Goal: Task Accomplishment & Management: Manage account settings

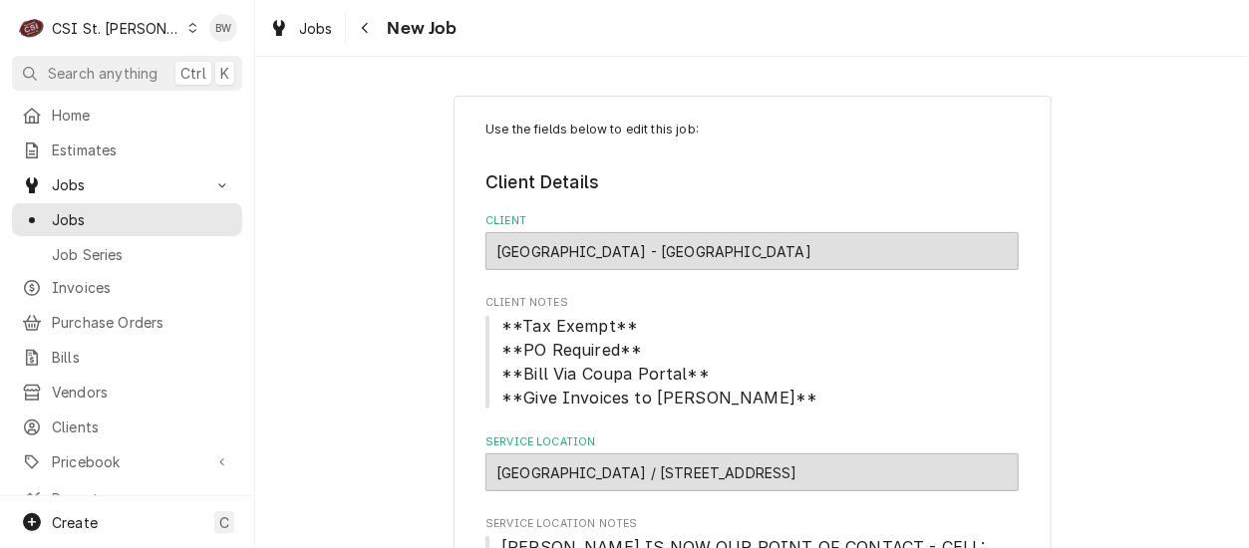
scroll to position [1295, 0]
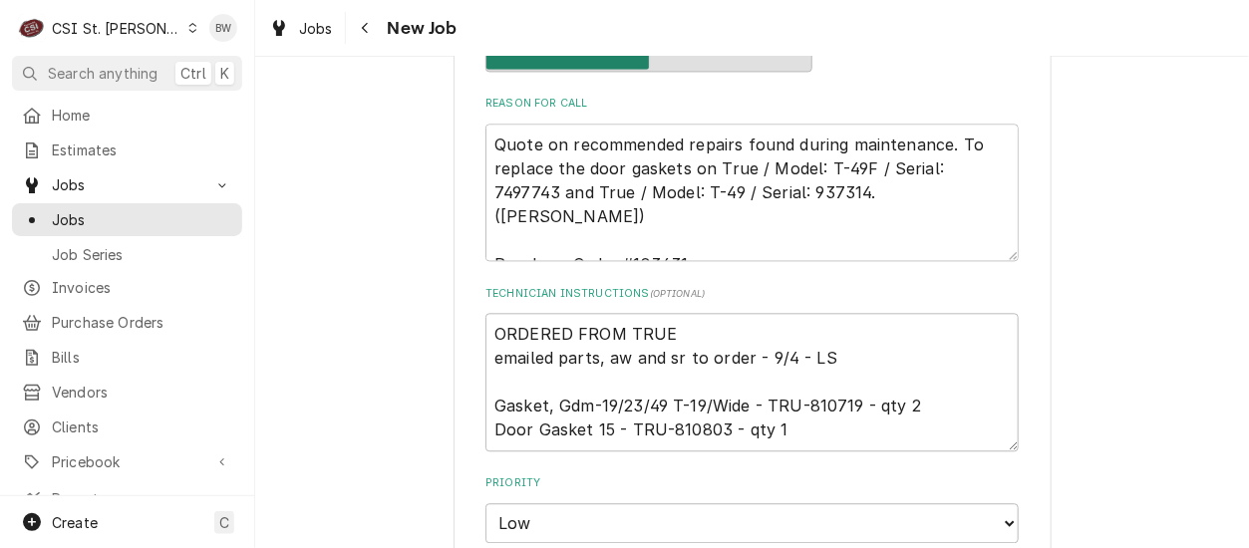
click at [370, 117] on div "Use the fields below to edit this job: Client Details Client Cathedral Tower - …" at bounding box center [751, 187] width 993 height 2810
click at [335, 27] on div "Jobs" at bounding box center [301, 28] width 72 height 25
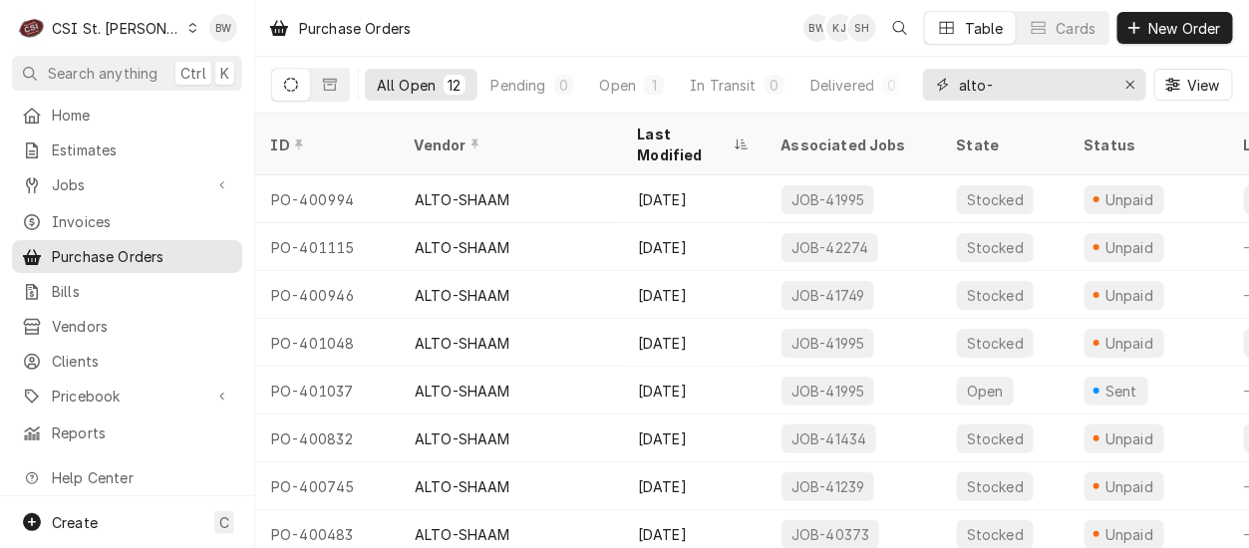
drag, startPoint x: 1006, startPoint y: 89, endPoint x: 923, endPoint y: 82, distance: 84.0
click at [923, 82] on div "alto-" at bounding box center [1034, 85] width 223 height 32
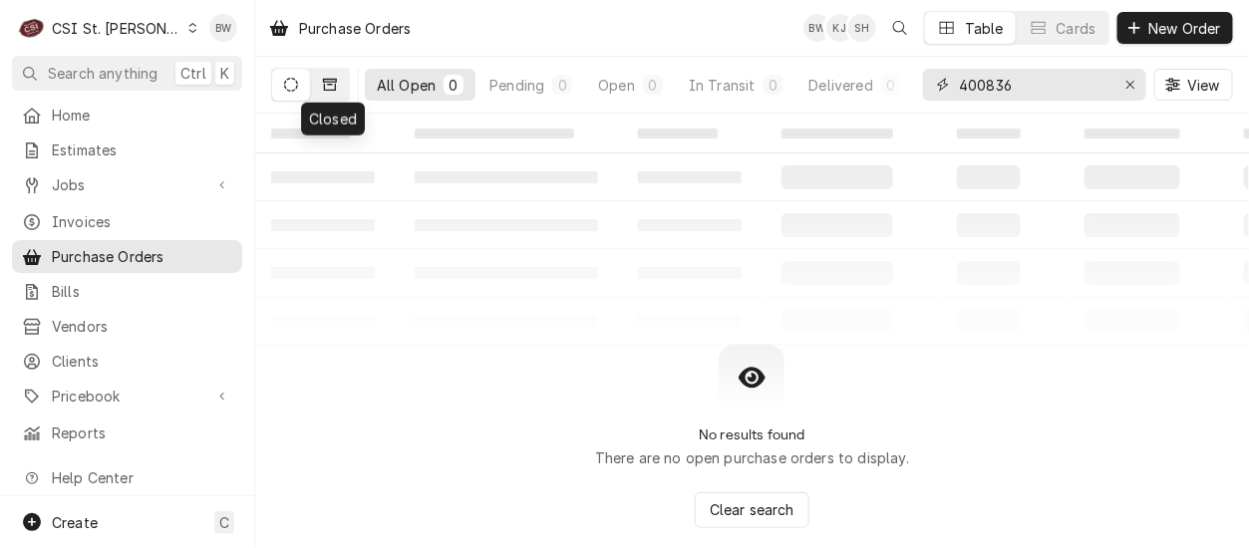
type input "400836"
click at [324, 87] on icon "Dynamic Content Wrapper" at bounding box center [330, 85] width 14 height 12
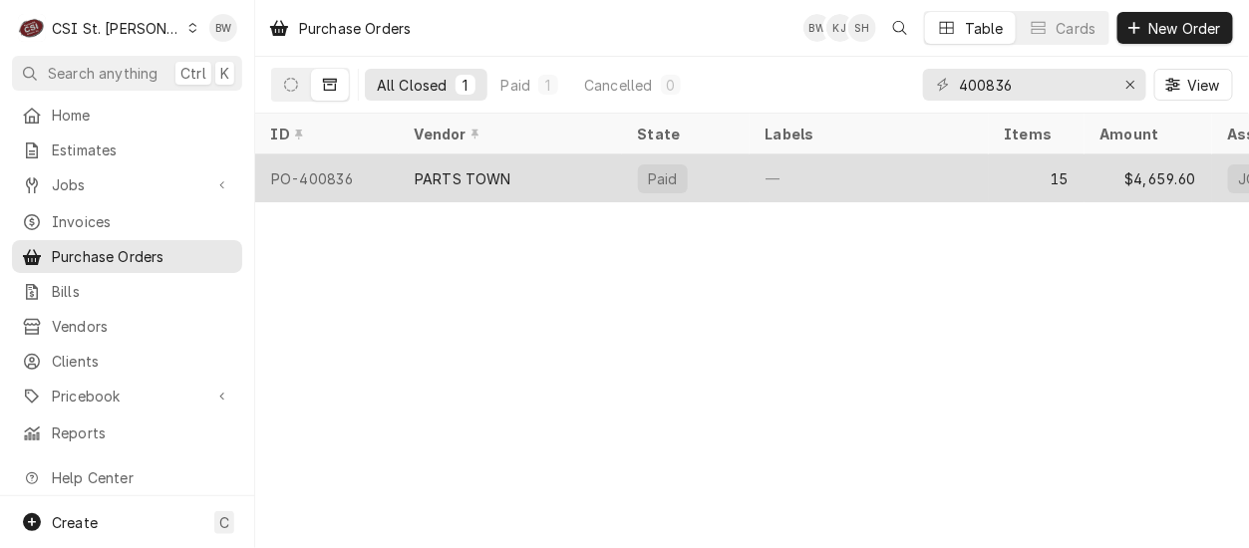
click at [332, 169] on div "PO-400836" at bounding box center [326, 178] width 143 height 48
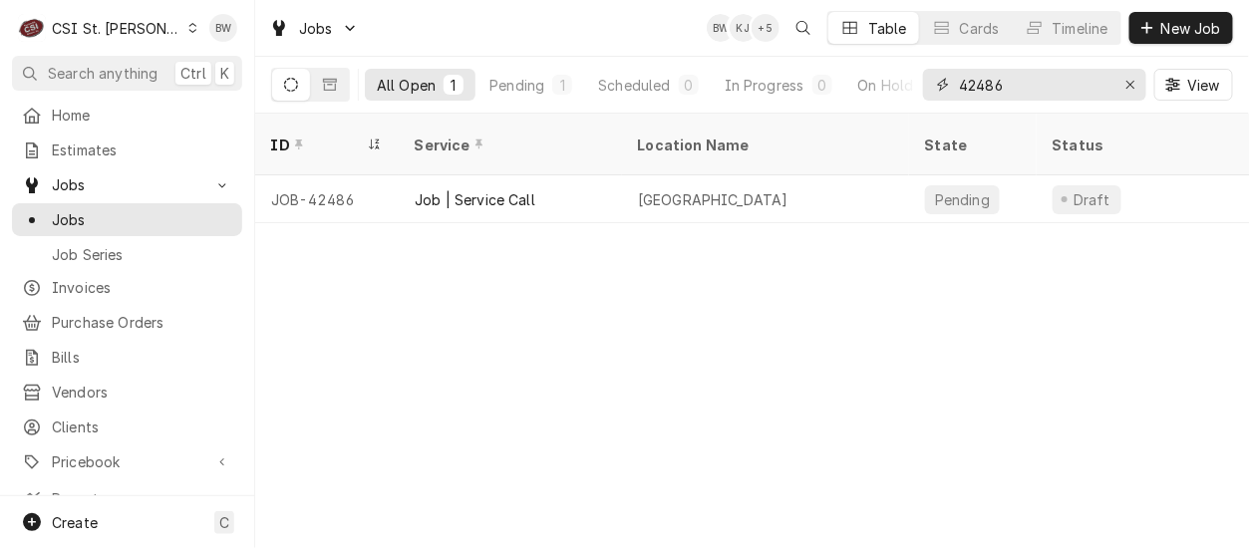
drag, startPoint x: 1032, startPoint y: 85, endPoint x: 982, endPoint y: 85, distance: 49.8
click at [982, 85] on input "42486" at bounding box center [1033, 85] width 149 height 32
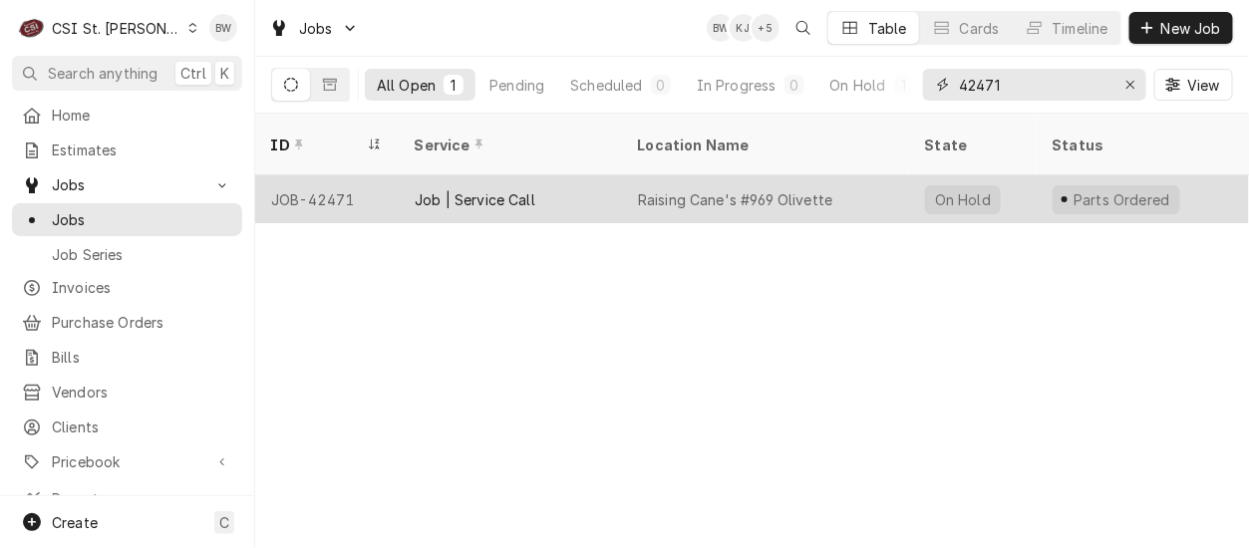
type input "42471"
click at [327, 175] on div "JOB-42471" at bounding box center [326, 199] width 143 height 48
click at [326, 175] on div "JOB-42471" at bounding box center [326, 199] width 143 height 48
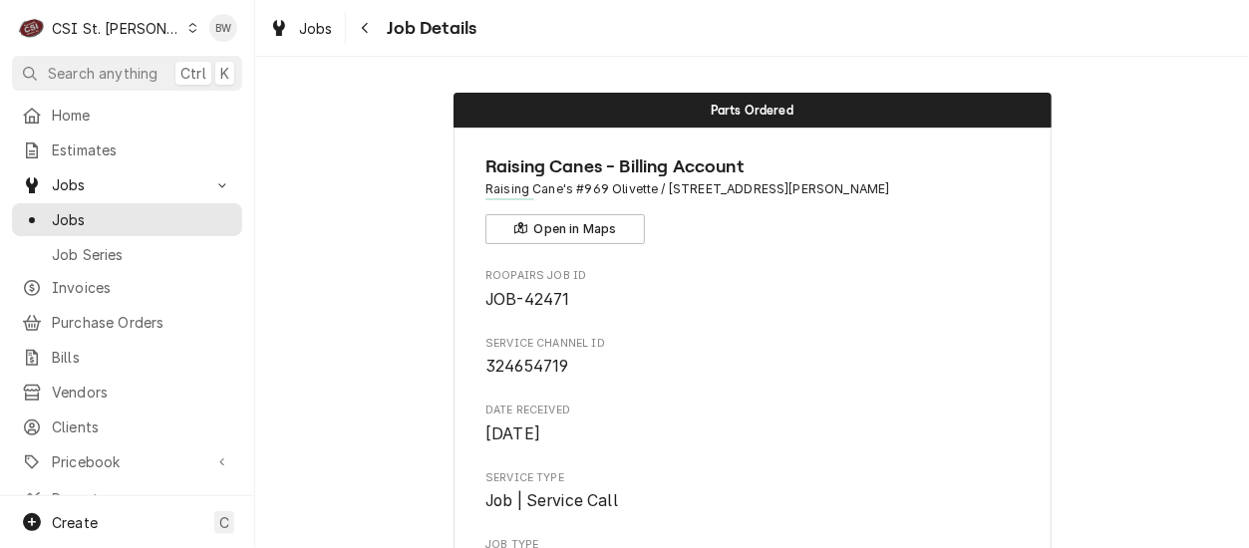
click at [188, 28] on icon "Dynamic Content Wrapper" at bounding box center [192, 28] width 9 height 10
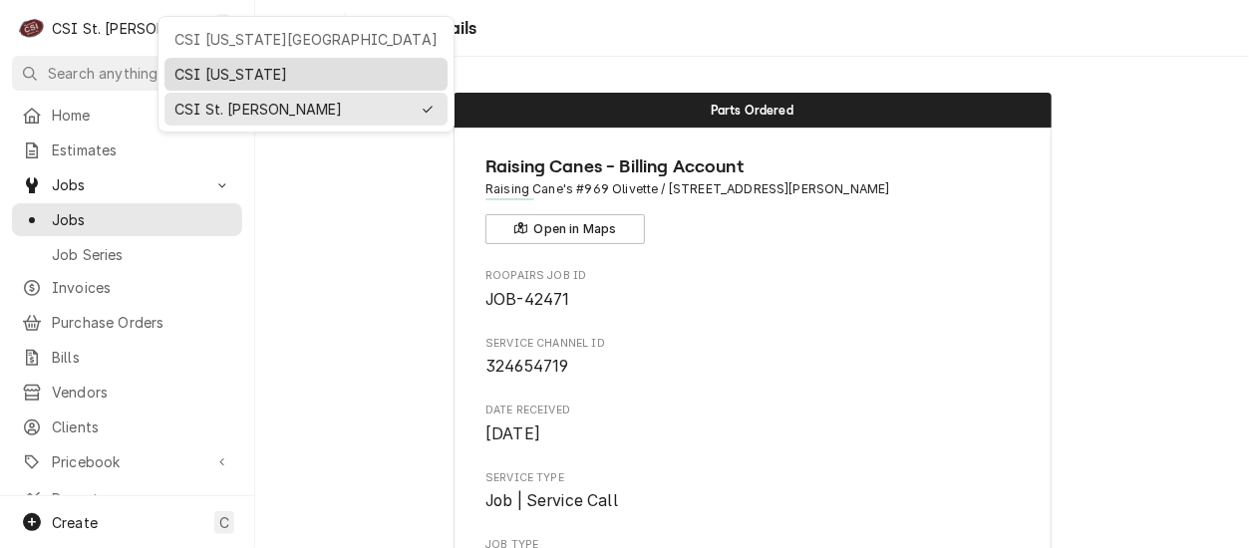
click at [219, 58] on div "CSI [US_STATE]" at bounding box center [305, 74] width 283 height 33
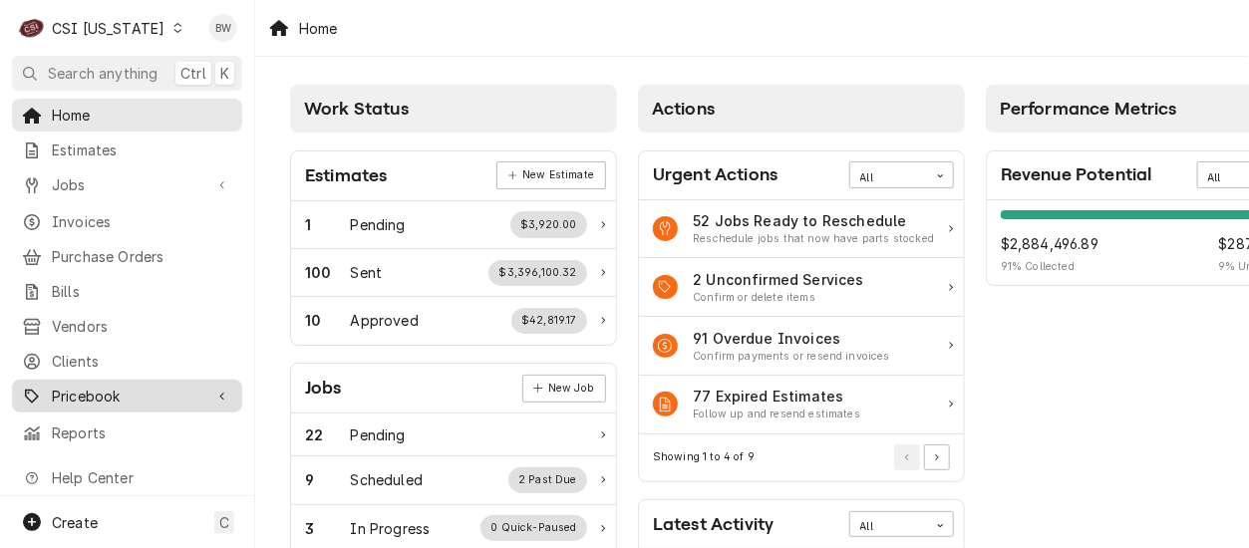
click at [120, 390] on span "Pricebook" at bounding box center [127, 396] width 150 height 21
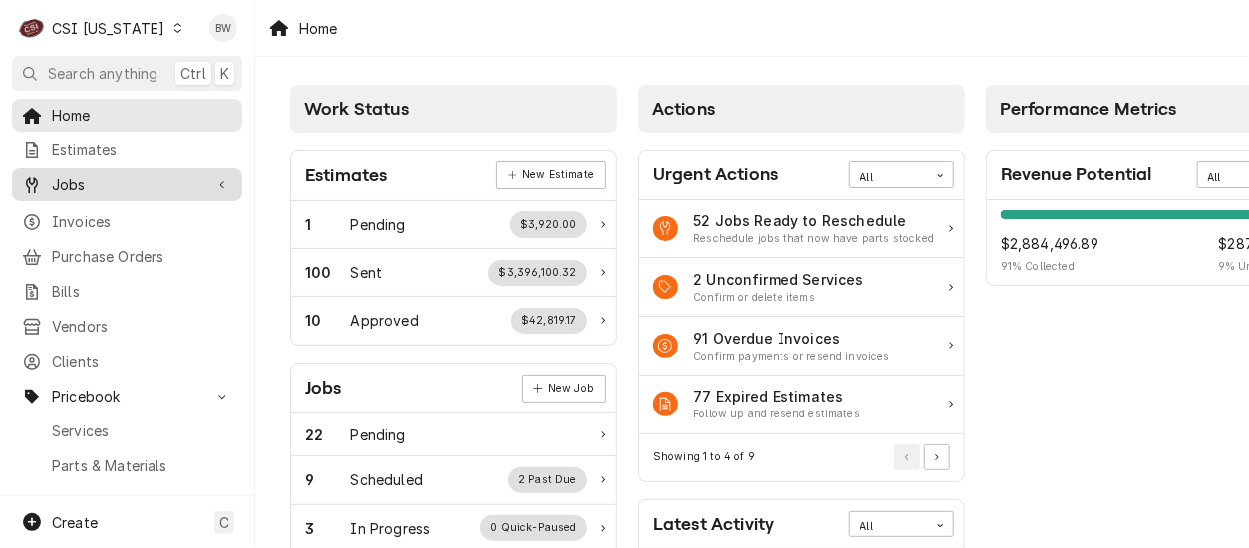
click at [106, 177] on span "Jobs" at bounding box center [127, 184] width 150 height 21
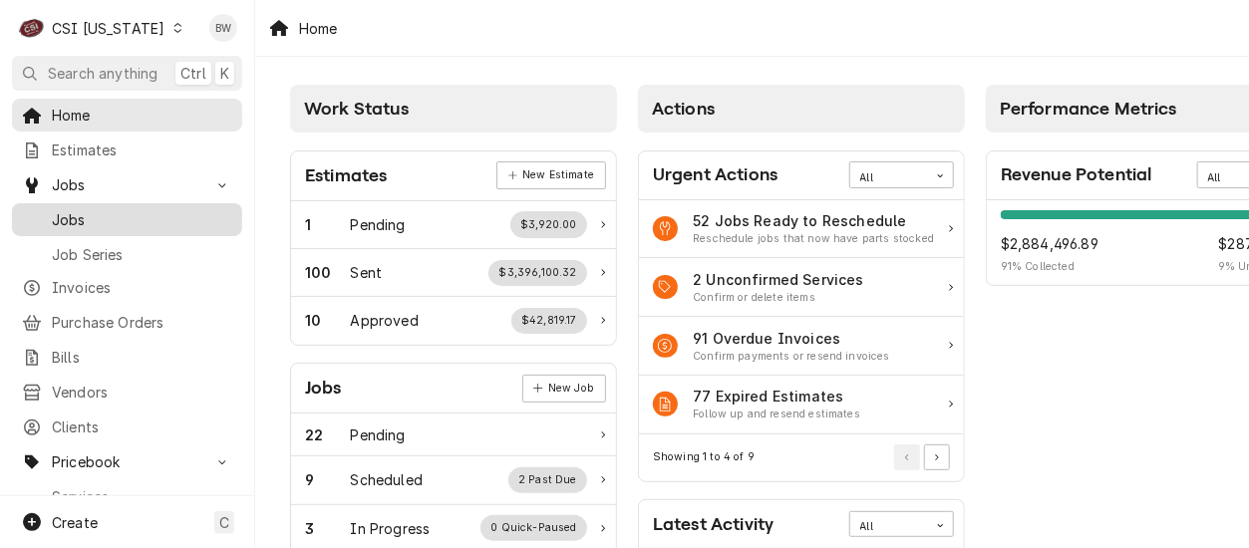
click at [93, 209] on span "Jobs" at bounding box center [142, 219] width 180 height 21
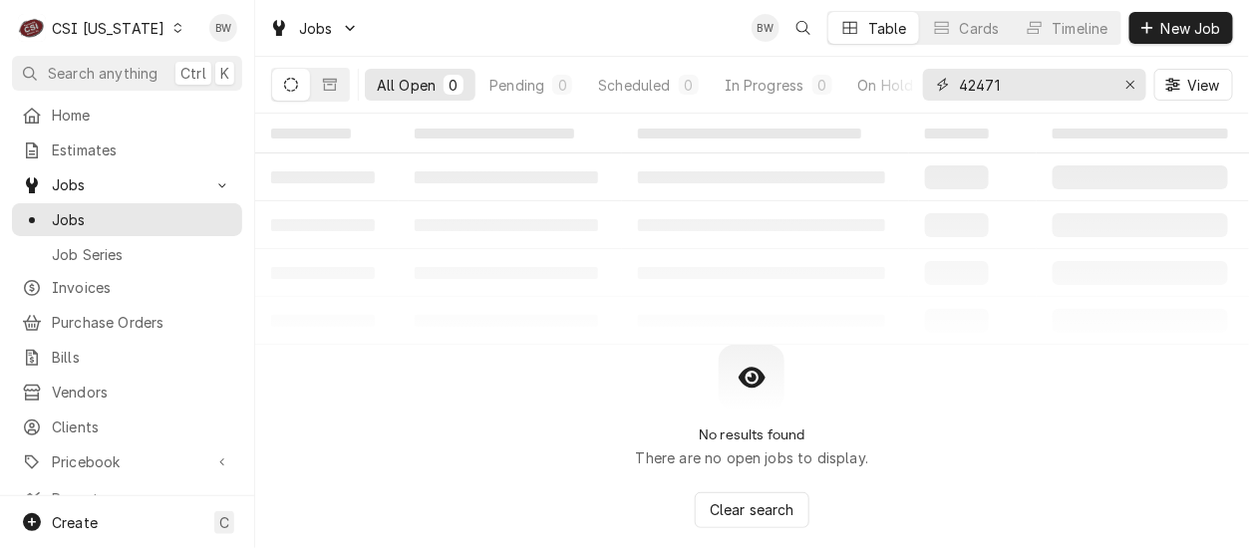
drag, startPoint x: 1030, startPoint y: 88, endPoint x: 925, endPoint y: 90, distance: 105.6
click at [925, 90] on div "42471" at bounding box center [1034, 85] width 223 height 32
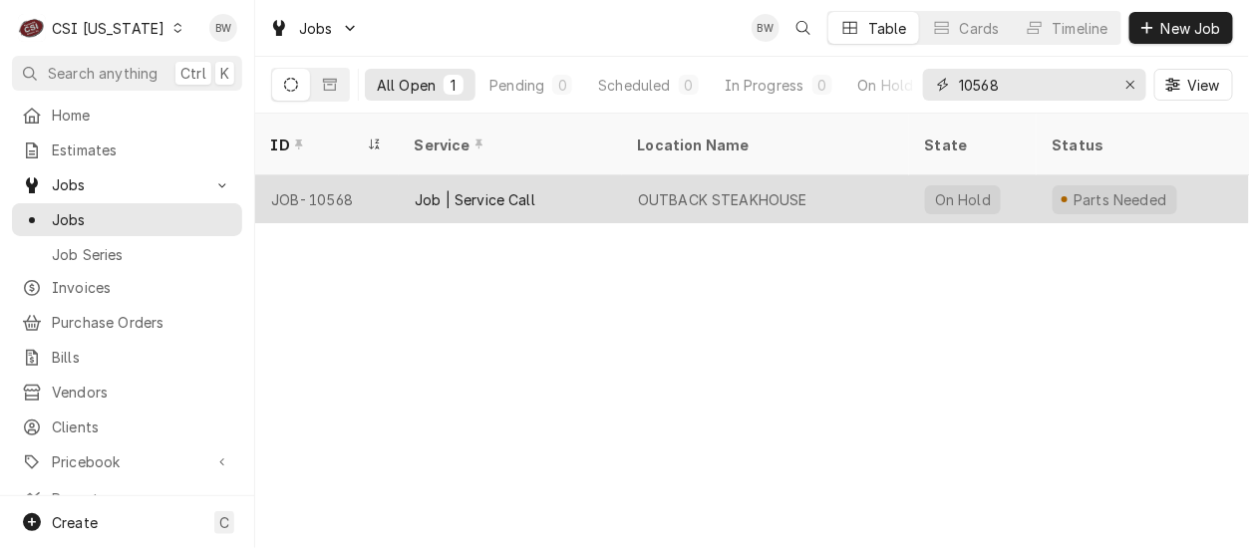
type input "10568"
click at [345, 175] on div "JOB-10568" at bounding box center [326, 199] width 143 height 48
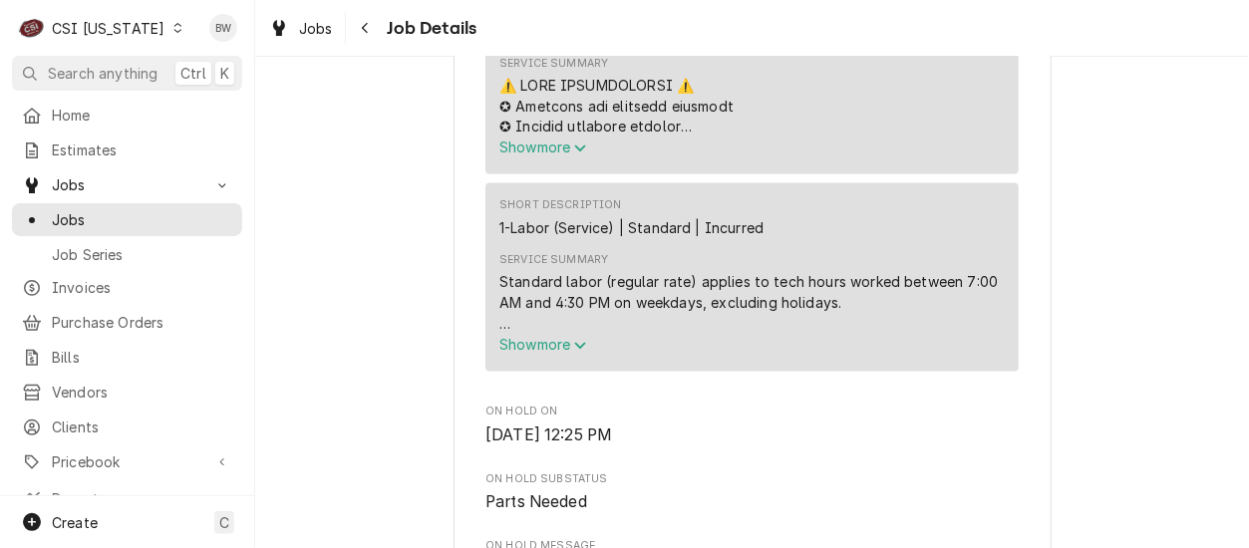
scroll to position [996, 0]
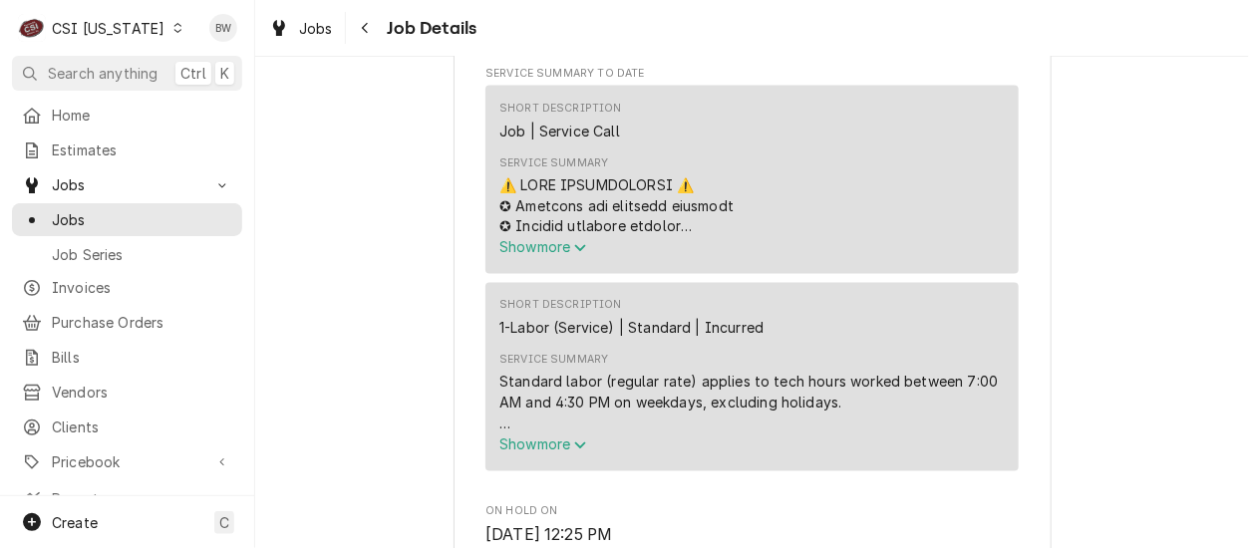
click at [533, 256] on span "Show more" at bounding box center [543, 247] width 88 height 17
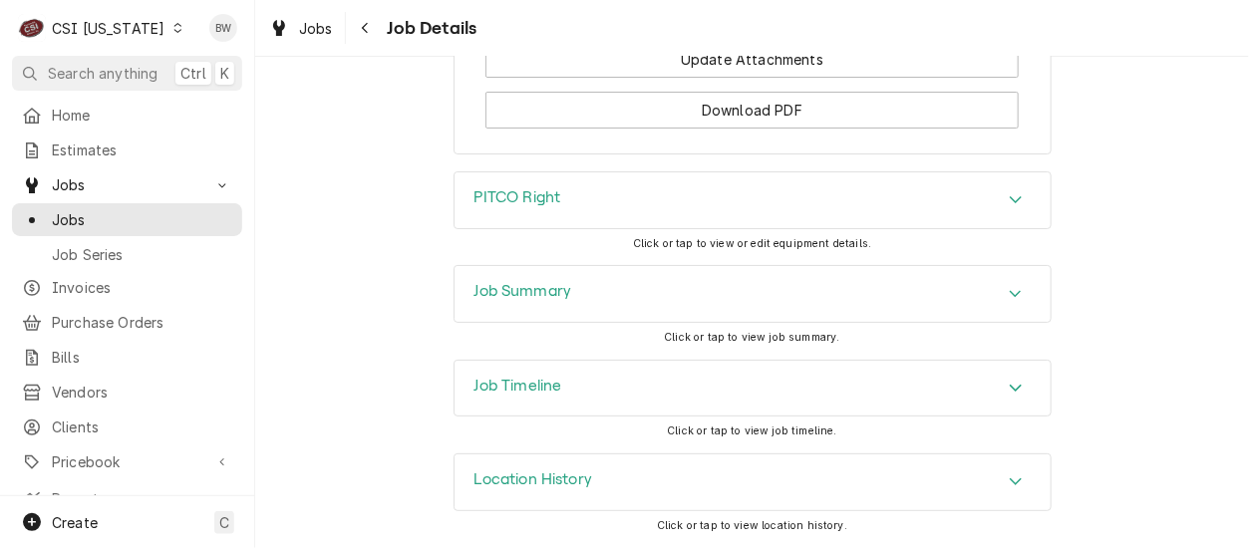
scroll to position [4634, 0]
click at [497, 305] on div "Job Summary" at bounding box center [523, 294] width 98 height 24
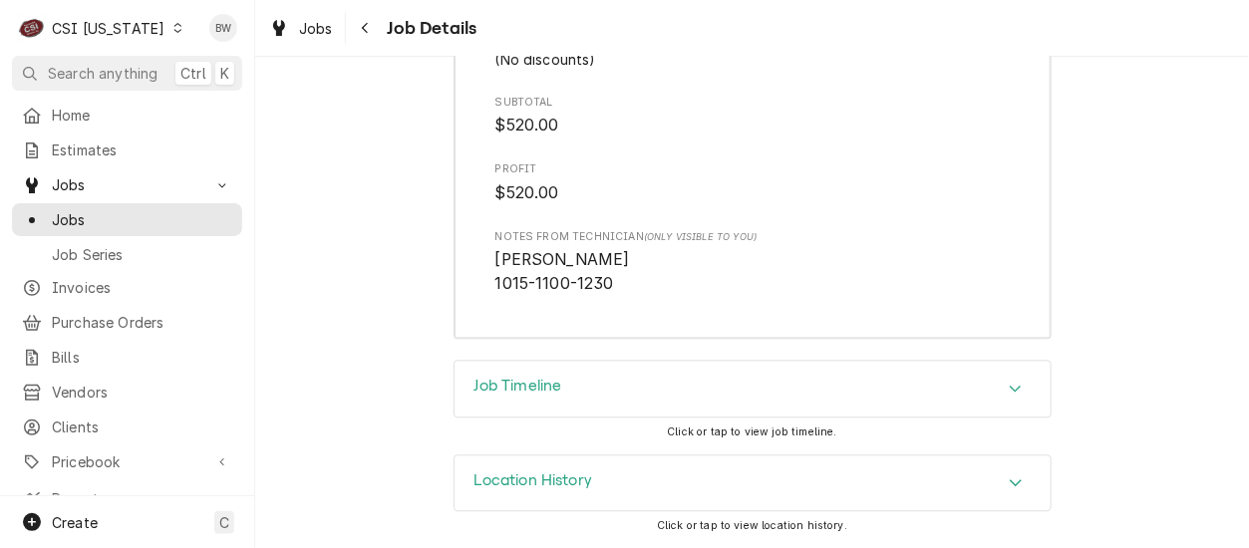
scroll to position [8242, 0]
click at [173, 30] on icon "Dynamic Content Wrapper" at bounding box center [177, 28] width 9 height 10
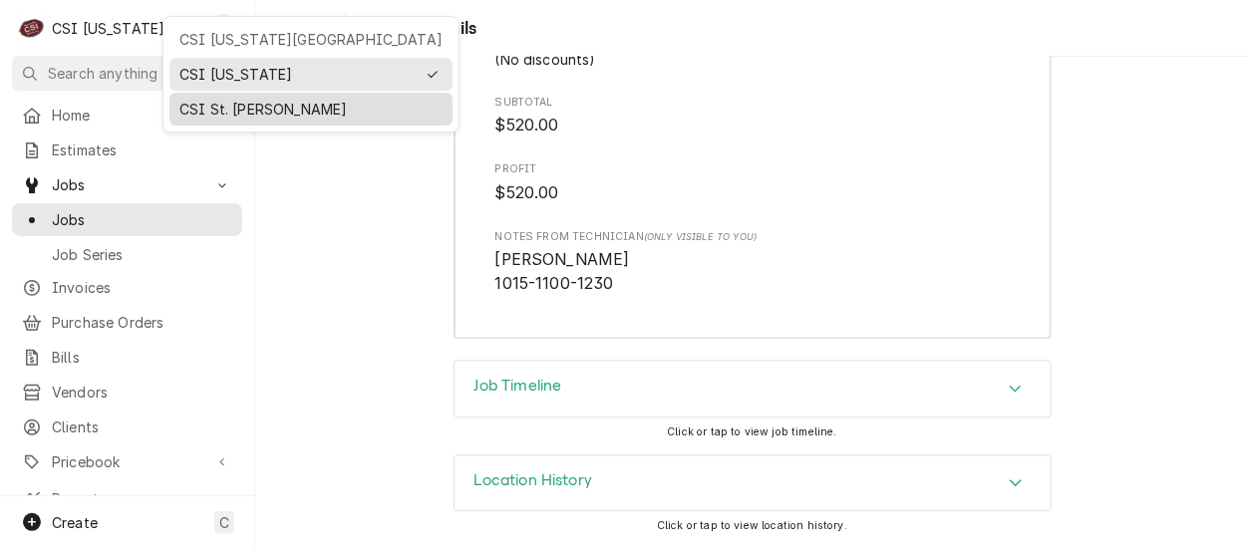
click at [206, 99] on div "CSI St. Louis" at bounding box center [310, 109] width 263 height 21
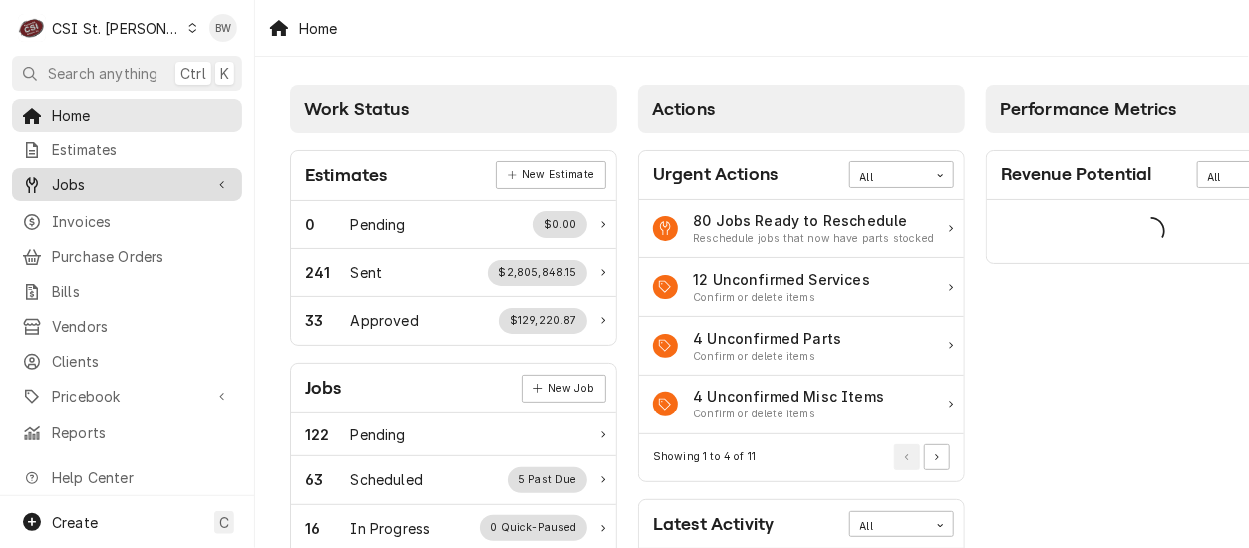
click at [132, 172] on div "Jobs" at bounding box center [127, 184] width 222 height 25
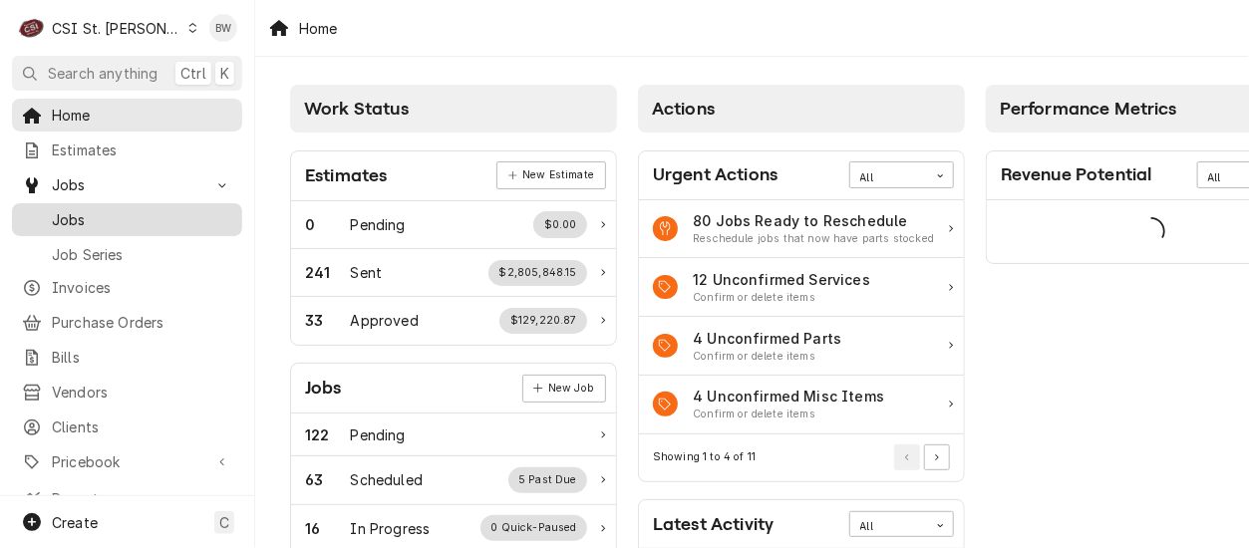
click at [123, 209] on span "Jobs" at bounding box center [142, 219] width 180 height 21
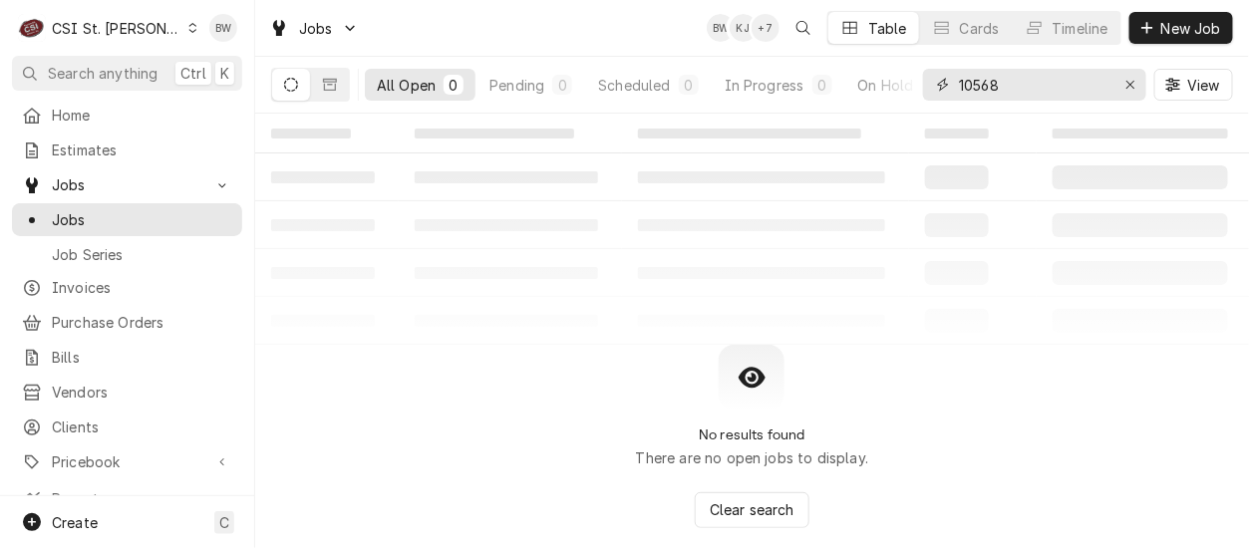
drag, startPoint x: 1036, startPoint y: 88, endPoint x: 948, endPoint y: 87, distance: 88.7
click at [949, 86] on div "10568" at bounding box center [1034, 85] width 223 height 32
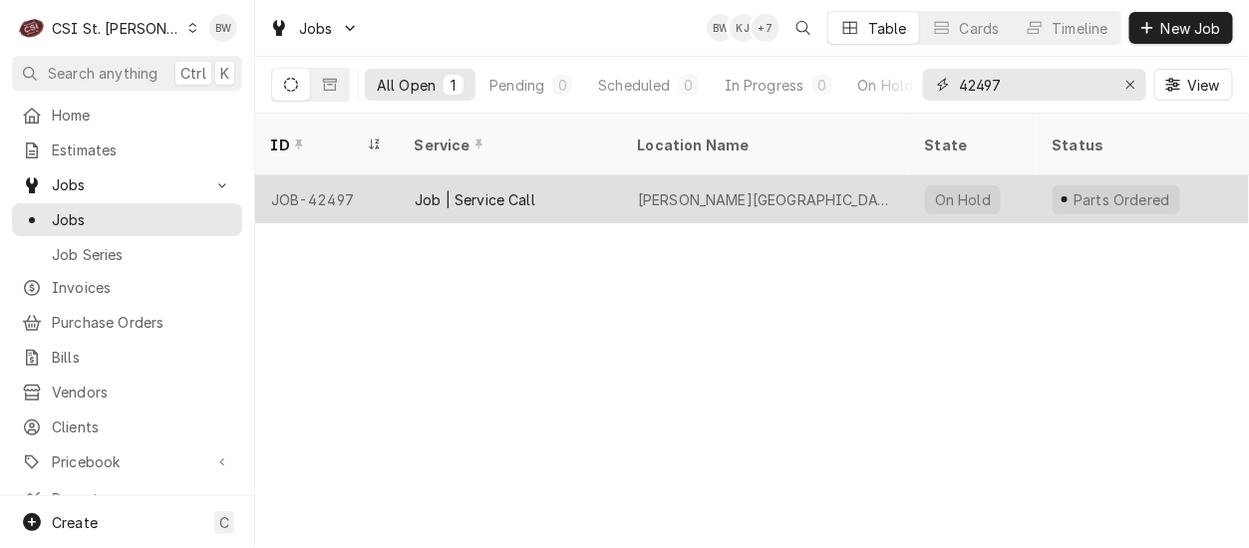
type input "42497"
click at [348, 175] on div "JOB-42497" at bounding box center [326, 199] width 143 height 48
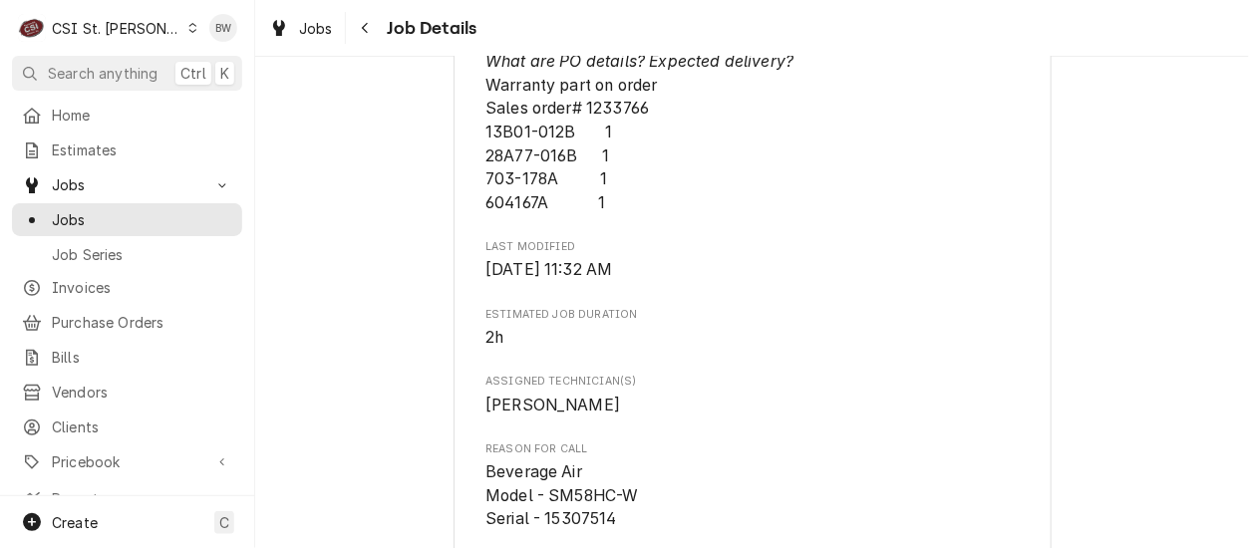
scroll to position [1495, 0]
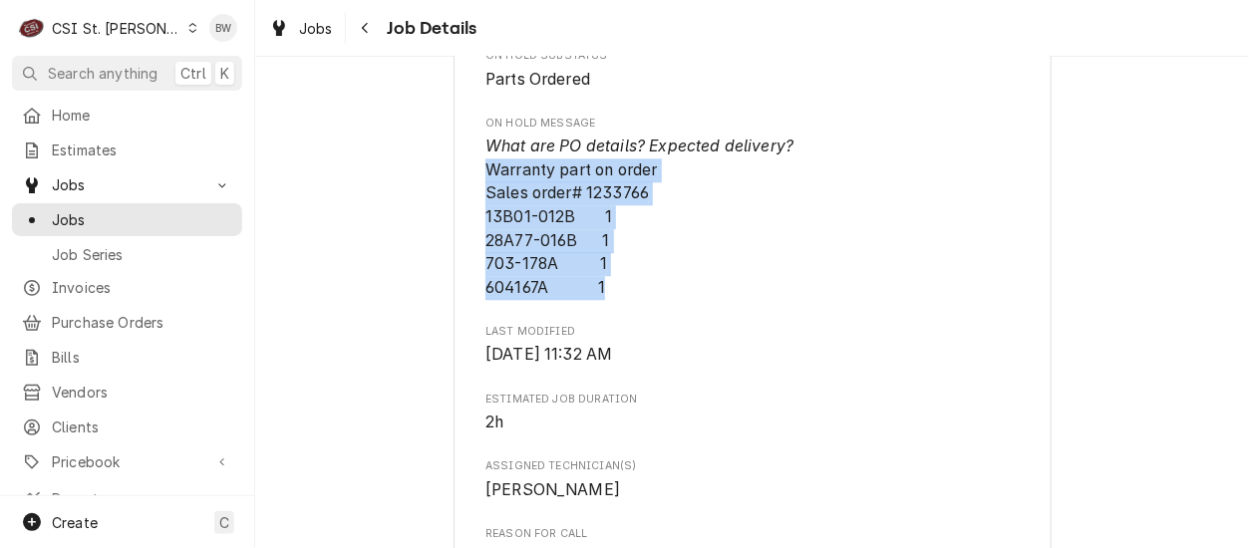
drag, startPoint x: 607, startPoint y: 263, endPoint x: 478, endPoint y: 147, distance: 172.9
click at [485, 147] on span "What are PO details? Expected delivery? Warranty part on order Sales order# 123…" at bounding box center [751, 217] width 533 height 164
drag, startPoint x: 478, startPoint y: 147, endPoint x: 523, endPoint y: 161, distance: 47.0
copy span "Warranty part on order Sales order# 1233766 13B01-012B 1 28A77-016B 1 703-178A …"
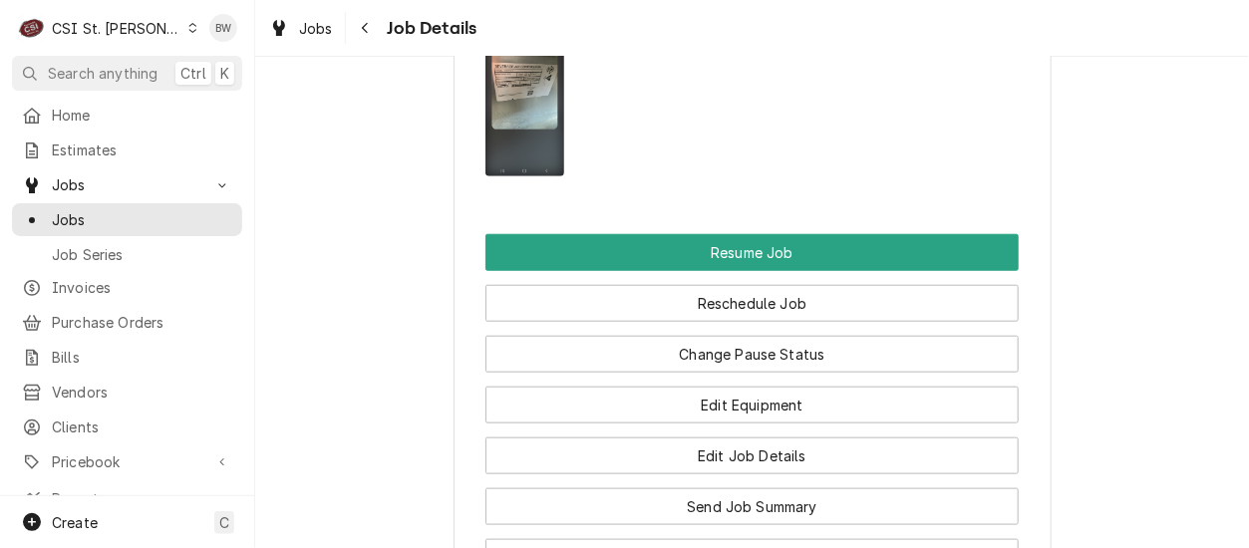
scroll to position [2890, 0]
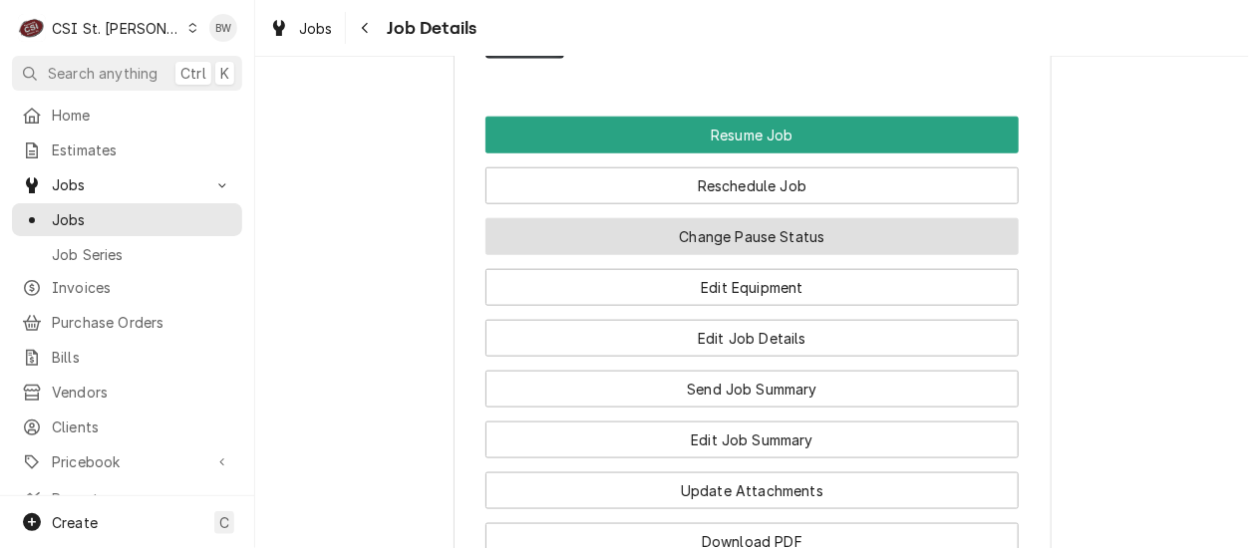
click at [708, 225] on button "Change Pause Status" at bounding box center [751, 236] width 533 height 37
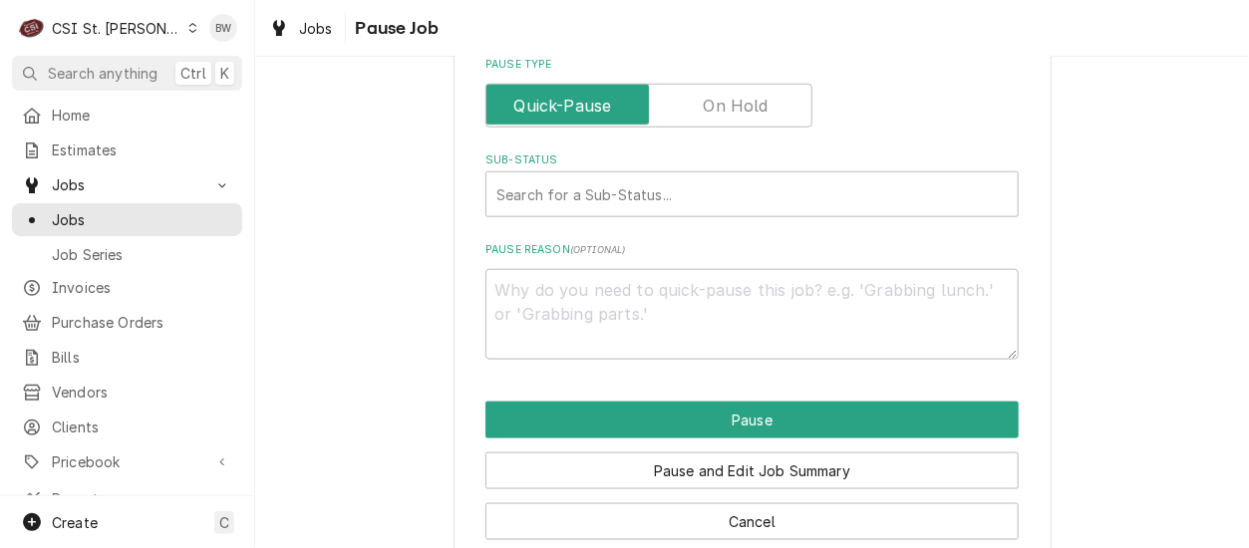
scroll to position [569, 0]
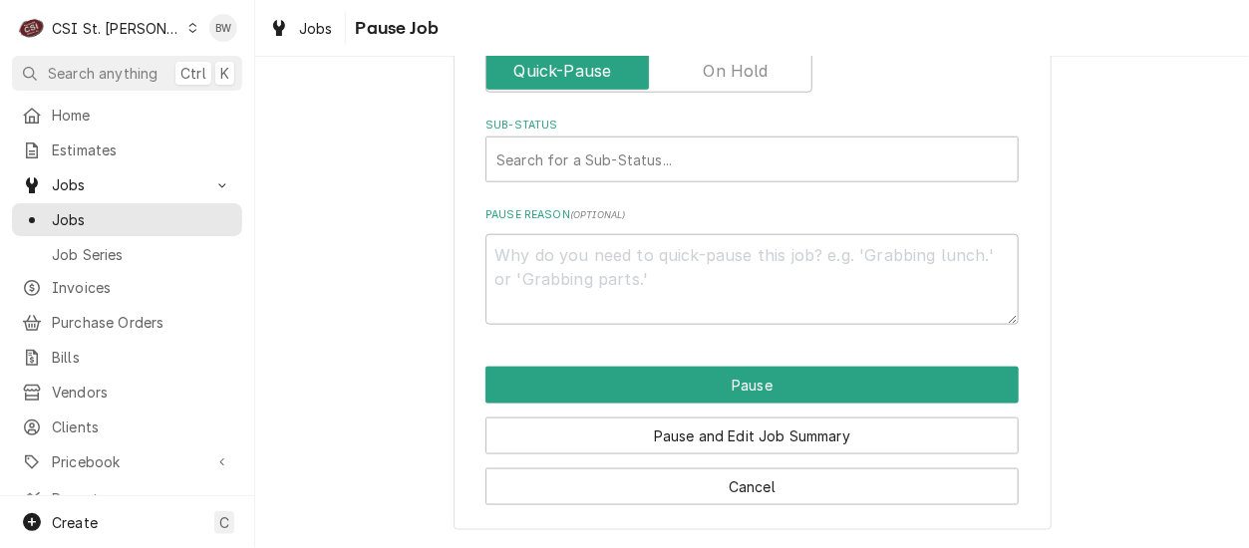
click at [716, 80] on label "Pause Type" at bounding box center [648, 71] width 327 height 44
click at [716, 80] on input "Pause Type" at bounding box center [648, 71] width 309 height 44
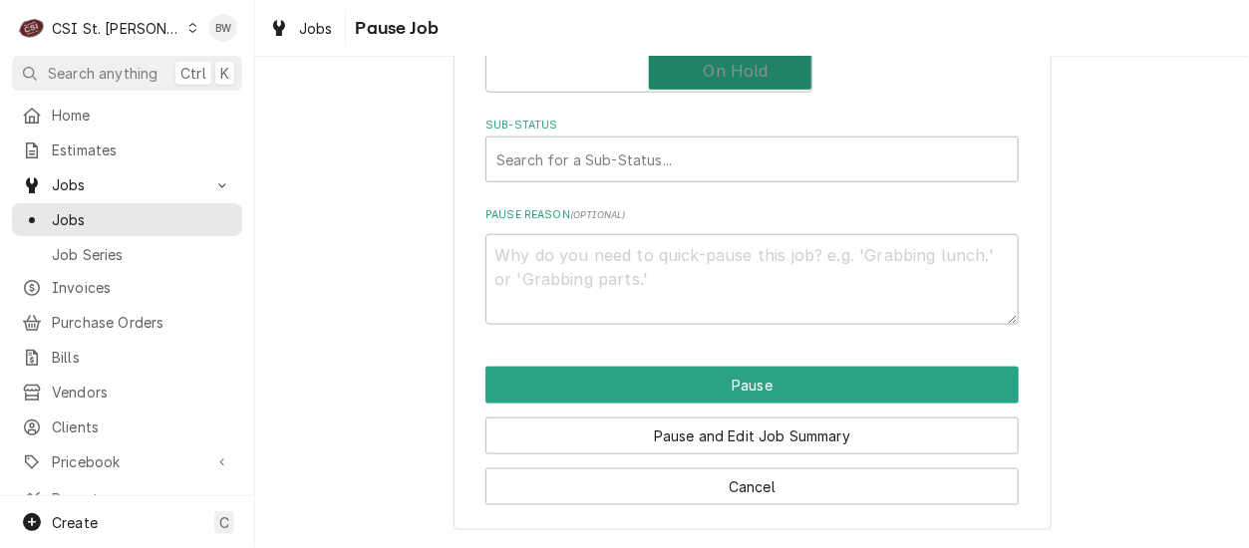
checkbox input "true"
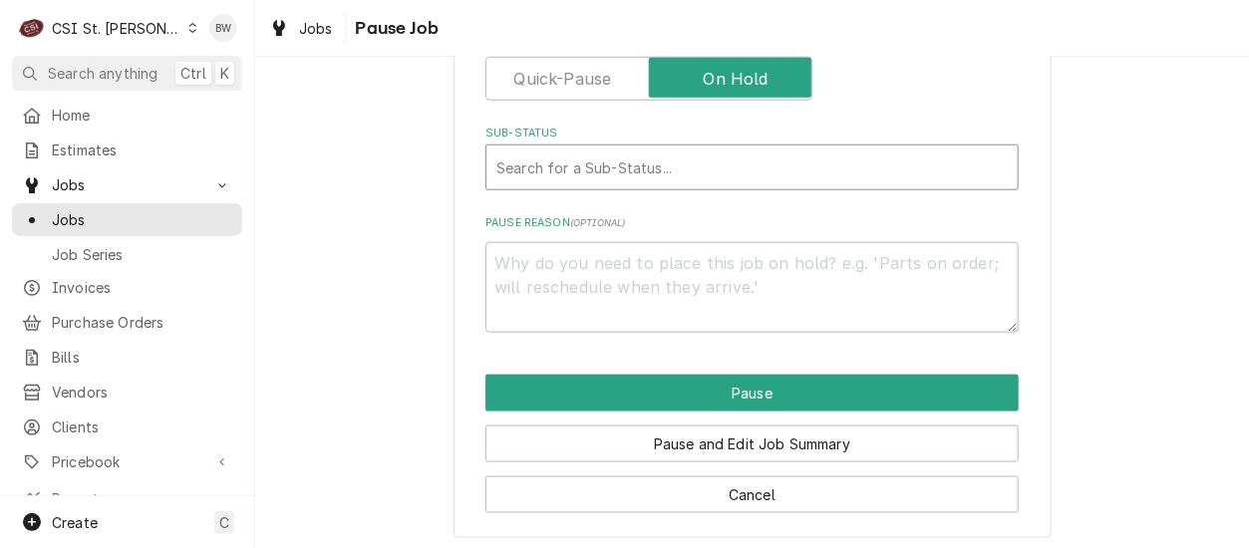
click at [594, 154] on div "Sub-Status" at bounding box center [751, 167] width 511 height 36
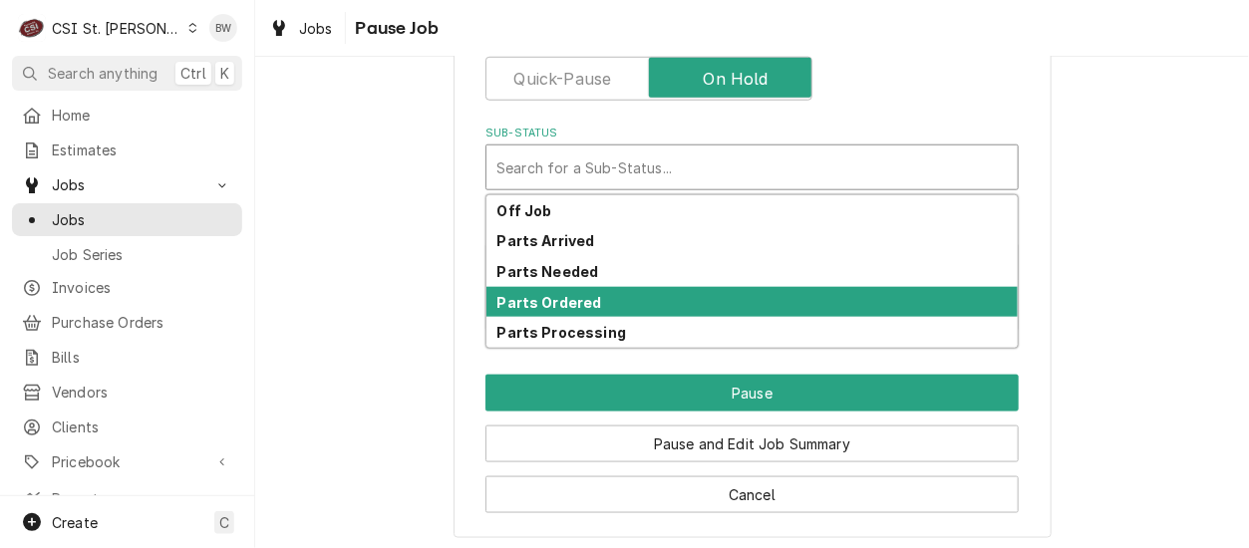
click at [551, 312] on div "Parts Ordered" at bounding box center [751, 302] width 531 height 31
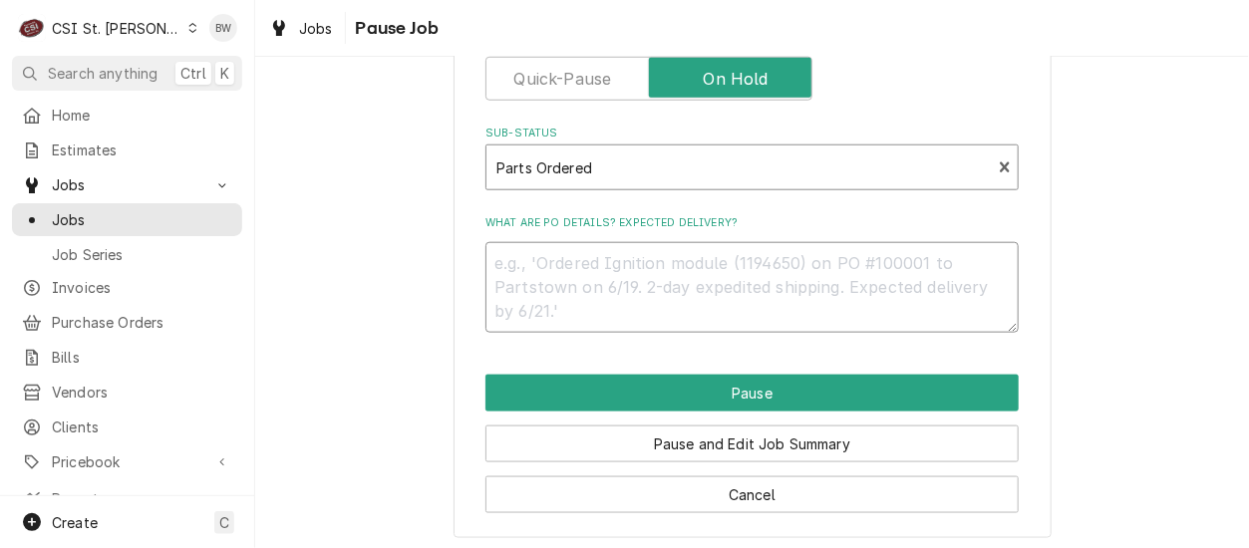
click at [497, 262] on textarea "What are PO details? Expected delivery?" at bounding box center [751, 287] width 533 height 90
paste textarea "Warranty part on order Sales order# 1233766 13B01-012B 1 28A77-016B 1 703-178A …"
type textarea "x"
type textarea "Warranty part on order Sales order# 1233766 13B01-012B 1 28A77-016B 1 703-178A …"
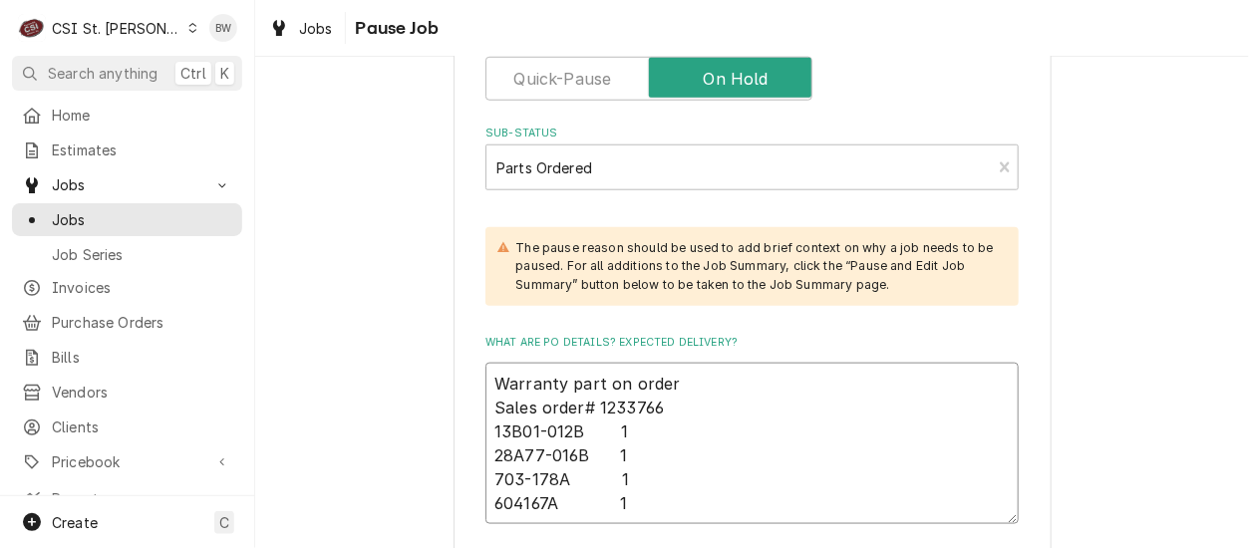
click at [486, 382] on textarea "Warranty part on order Sales order# 1233766 13B01-012B 1 28A77-016B 1 703-178A …" at bounding box center [751, 443] width 533 height 161
type textarea "x"
type textarea "BWarranty part on order Sales order# 1233766 13B01-012B 1 28A77-016B 1 703-178A…"
type textarea "x"
type textarea "BeWarranty part on order Sales order# 1233766 13B01-012B 1 28A77-016B 1 703-178…"
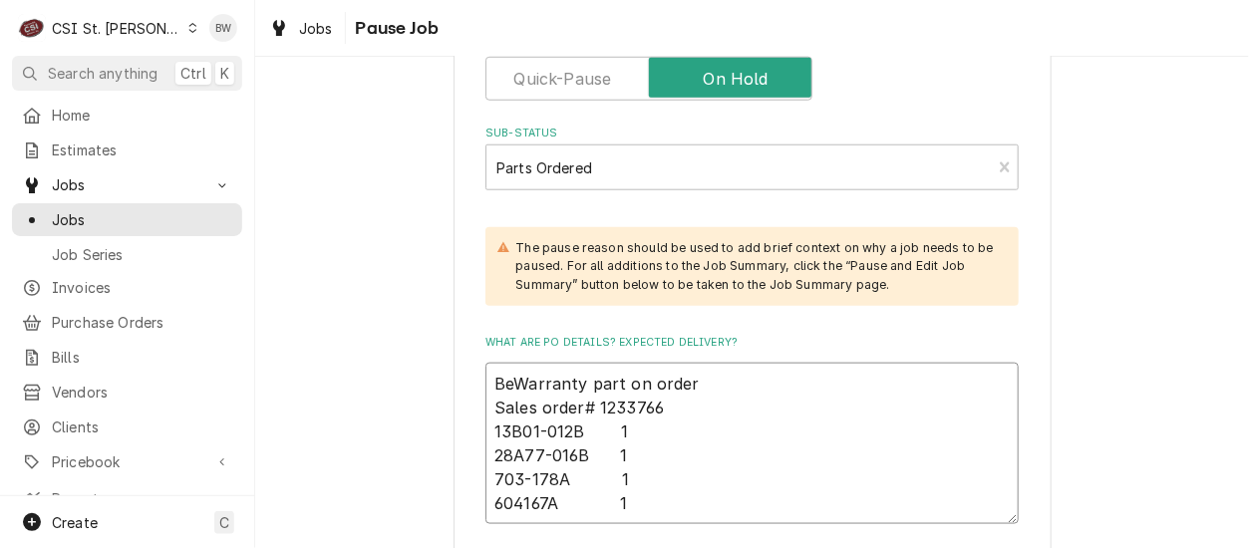
type textarea "x"
type textarea "BevWarranty part on order Sales order# 1233766 13B01-012B 1 28A77-016B 1 703-17…"
type textarea "x"
type textarea "Bev Warranty part on order Sales order# 1233766 13B01-012B 1 28A77-016B 1 703-1…"
type textarea "x"
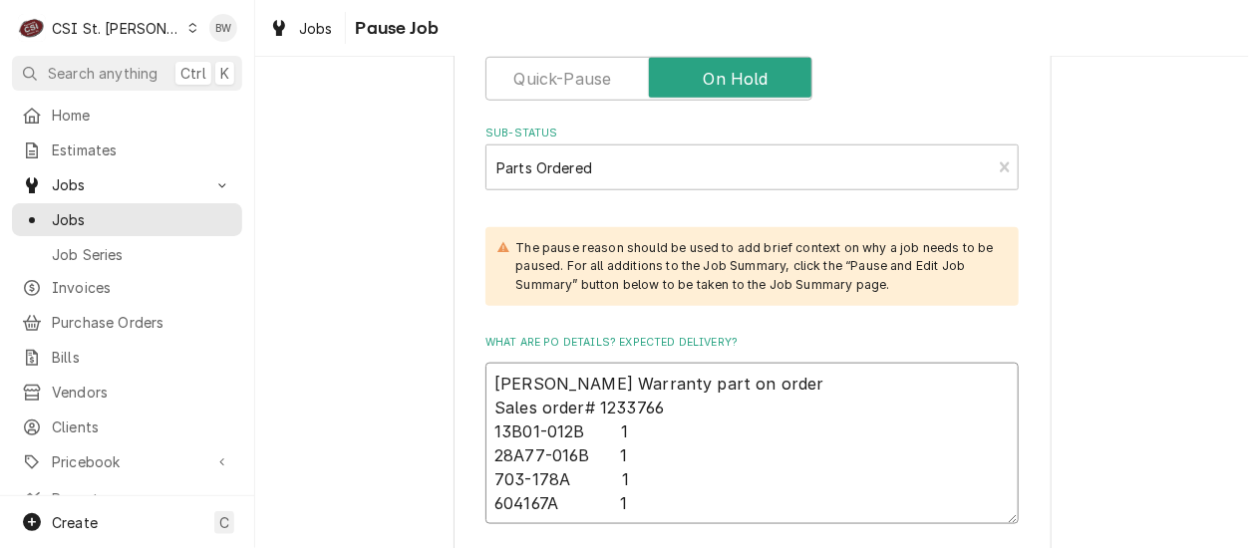
type textarea "Bev AWarranty part on order Sales order# 1233766 13B01-012B 1 28A77-016B 1 703-…"
type textarea "x"
type textarea "Bev AiWarranty part on order Sales order# 1233766 13B01-012B 1 28A77-016B 1 703…"
type textarea "x"
type textarea "Bev Air Warranty part on order Sales order# 1233766 13B01-012B 1 28A77-016B 1 7…"
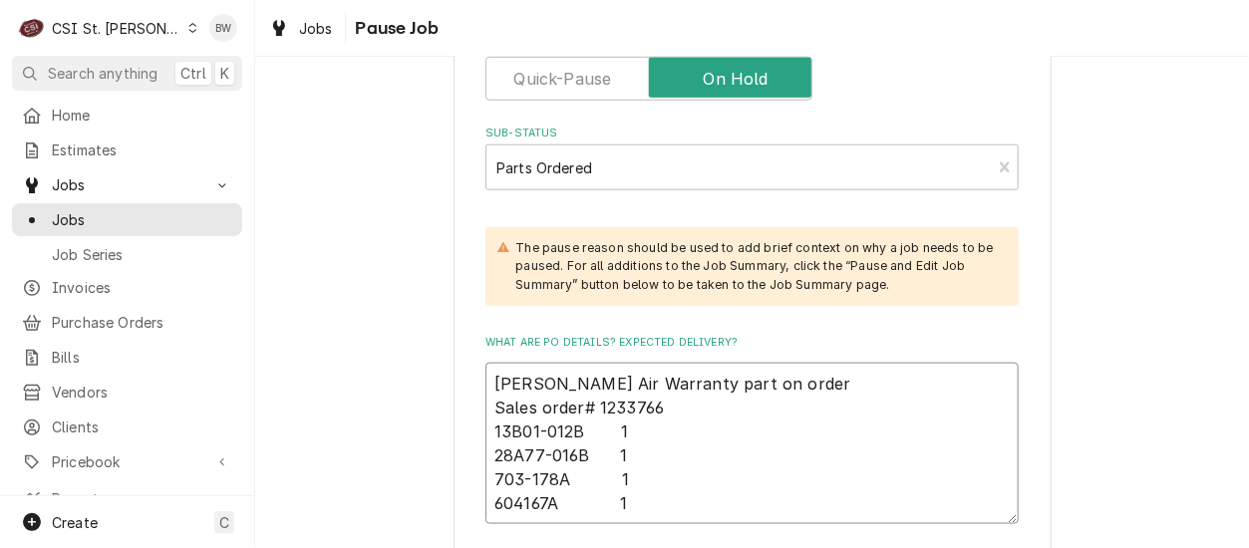
type textarea "x"
type textarea "Bev Air sWarranty part on order Sales order# 1233766 13B01-012B 1 28A77-016B 1 …"
type textarea "x"
type textarea "Bev Air seWarranty part on order Sales order# 1233766 13B01-012B 1 28A77-016B 1…"
type textarea "x"
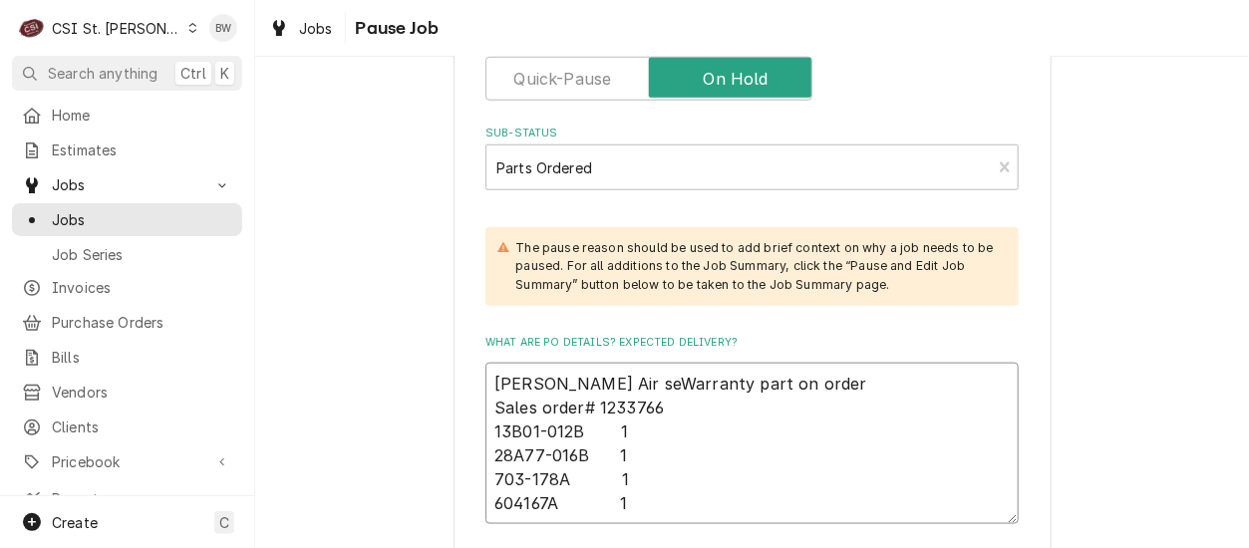
type textarea "Bev Air senWarranty part on order Sales order# 1233766 13B01-012B 1 28A77-016B …"
type textarea "x"
type textarea "Bev Air sendWarranty part on order Sales order# 1233766 13B01-012B 1 28A77-016B…"
type textarea "x"
type textarea "Bev Air sendiWarranty part on order Sales order# 1233766 13B01-012B 1 28A77-016…"
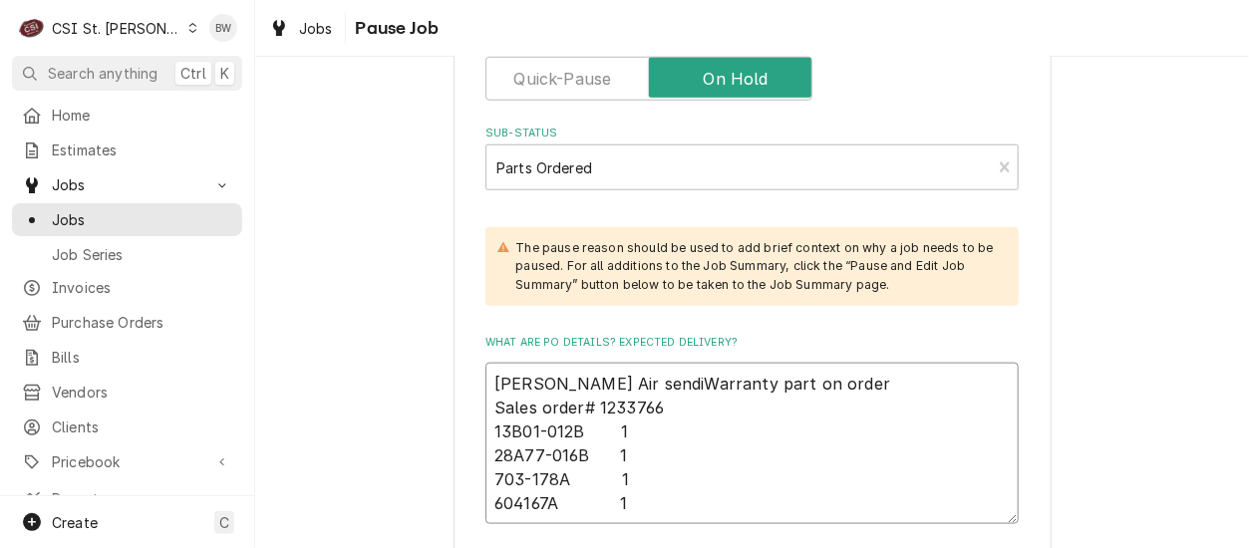
type textarea "x"
type textarea "Bev Air sendinWarranty part on order Sales order# 1233766 13B01-012B 1 28A77-01…"
type textarea "x"
type textarea "Bev Air sendingWarranty part on order Sales order# 1233766 13B01-012B 1 28A77-0…"
type textarea "x"
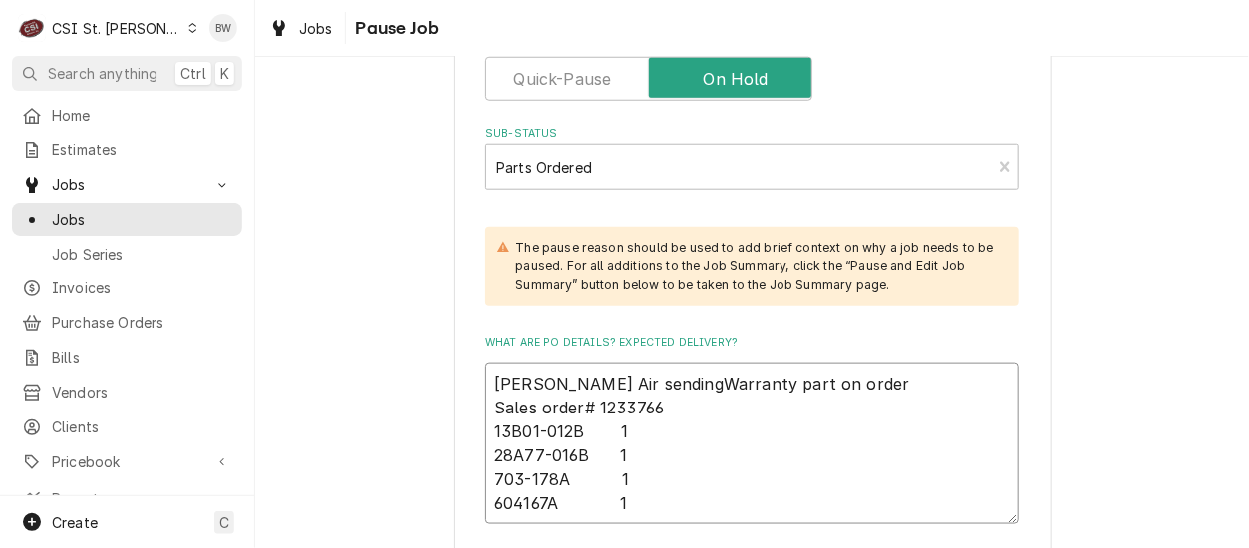
type textarea "Bev Air sending Warranty part on order Sales order# 1233766 13B01-012B 1 28A77-…"
drag, startPoint x: 800, startPoint y: 385, endPoint x: 723, endPoint y: 391, distance: 77.0
click at [723, 391] on textarea "Bev Air sending Warranty part on order Sales order# 1233766 13B01-012B 1 28A77-…" at bounding box center [751, 443] width 533 height 161
type textarea "x"
type textarea "Bev Air sending Warranty part Sales order# 1233766 13B01-012B 1 28A77-016B 1 70…"
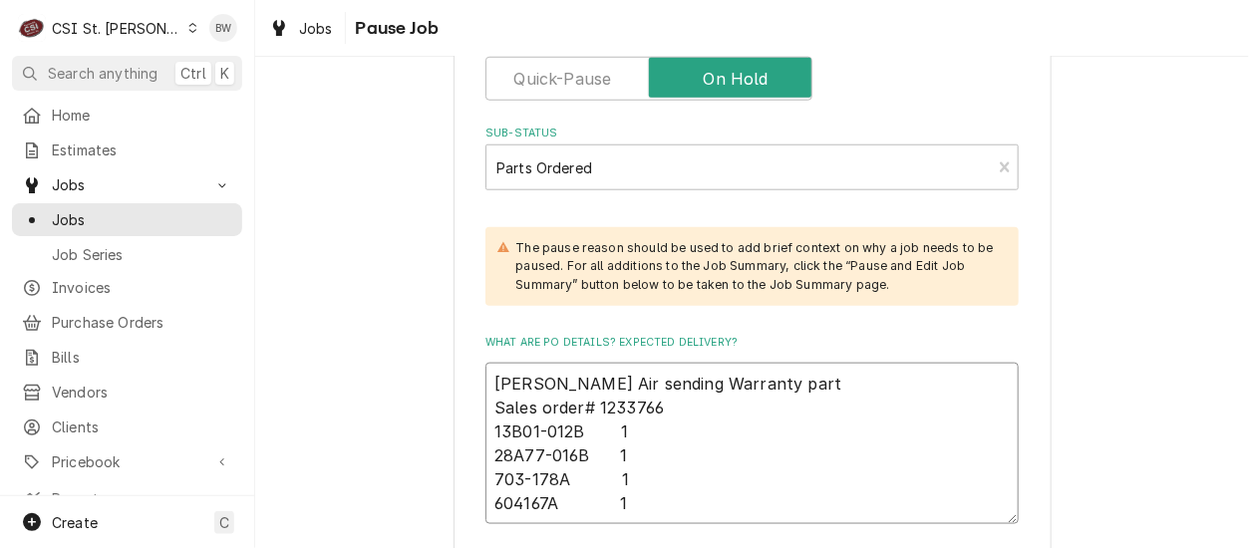
type textarea "x"
type textarea "Bev Air sending Warranty part Sales order# 1233766 13B01-012B 1 28A77-016B 1 70…"
type textarea "x"
type textarea "Bev Air sending Warranty parts Sales order# 1233766 13B01-012B 1 28A77-016B 1 7…"
type textarea "x"
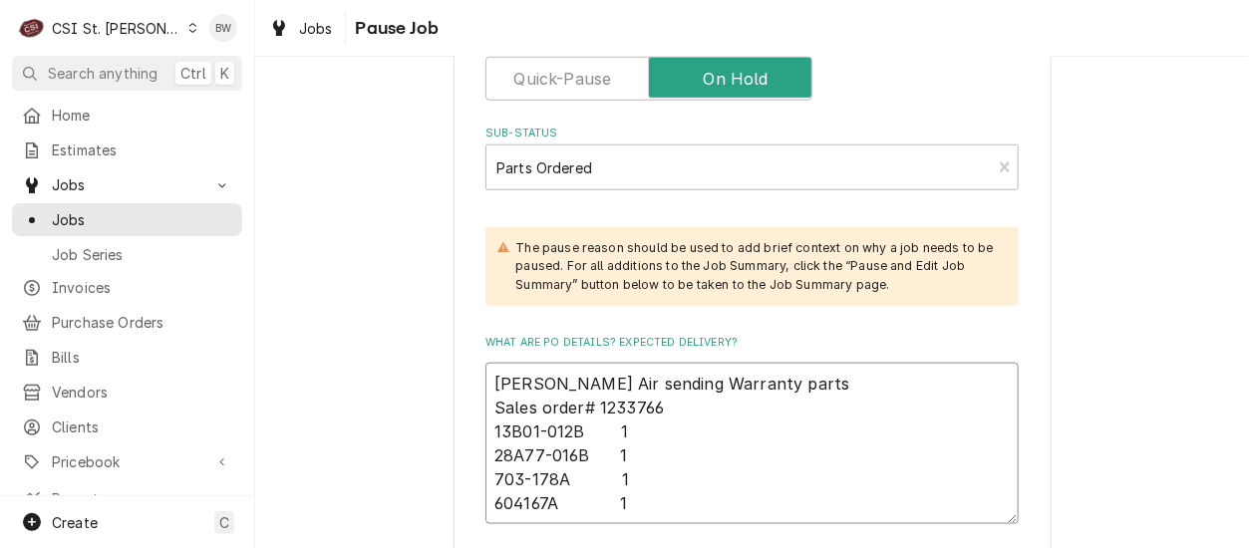
type textarea "Bev Air sending Warranty parts, Sales order# 1233766 13B01-012B 1 28A77-016B 1 …"
type textarea "x"
type textarea "Bev Air sending Warranty parts, Sales order# 1233766 13B01-012B 1 28A77-016B 1 …"
type textarea "x"
type textarea "Bev Air sending Warranty parts, N Sales order# 1233766 13B01-012B 1 28A77-016B …"
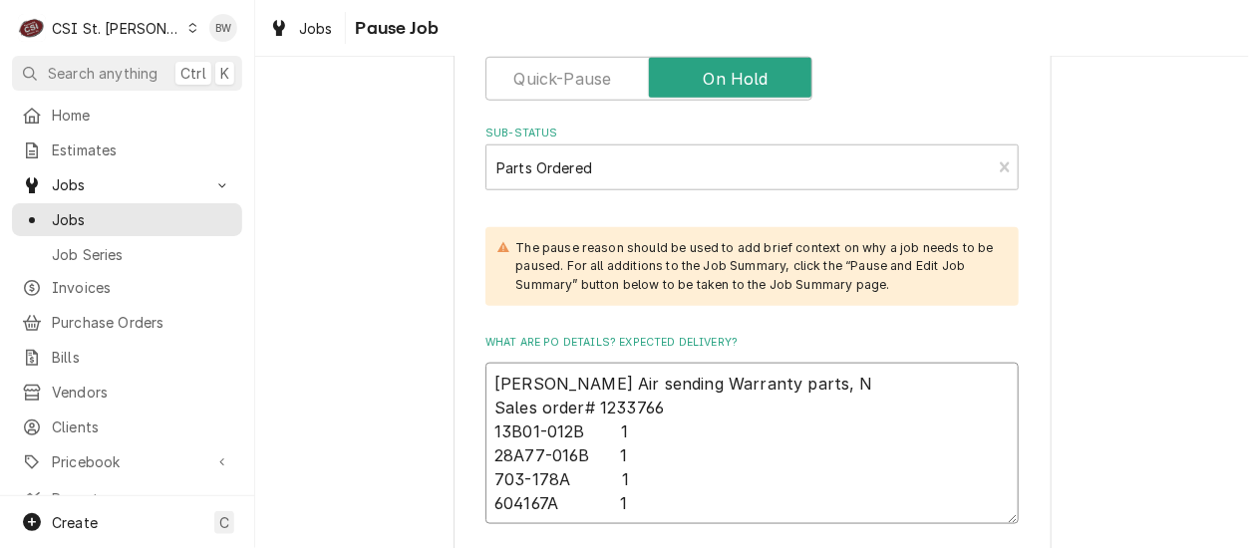
type textarea "x"
type textarea "Bev Air sending Warranty parts, N/ Sales order# 1233766 13B01-012B 1 28A77-016B…"
type textarea "x"
type textarea "Bev Air sending Warranty parts, N/c Sales order# 1233766 13B01-012B 1 28A77-016…"
type textarea "x"
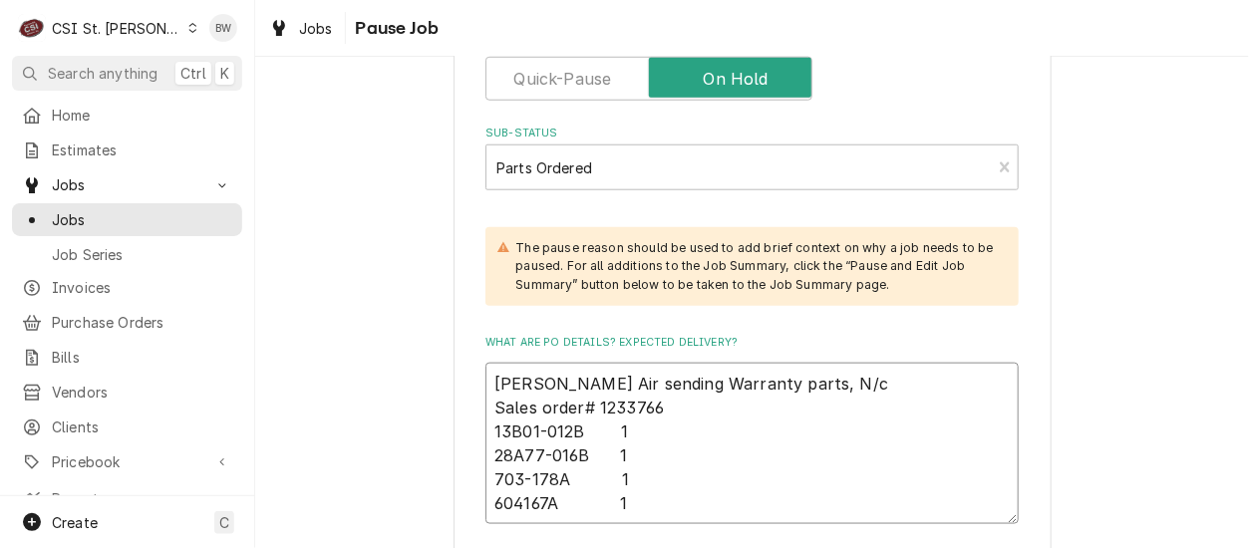
type textarea "Bev Air sending Warranty parts, N/ Sales order# 1233766 13B01-012B 1 28A77-016B…"
type textarea "x"
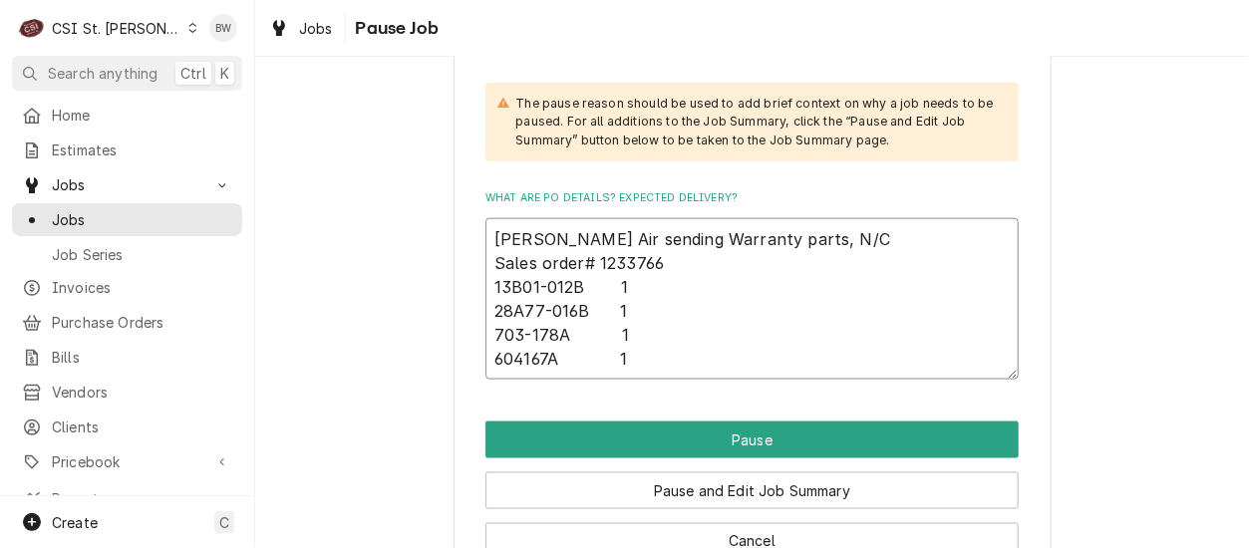
scroll to position [760, 0]
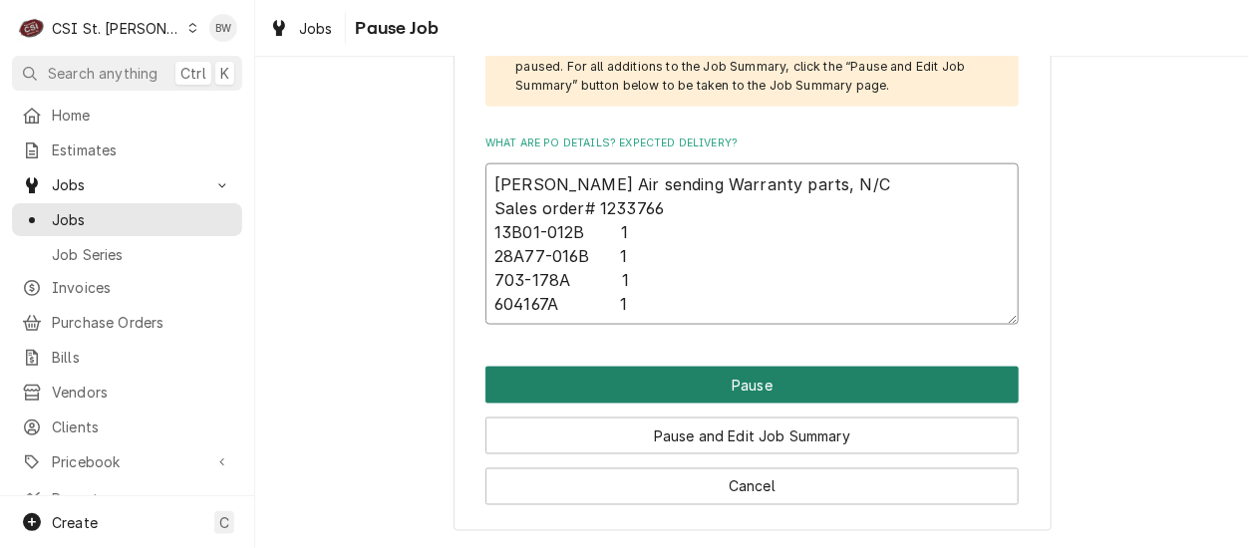
type textarea "Bev Air sending Warranty parts, N/C Sales order# 1233766 13B01-012B 1 28A77-016…"
click at [669, 389] on button "Pause" at bounding box center [751, 385] width 533 height 37
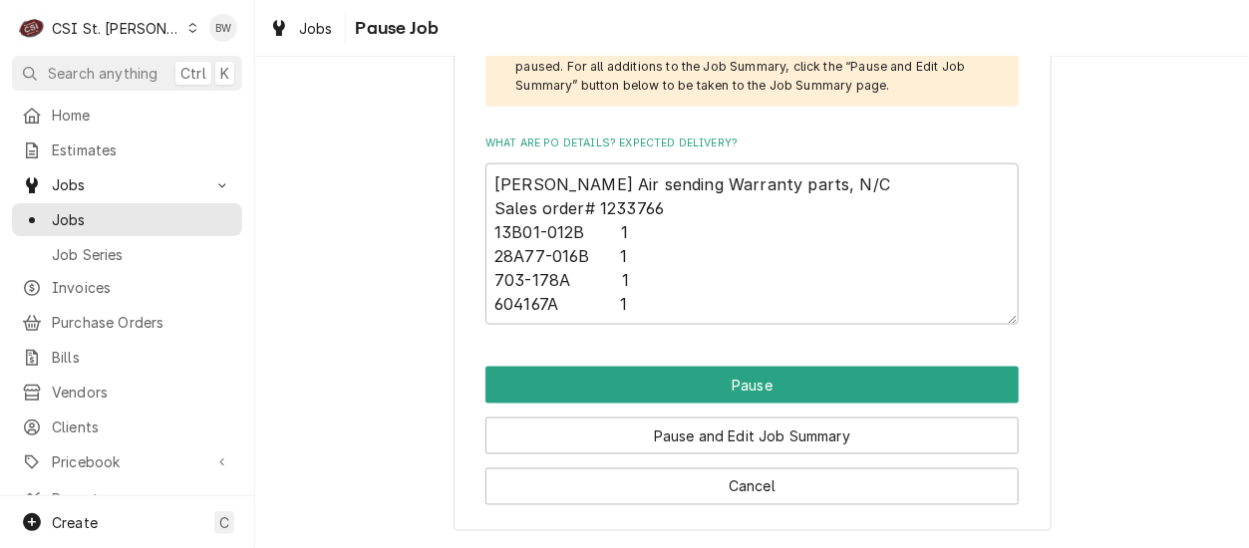
type textarea "x"
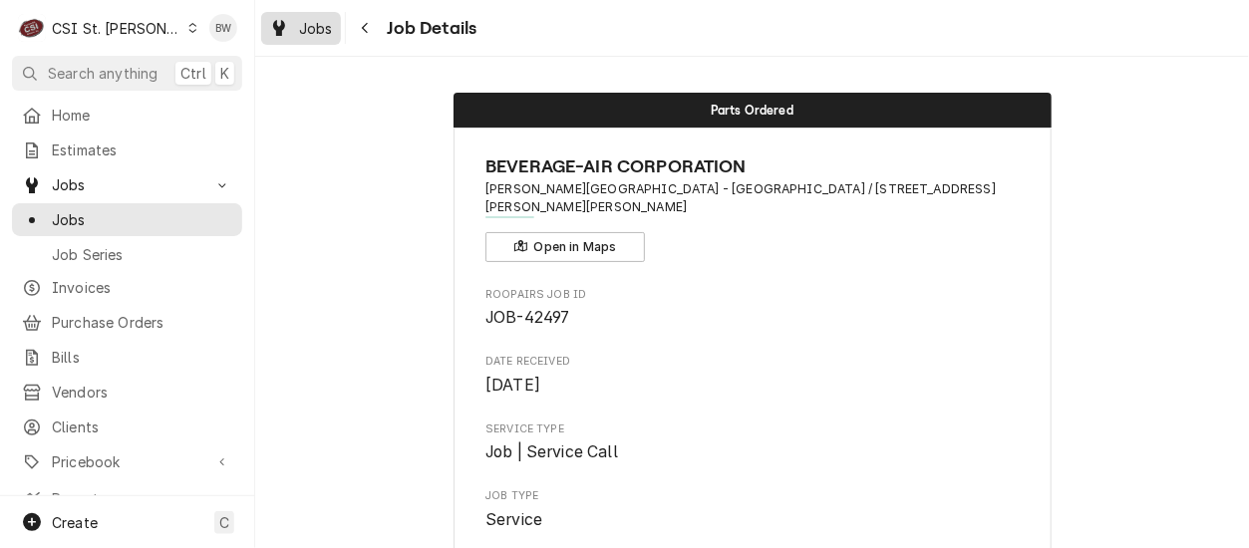
click at [319, 29] on span "Jobs" at bounding box center [316, 28] width 34 height 21
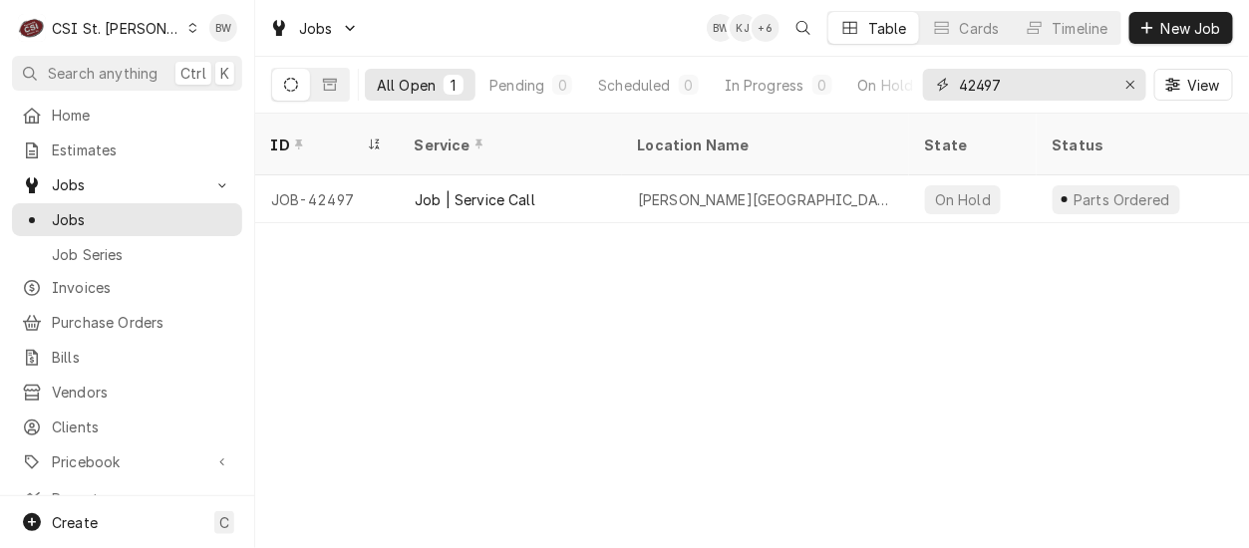
drag, startPoint x: 1017, startPoint y: 84, endPoint x: 980, endPoint y: 87, distance: 37.0
click at [980, 87] on input "42497" at bounding box center [1033, 85] width 149 height 32
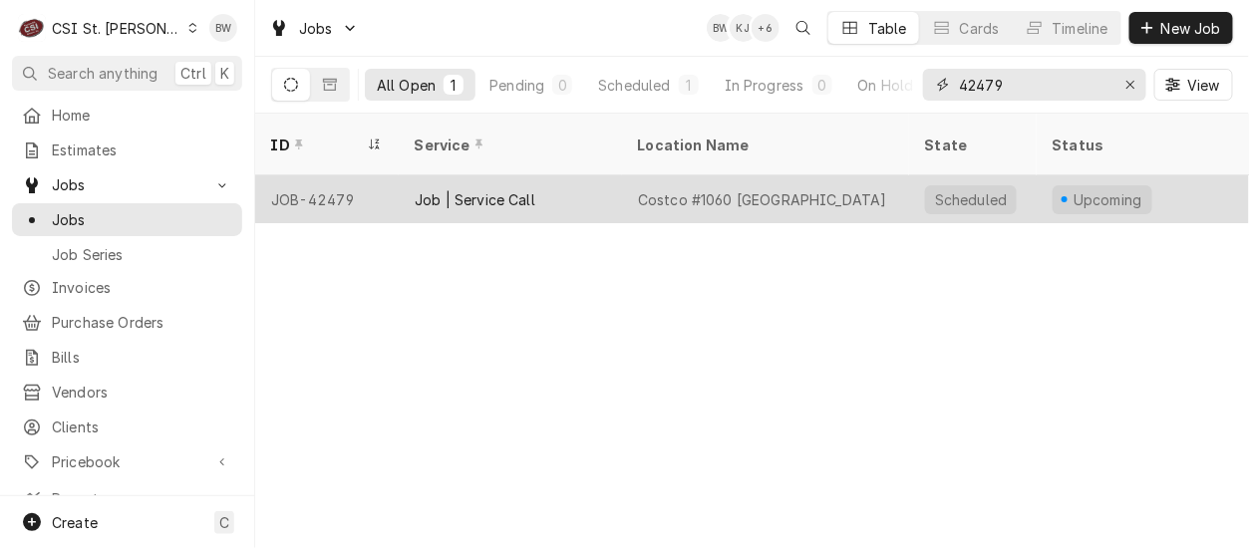
type input "42479"
click at [334, 175] on div "JOB-42479" at bounding box center [326, 199] width 143 height 48
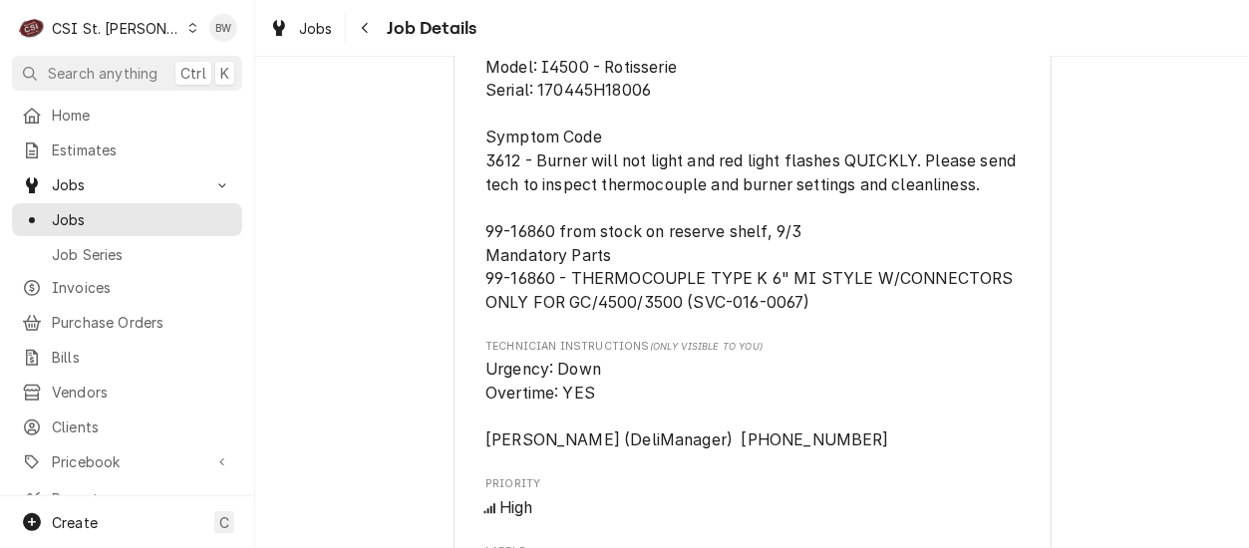
scroll to position [1594, 0]
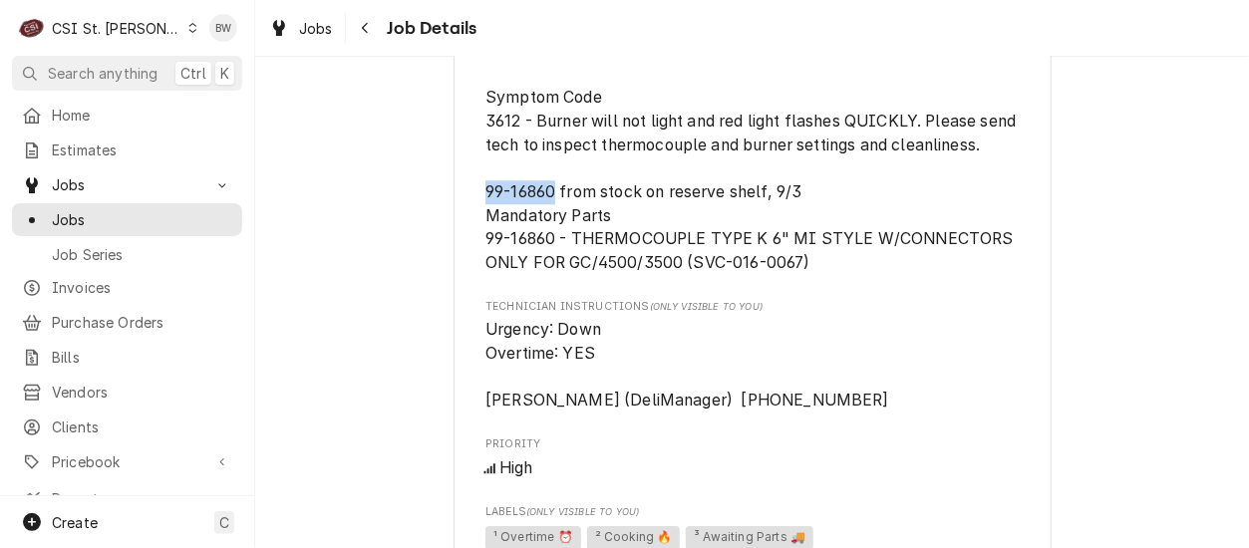
drag, startPoint x: 547, startPoint y: 265, endPoint x: 480, endPoint y: 265, distance: 66.8
click at [485, 265] on span "Model: I4500 - Rotisserie Serial: 170445H18006 Symptom Code 3612 - Burner will …" at bounding box center [752, 145] width 535 height 254
copy span "99-16860"
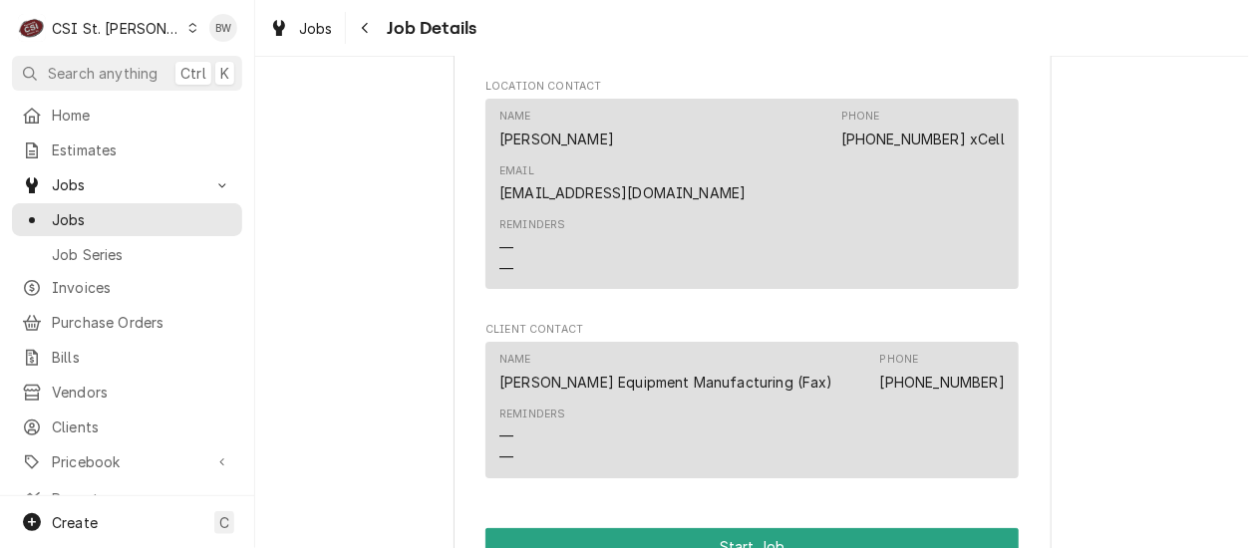
scroll to position [2491, 0]
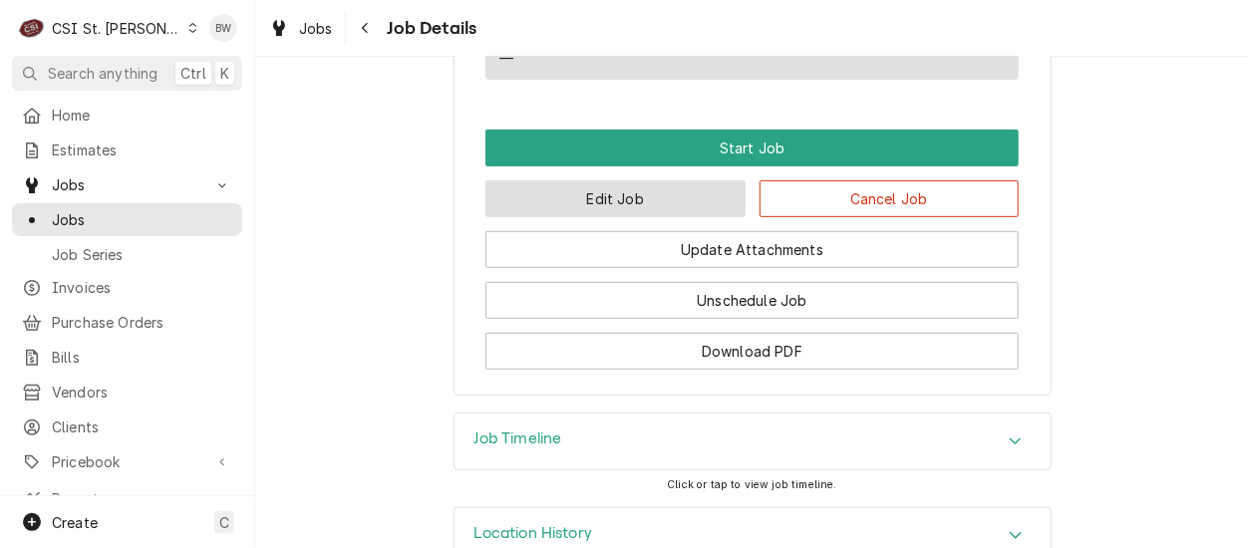
click at [618, 217] on button "Edit Job" at bounding box center [615, 198] width 260 height 37
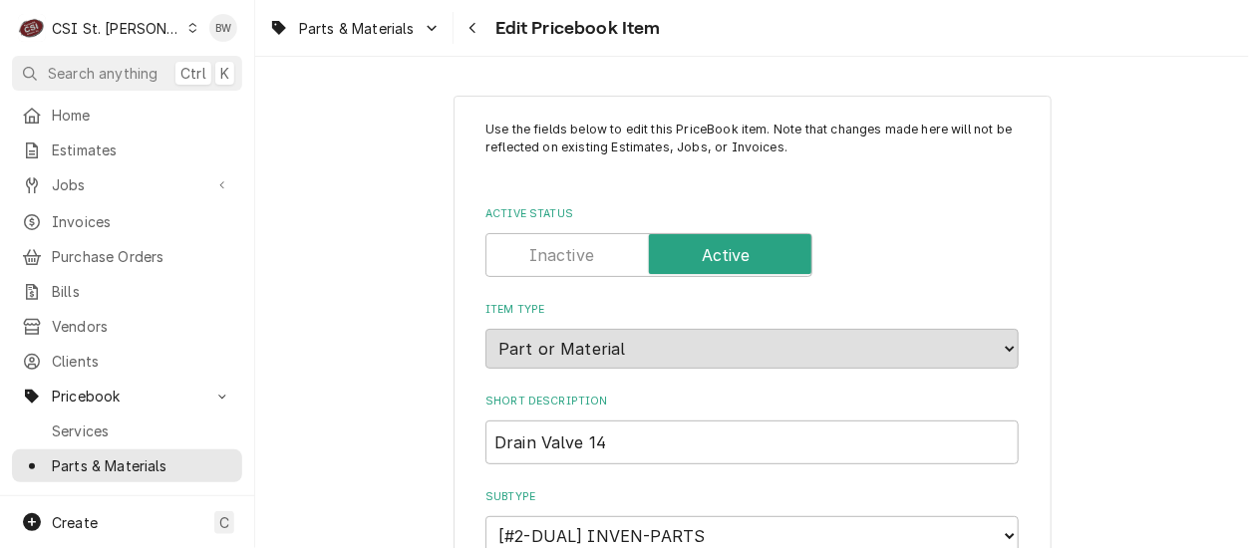
scroll to position [996, 0]
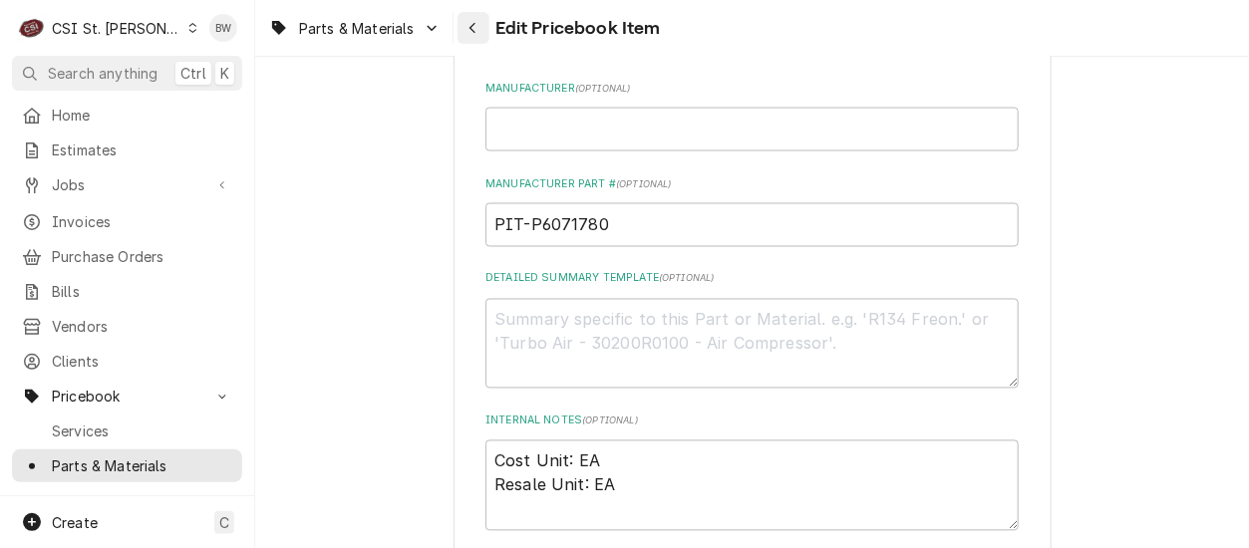
click at [468, 23] on icon "Navigate back" at bounding box center [472, 28] width 9 height 14
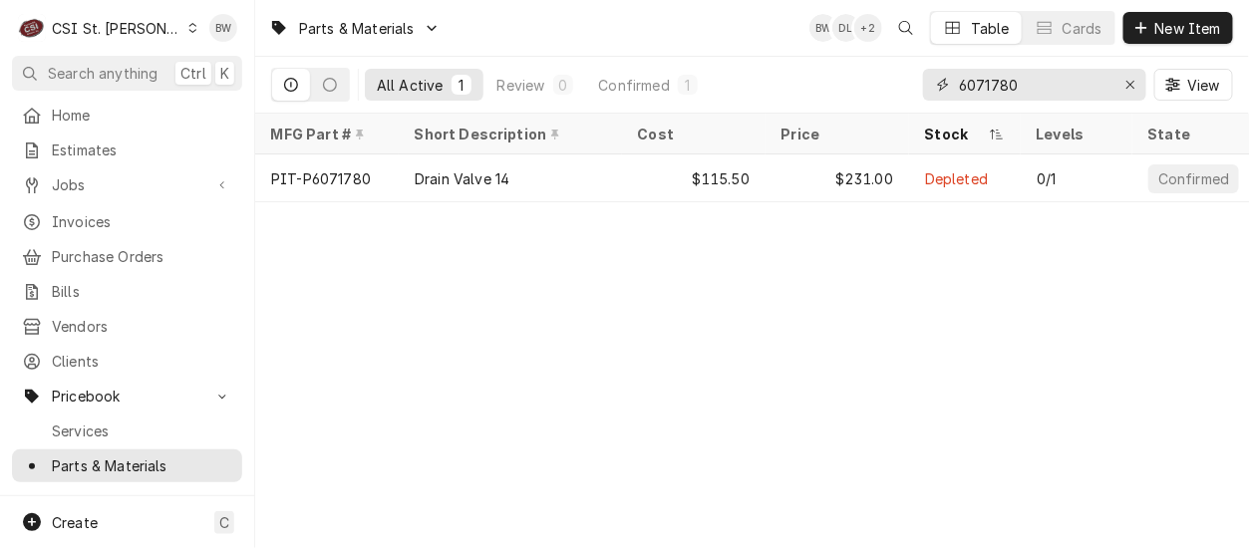
drag, startPoint x: 1042, startPoint y: 82, endPoint x: 936, endPoint y: 79, distance: 106.7
click at [936, 79] on div "6071780" at bounding box center [1034, 85] width 223 height 32
paste input "99-1686"
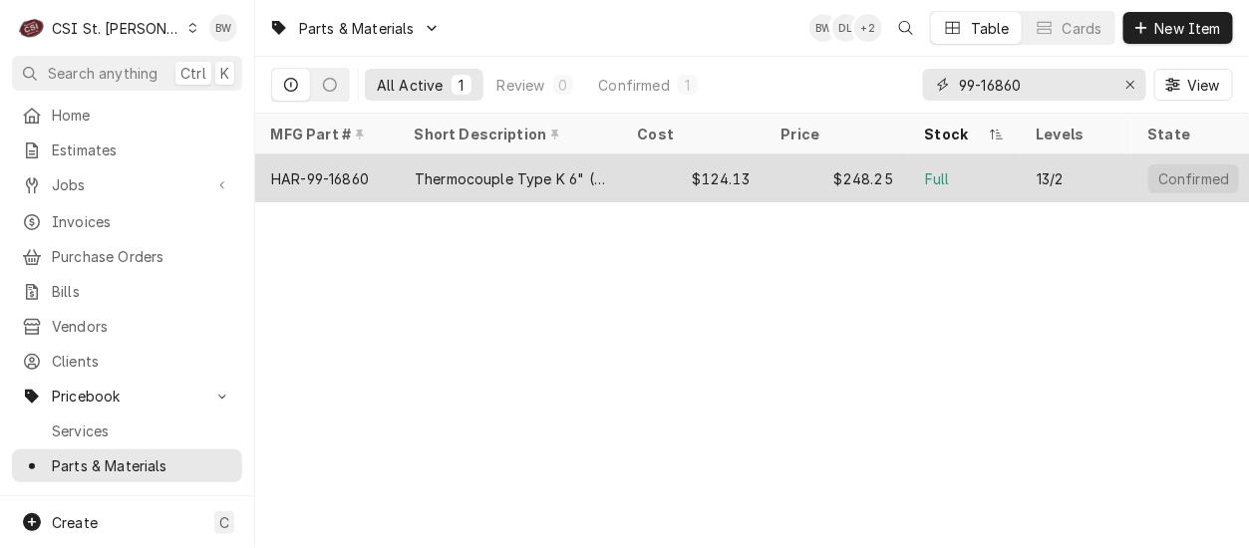
type input "99-16860"
click at [359, 173] on div "HAR-99-16860" at bounding box center [320, 178] width 98 height 21
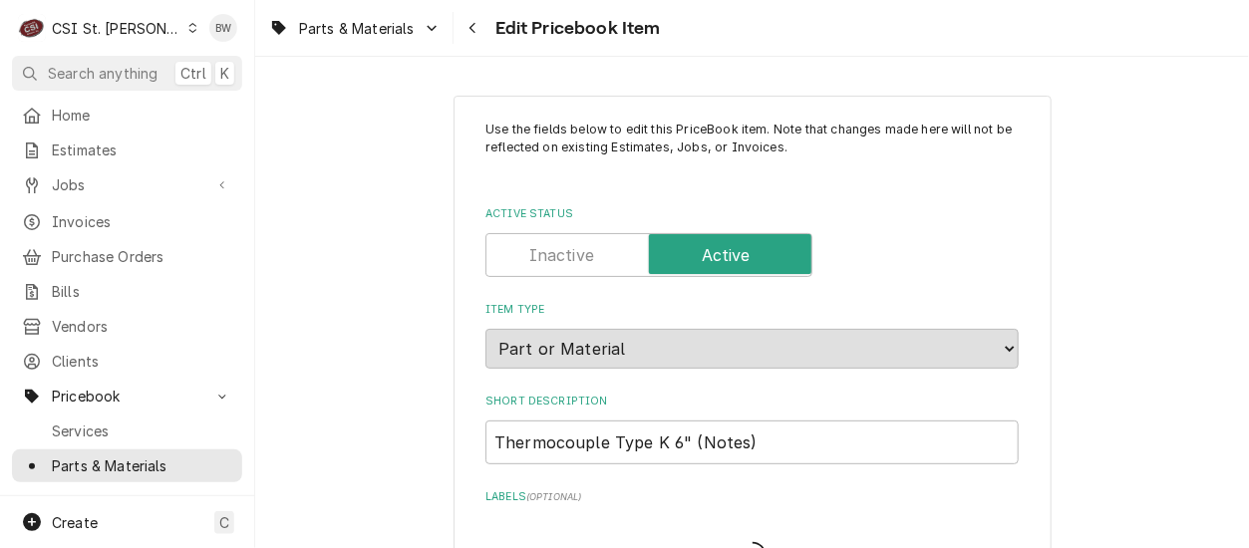
type textarea "x"
click at [811, 44] on div "Parts & Materials Edit Pricebook Item" at bounding box center [751, 28] width 993 height 56
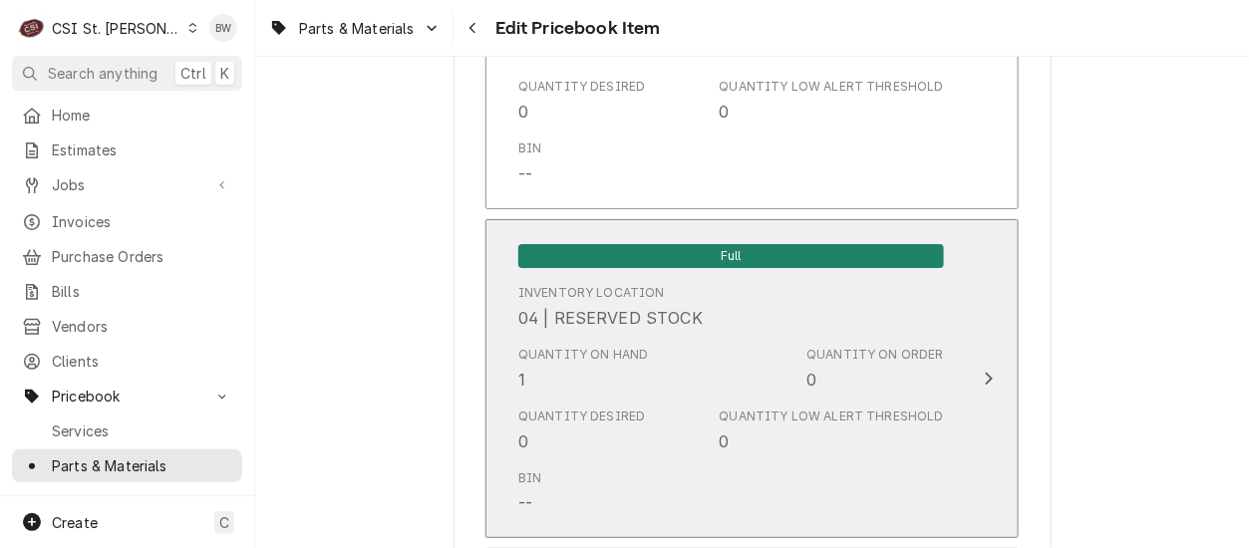
click at [552, 368] on div "Quantity on Hand 1" at bounding box center [583, 369] width 131 height 46
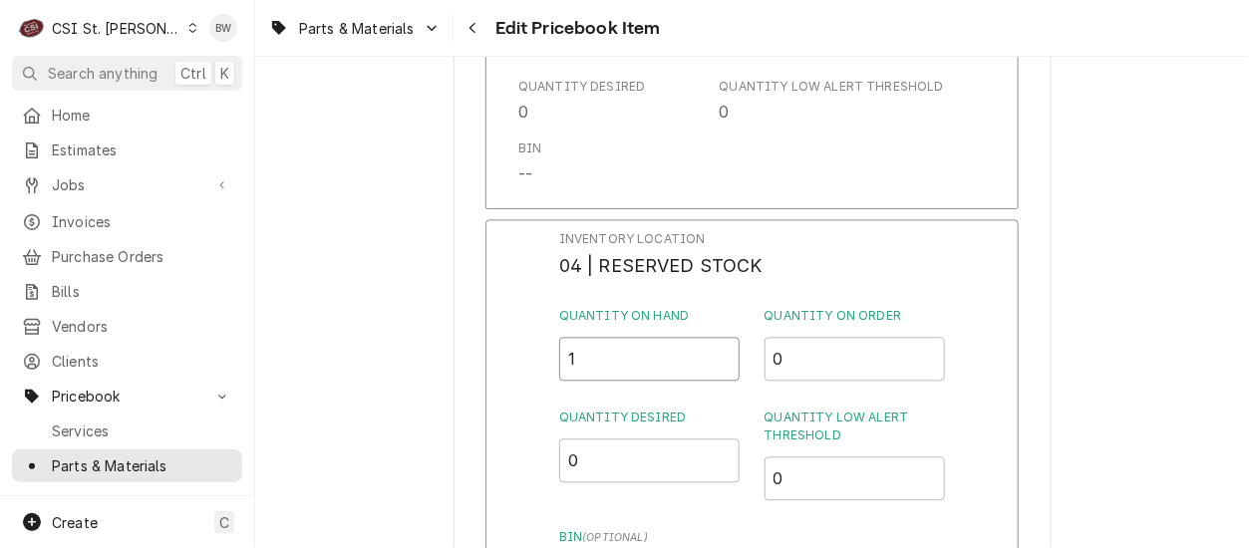
drag, startPoint x: 582, startPoint y: 358, endPoint x: 544, endPoint y: 354, distance: 38.1
click at [544, 354] on div "Inventory Location 04 | RESERVED STOCK Quantity on Hand 1 Quantity on Order 0 Q…" at bounding box center [751, 478] width 533 height 518
type input "0"
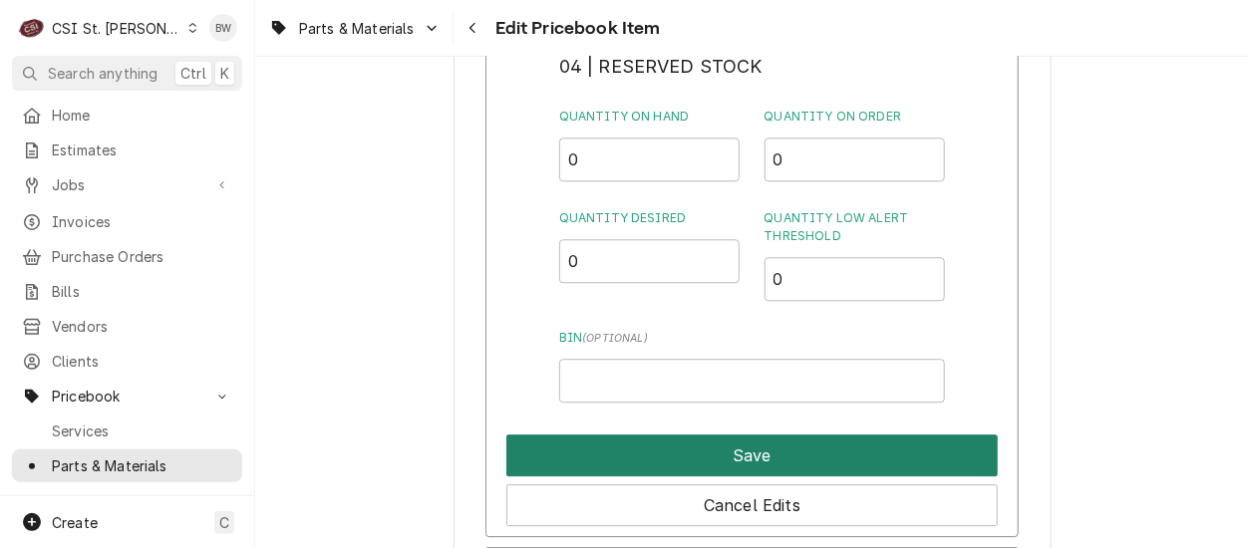
click at [758, 434] on button "Save" at bounding box center [751, 455] width 491 height 42
type textarea "x"
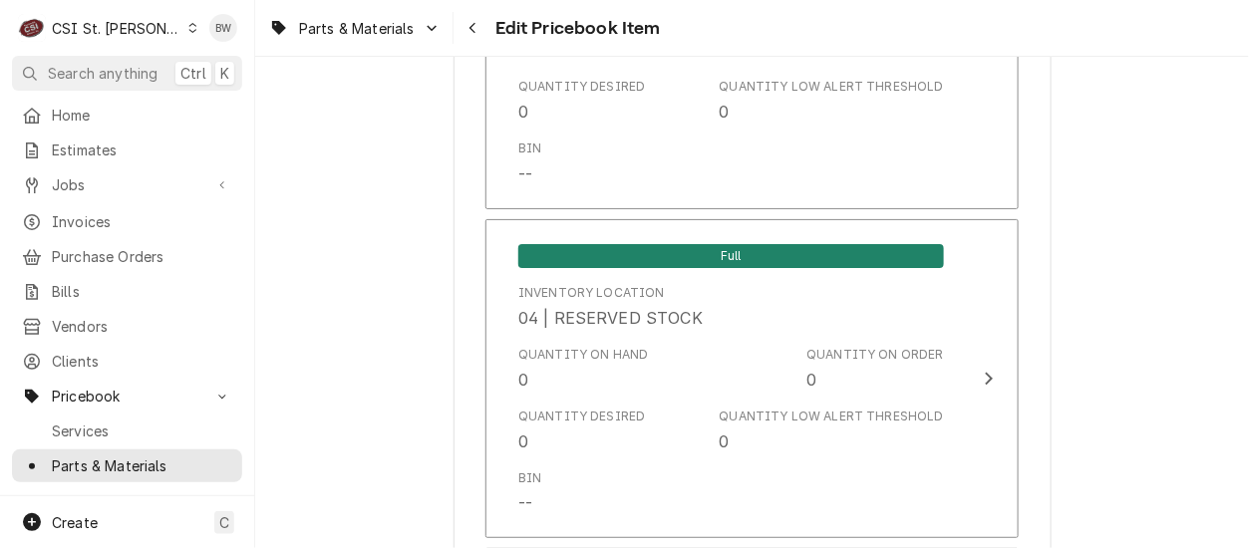
scroll to position [1999, 0]
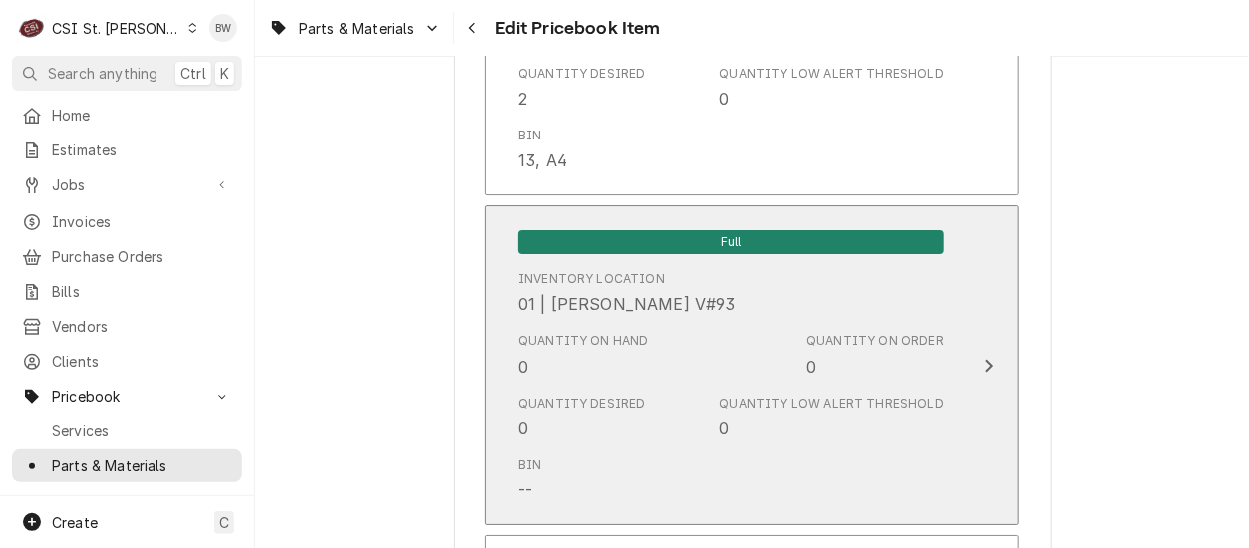
click at [564, 353] on div "Quantity on Hand 0" at bounding box center [583, 355] width 131 height 46
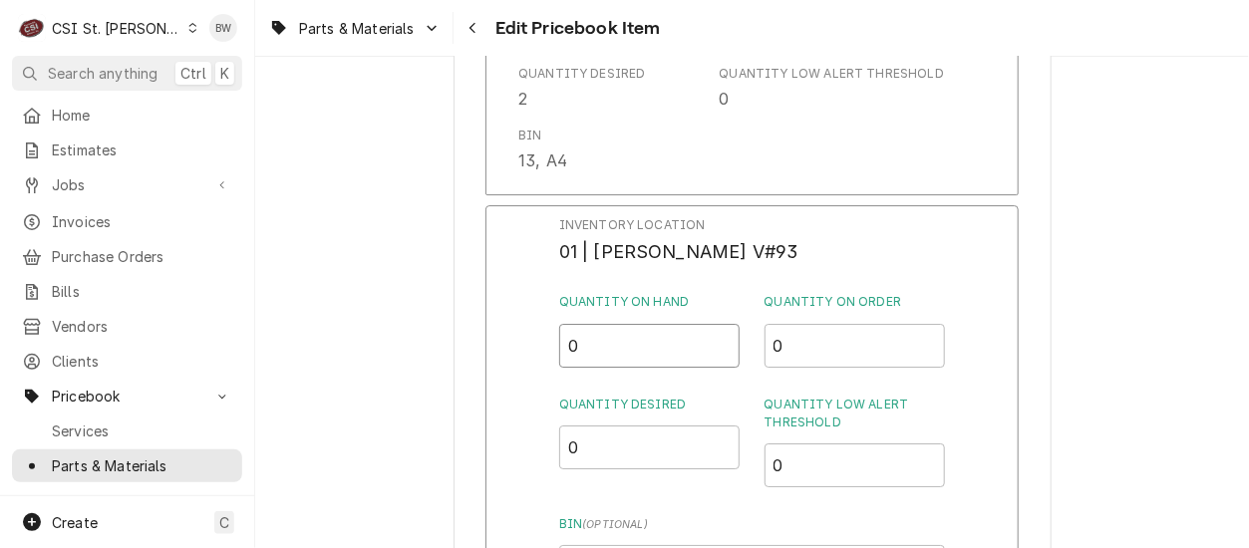
drag, startPoint x: 590, startPoint y: 353, endPoint x: 551, endPoint y: 352, distance: 38.9
click at [551, 352] on div "Inventory Location 01 | CHUCK WAMBOLDT V#93 Quantity on Hand 0 Quantity on Orde…" at bounding box center [751, 464] width 533 height 518
type input "1"
click at [538, 362] on div "Inventory Location 01 | CHUCK WAMBOLDT V#93 Quantity on Hand 1 Quantity on Orde…" at bounding box center [751, 464] width 533 height 518
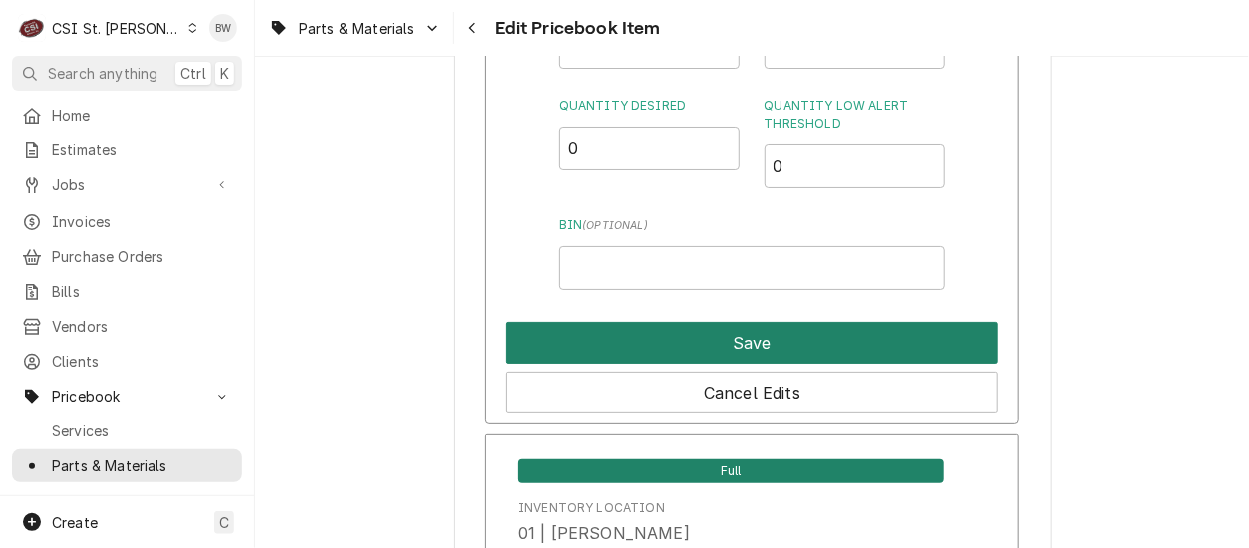
click at [700, 343] on button "Save" at bounding box center [751, 343] width 491 height 42
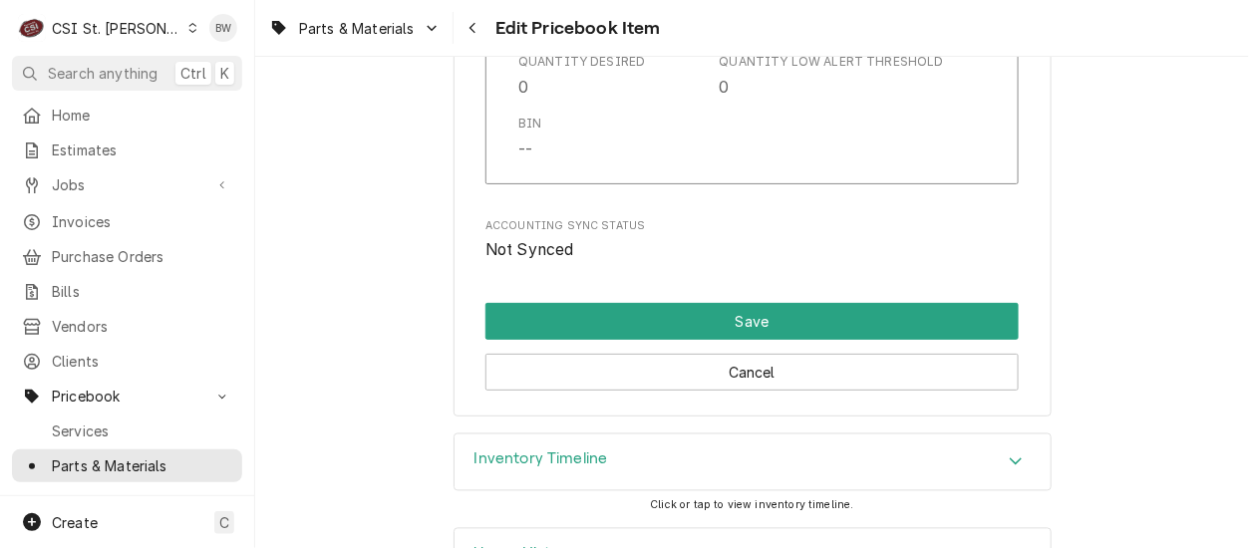
scroll to position [17259, 0]
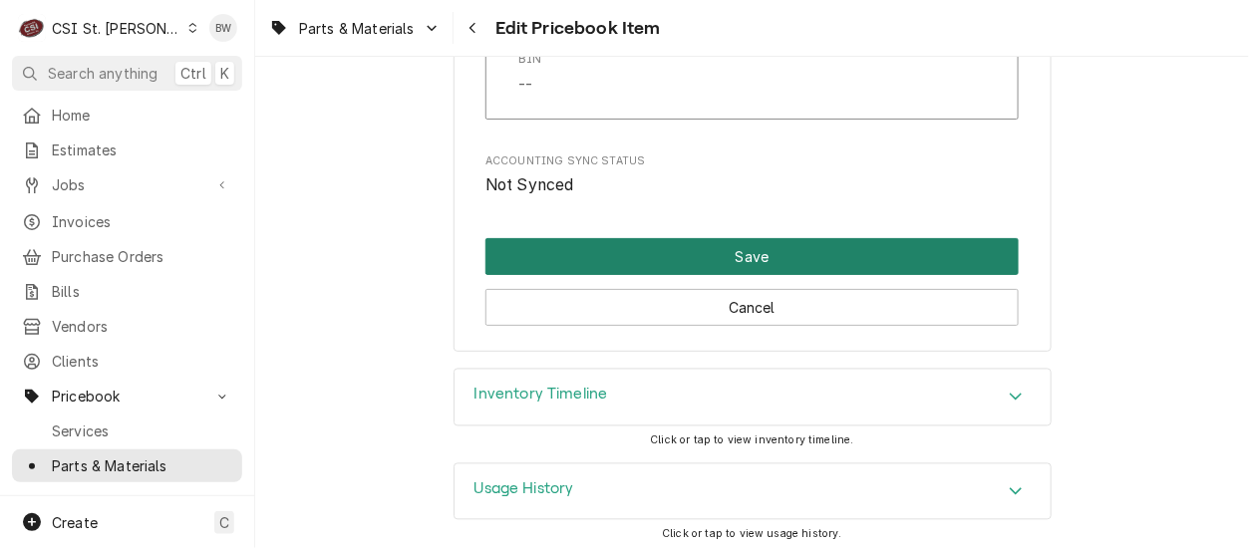
click at [676, 252] on button "Save" at bounding box center [751, 256] width 533 height 37
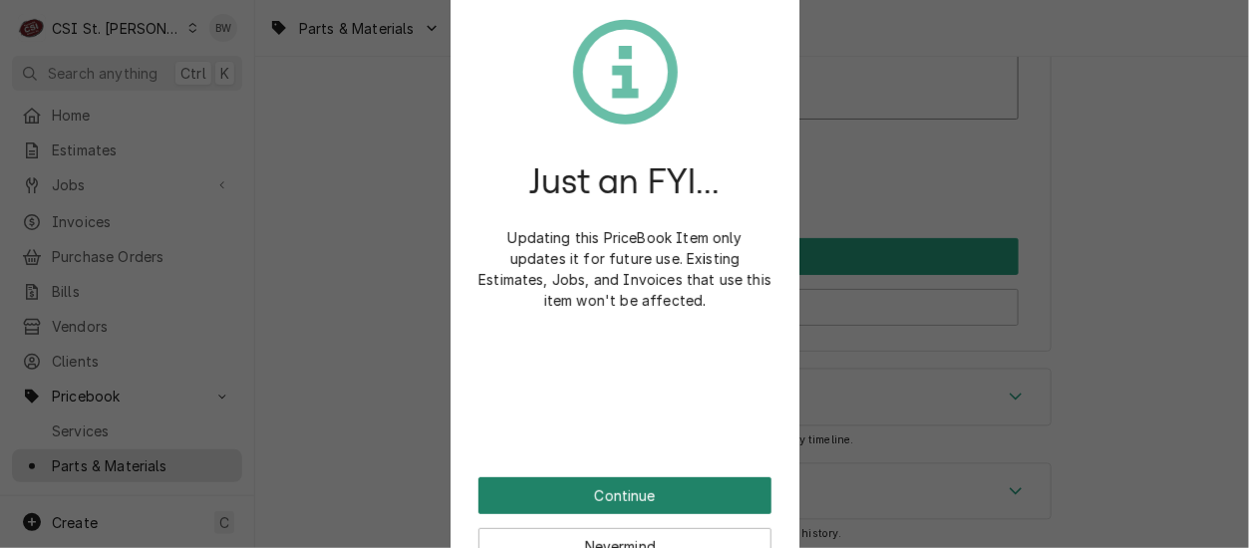
click at [587, 493] on button "Continue" at bounding box center [624, 495] width 293 height 37
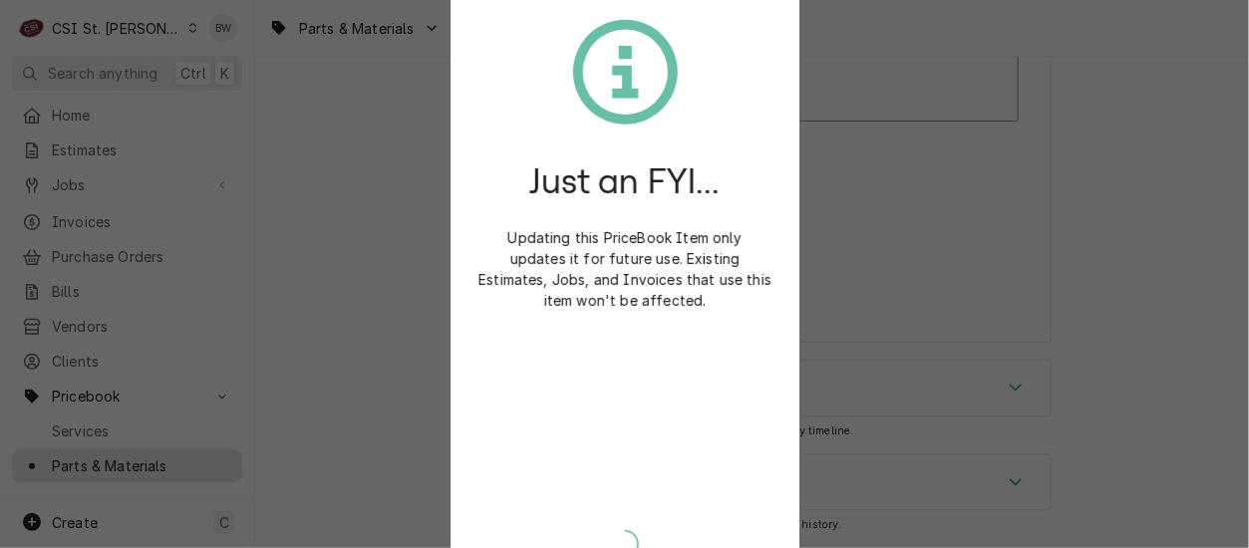
scroll to position [17247, 0]
type textarea "x"
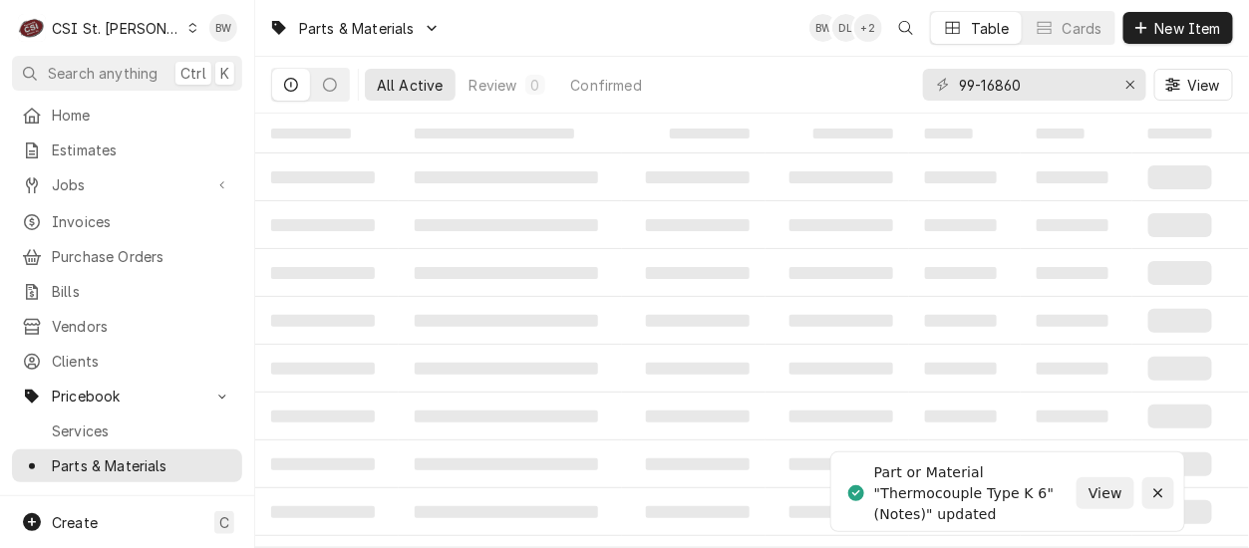
click at [1152, 493] on icon "Notifications alt+T" at bounding box center [1158, 493] width 14 height 14
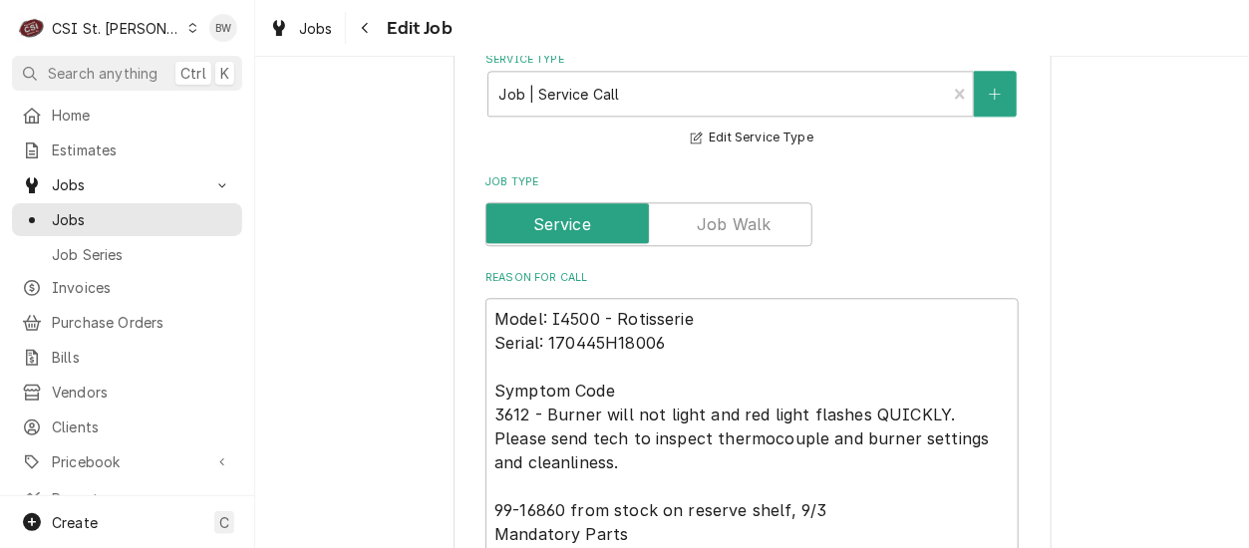
scroll to position [1594, 0]
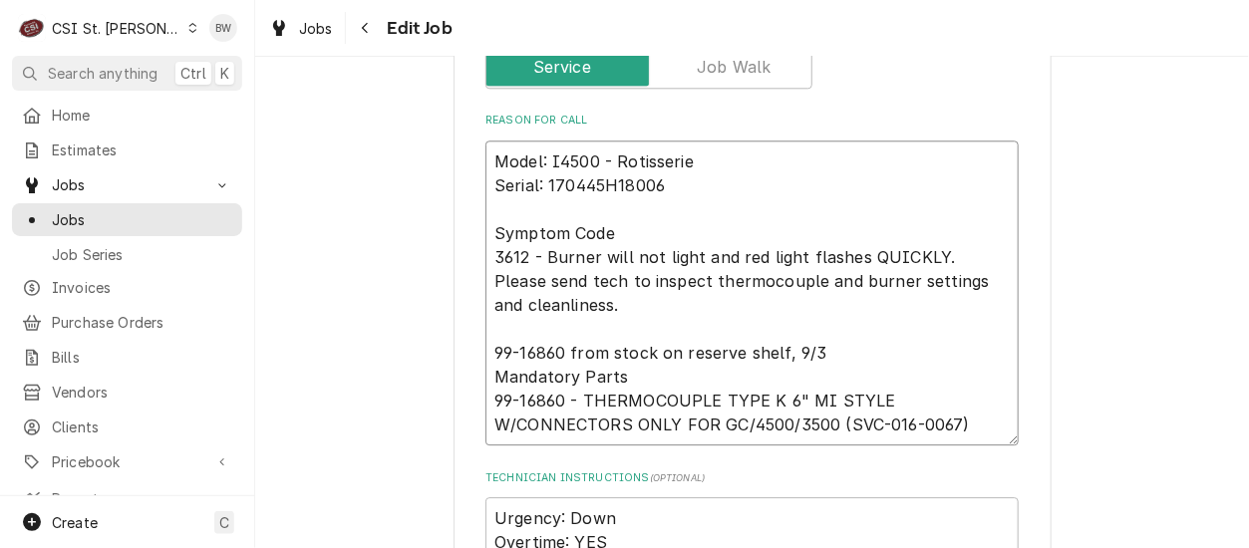
click at [491, 339] on textarea "Model: I4500 - Rotisserie Serial: 170445H18006 Symptom Code 3612 - Burner will …" at bounding box center [751, 292] width 533 height 305
type textarea "x"
type textarea "Model: I4500 - Rotisserie Serial: 170445H18006 Symptom Code 3612 - Burner will …"
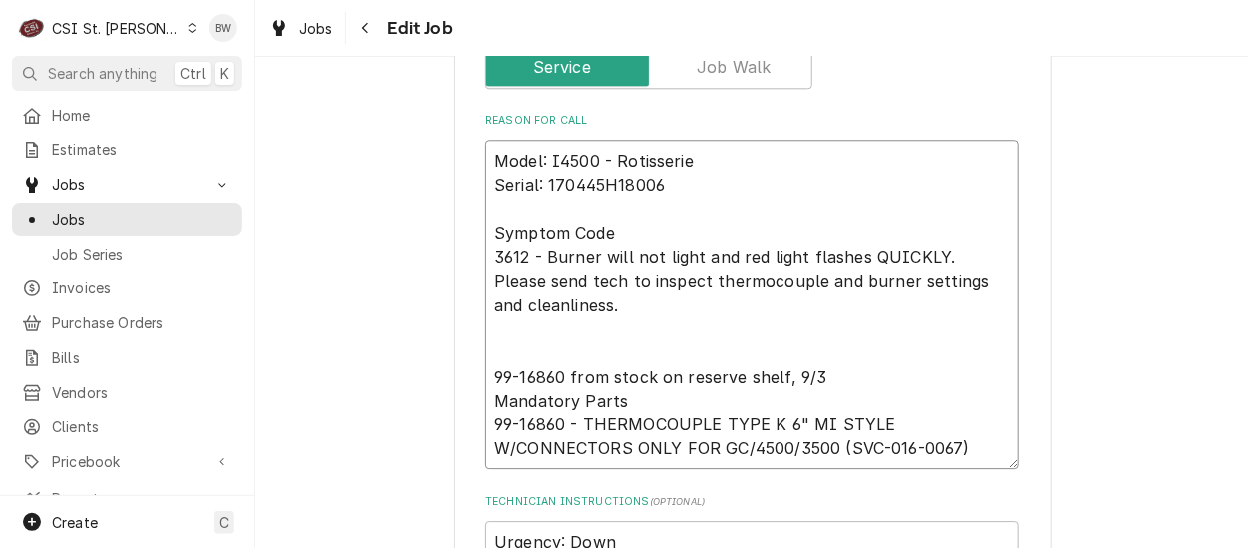
type textarea "x"
type textarea "Model: I4500 - Rotisserie Serial: 170445H18006 Symptom Code 3612 - Burner will …"
type textarea "x"
type textarea "Model: I4500 - Rotisserie Serial: 170445H18006 Symptom Code 3612 - Burner will …"
type textarea "x"
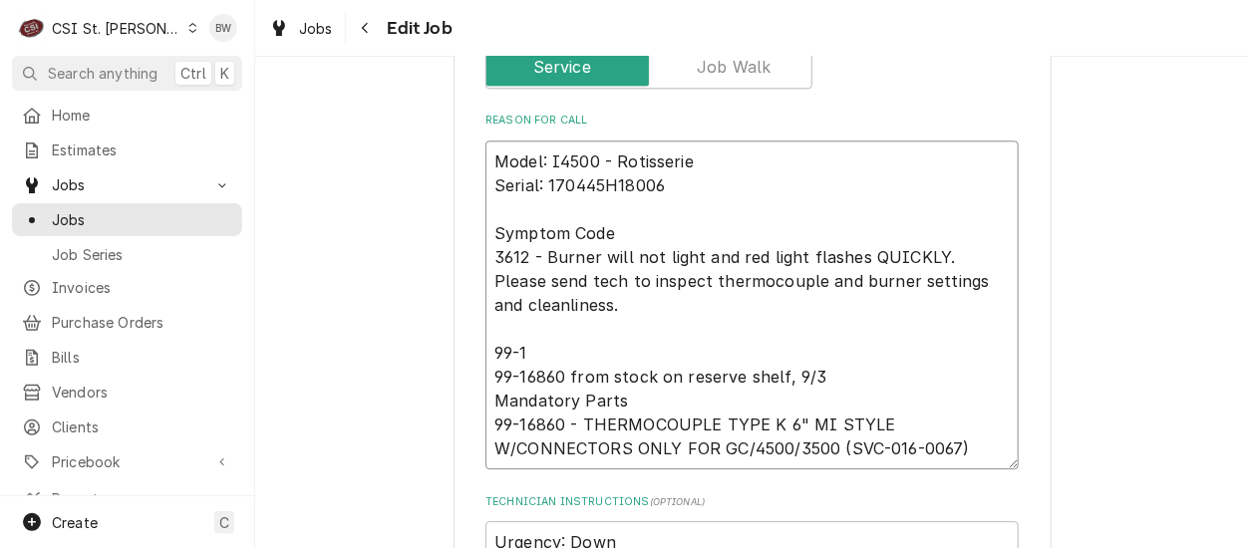
type textarea "Model: I4500 - Rotisserie Serial: 170445H18006 Symptom Code 3612 - Burner will …"
type textarea "x"
type textarea "Model: I4500 - Rotisserie Serial: 170445H18006 Symptom Code 3612 - Burner will …"
type textarea "x"
type textarea "Model: I4500 - Rotisserie Serial: 170445H18006 Symptom Code 3612 - Burner will …"
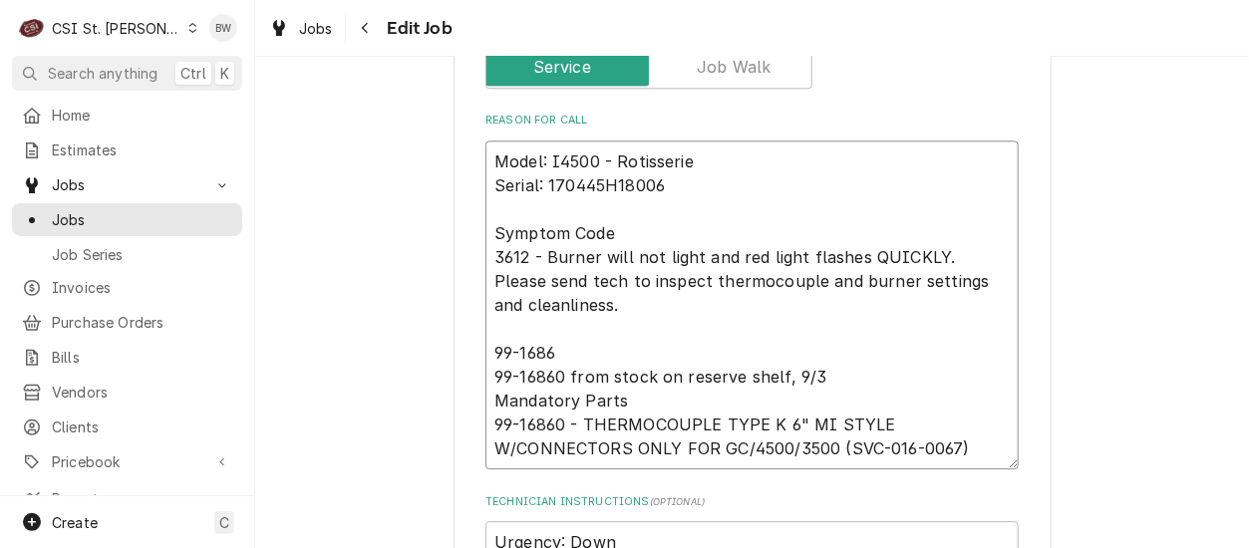
type textarea "x"
type textarea "Model: I4500 - Rotisserie Serial: 170445H18006 Symptom Code 3612 - Burner will …"
type textarea "x"
type textarea "Model: I4500 - Rotisserie Serial: 170445H18006 Symptom Code 3612 - Burner will …"
type textarea "x"
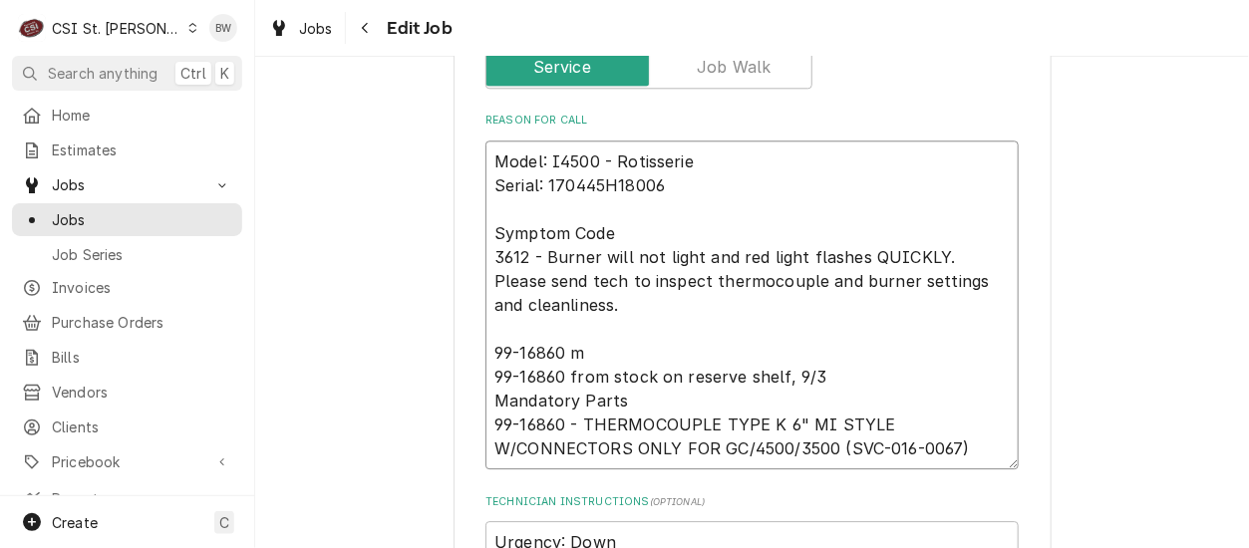
type textarea "Model: I4500 - Rotisserie Serial: 170445H18006 Symptom Code 3612 - Burner will …"
type textarea "x"
type textarea "Model: I4500 - Rotisserie Serial: 170445H18006 Symptom Code 3612 - Burner will …"
type textarea "x"
type textarea "Model: I4500 - Rotisserie Serial: 170445H18006 Symptom Code 3612 - Burner will …"
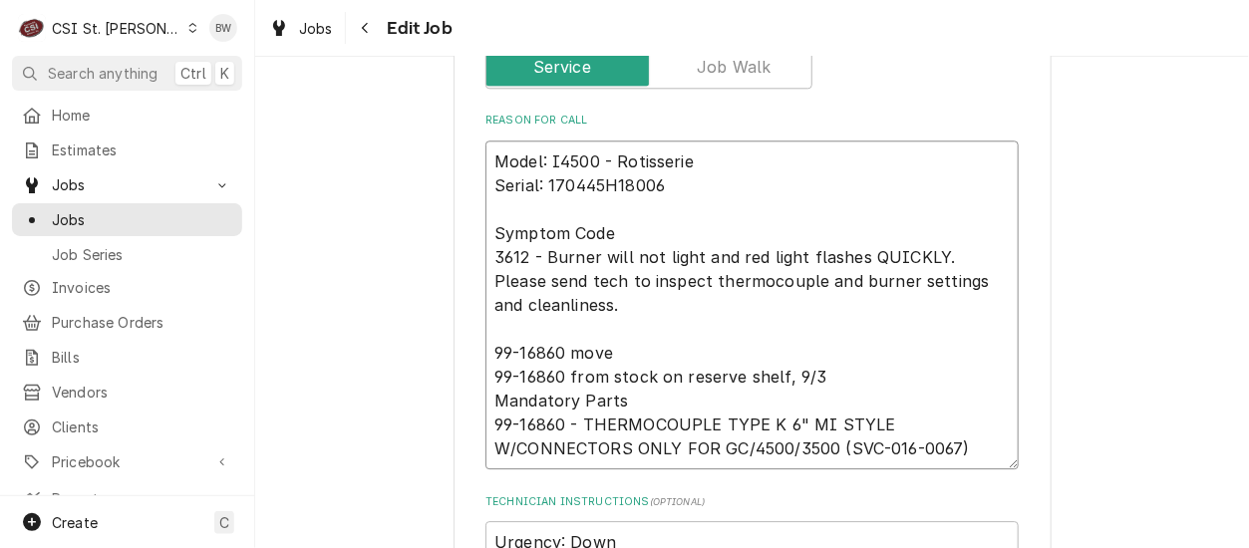
type textarea "x"
type textarea "Model: I4500 - Rotisserie Serial: 170445H18006 Symptom Code 3612 - Burner will …"
type textarea "x"
type textarea "Model: I4500 - Rotisserie Serial: 170445H18006 Symptom Code 3612 - Burner will …"
type textarea "x"
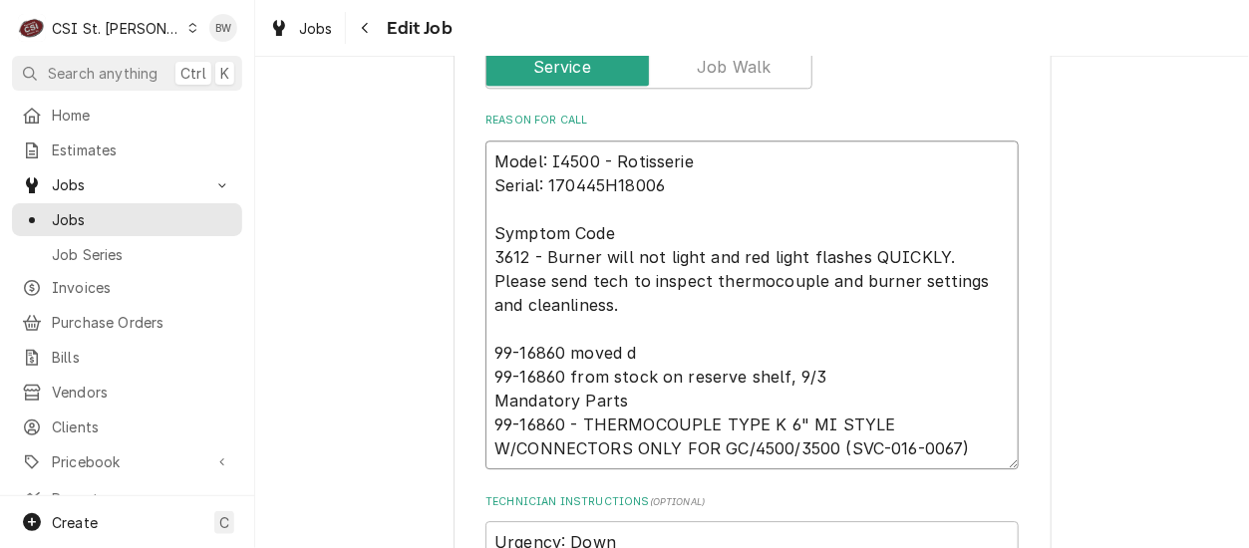
type textarea "Model: I4500 - Rotisserie Serial: 170445H18006 Symptom Code 3612 - Burner will …"
type textarea "x"
type textarea "Model: I4500 - Rotisserie Serial: 170445H18006 Symptom Code 3612 - Burner will …"
type textarea "x"
type textarea "Model: I4500 - Rotisserie Serial: 170445H18006 Symptom Code 3612 - Burner will …"
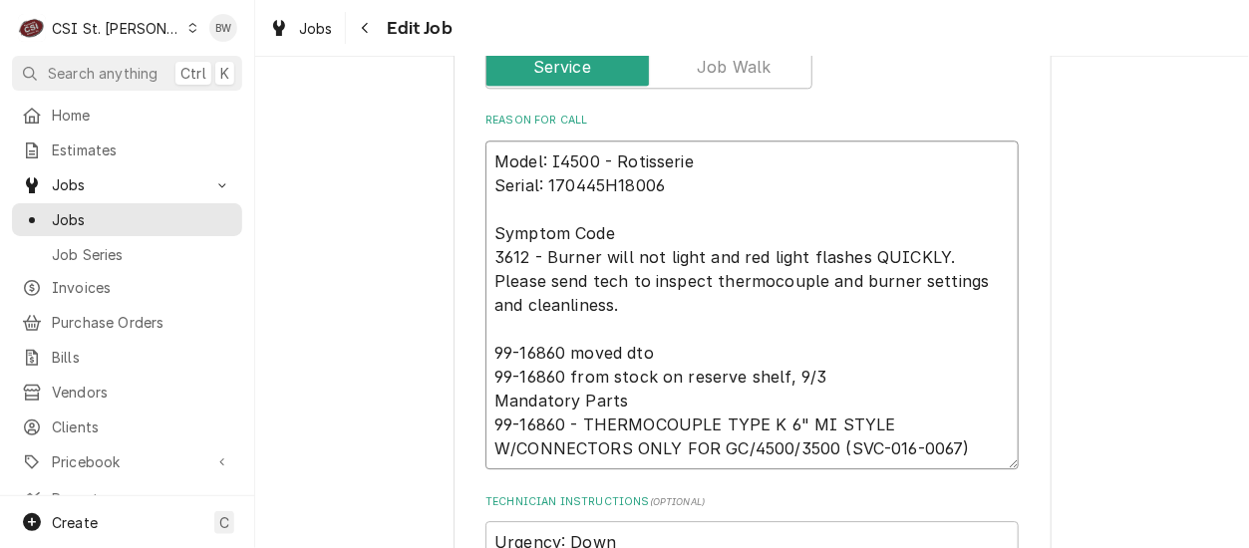
type textarea "x"
type textarea "Model: I4500 - Rotisserie Serial: 170445H18006 Symptom Code 3612 - Burner will …"
type textarea "x"
type textarea "Model: I4500 - Rotisserie Serial: 170445H18006 Symptom Code 3612 - Burner will …"
type textarea "x"
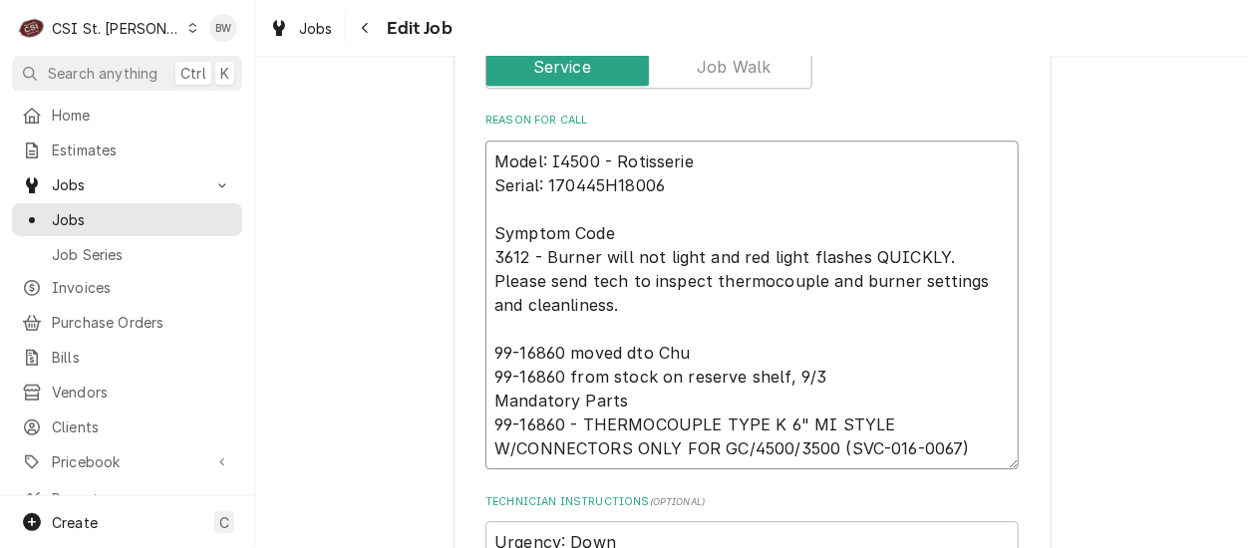
type textarea "Model: I4500 - Rotisserie Serial: 170445H18006 Symptom Code 3612 - Burner will …"
type textarea "x"
type textarea "Model: I4500 - Rotisserie Serial: 170445H18006 Symptom Code 3612 - Burner will …"
type textarea "x"
type textarea "Model: I4500 - Rotisserie Serial: 170445H18006 Symptom Code 3612 - Burner will …"
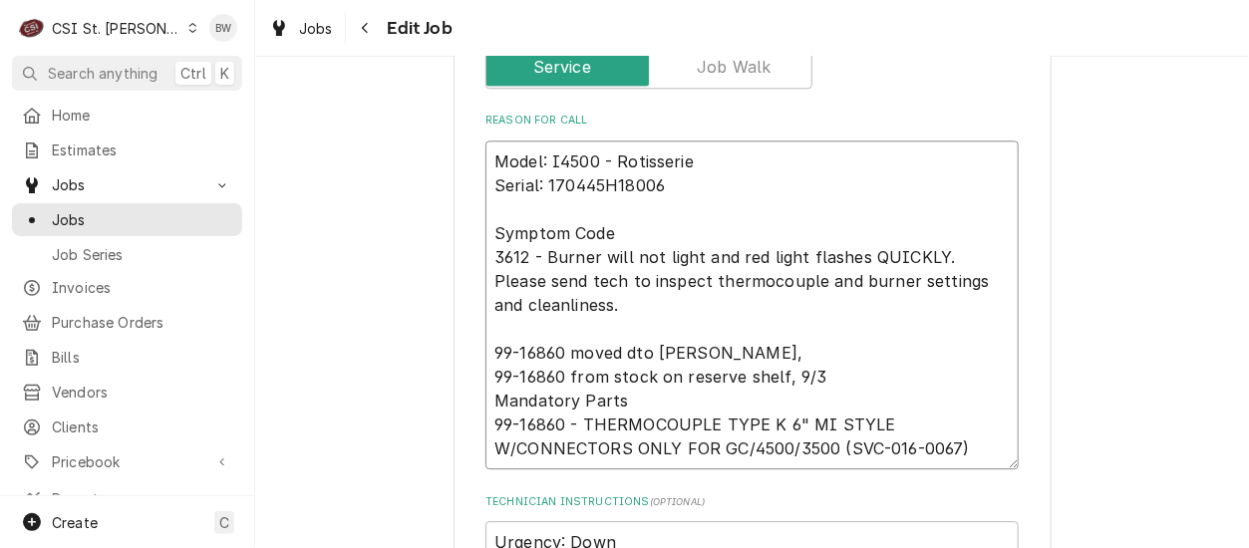
type textarea "x"
type textarea "Model: I4500 - Rotisserie Serial: 170445H18006 Symptom Code 3612 - Burner will …"
type textarea "x"
type textarea "Model: I4500 - Rotisserie Serial: 170445H18006 Symptom Code 3612 - Burner will …"
type textarea "x"
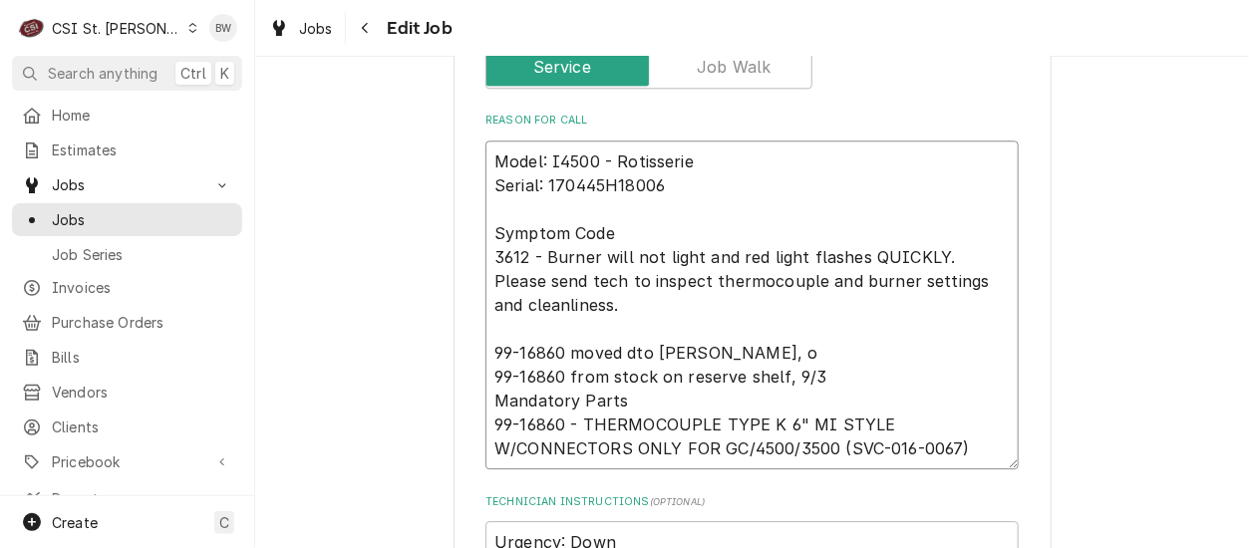
type textarea "Model: I4500 - Rotisserie Serial: 170445H18006 Symptom Code 3612 - Burner will …"
type textarea "x"
type textarea "Model: I4500 - Rotisserie Serial: 170445H18006 Symptom Code 3612 - Burner will …"
type textarea "x"
type textarea "Model: I4500 - Rotisserie Serial: 170445H18006 Symptom Code 3612 - Burner will …"
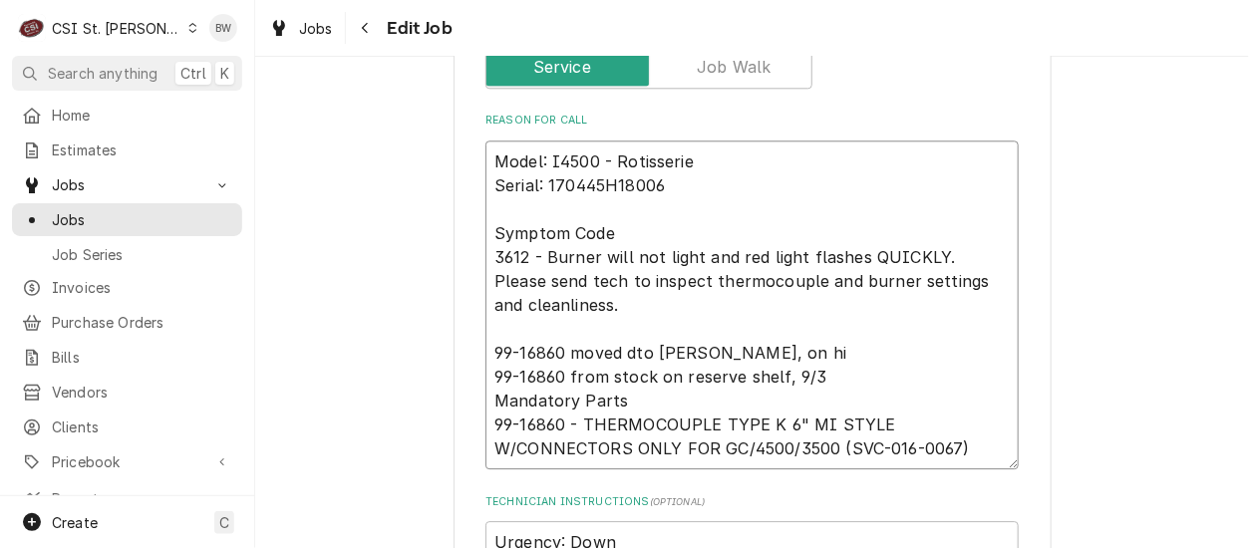
type textarea "x"
type textarea "Model: I4500 - Rotisserie Serial: 170445H18006 Symptom Code 3612 - Burner will …"
type textarea "x"
type textarea "Model: I4500 - Rotisserie Serial: 170445H18006 Symptom Code 3612 - Burner will …"
type textarea "x"
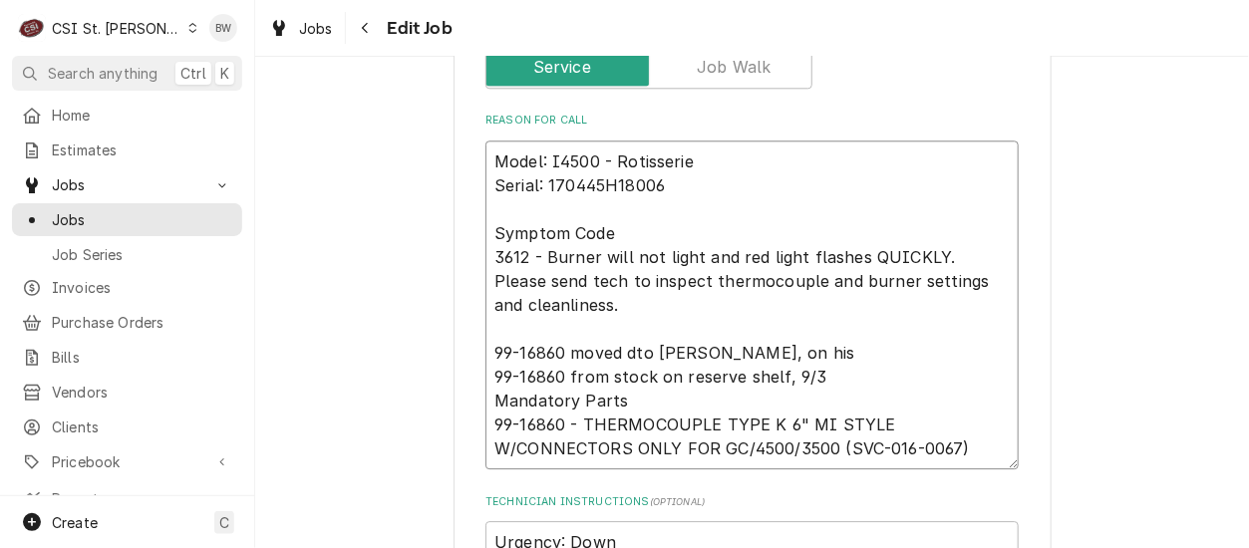
type textarea "Model: I4500 - Rotisserie Serial: 170445H18006 Symptom Code 3612 - Burner will …"
type textarea "x"
type textarea "Model: I4500 - Rotisserie Serial: 170445H18006 Symptom Code 3612 - Burner will …"
type textarea "x"
type textarea "Model: I4500 - Rotisserie Serial: 170445H18006 Symptom Code 3612 - Burner will …"
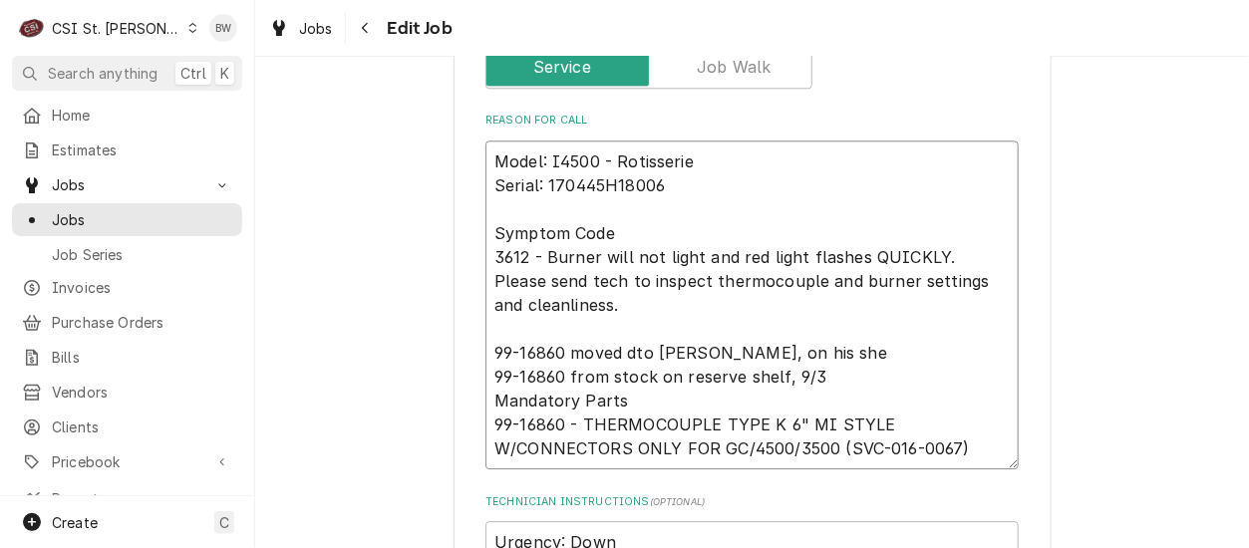
type textarea "x"
type textarea "Model: I4500 - Rotisserie Serial: 170445H18006 Symptom Code 3612 - Burner will …"
type textarea "x"
type textarea "Model: I4500 - Rotisserie Serial: 170445H18006 Symptom Code 3612 - Burner will …"
type textarea "x"
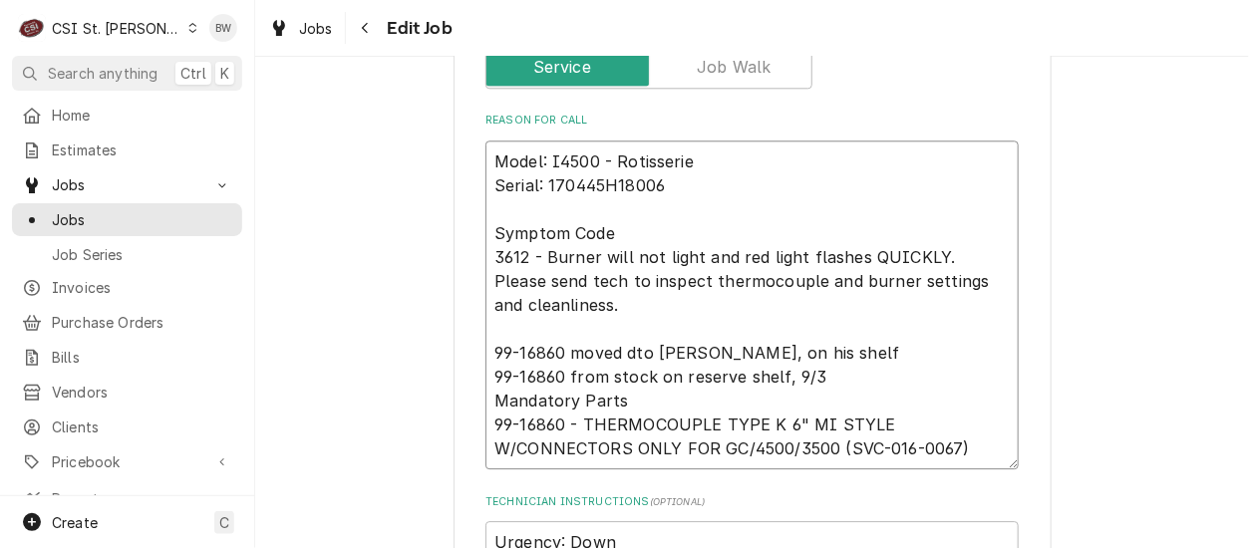
type textarea "Model: I4500 - Rotisserie Serial: 170445H18006 Symptom Code 3612 - Burner will …"
type textarea "x"
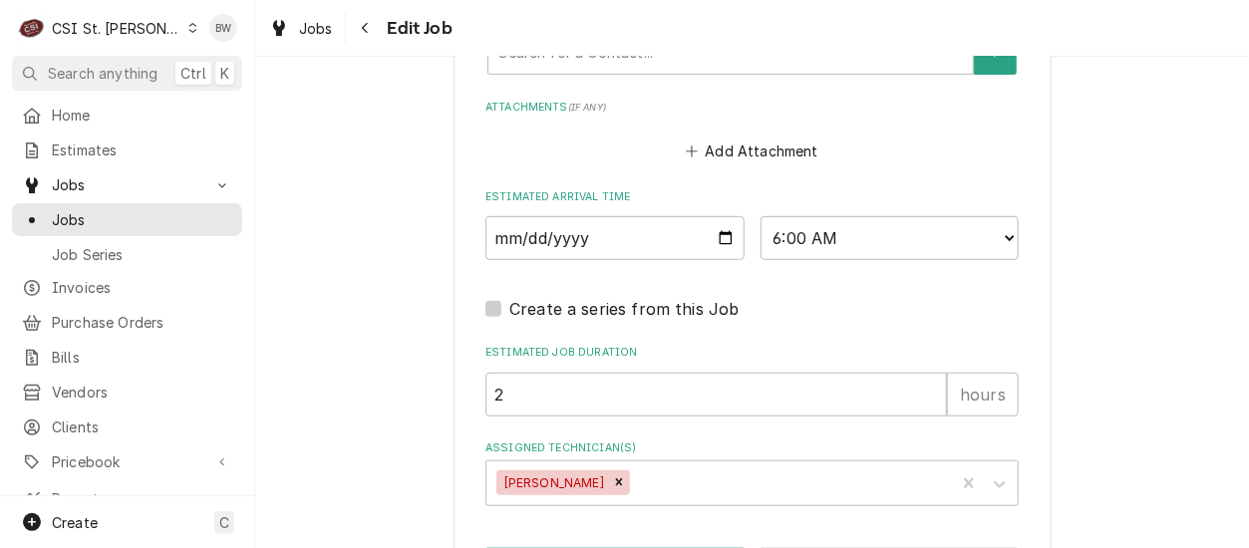
scroll to position [2669, 0]
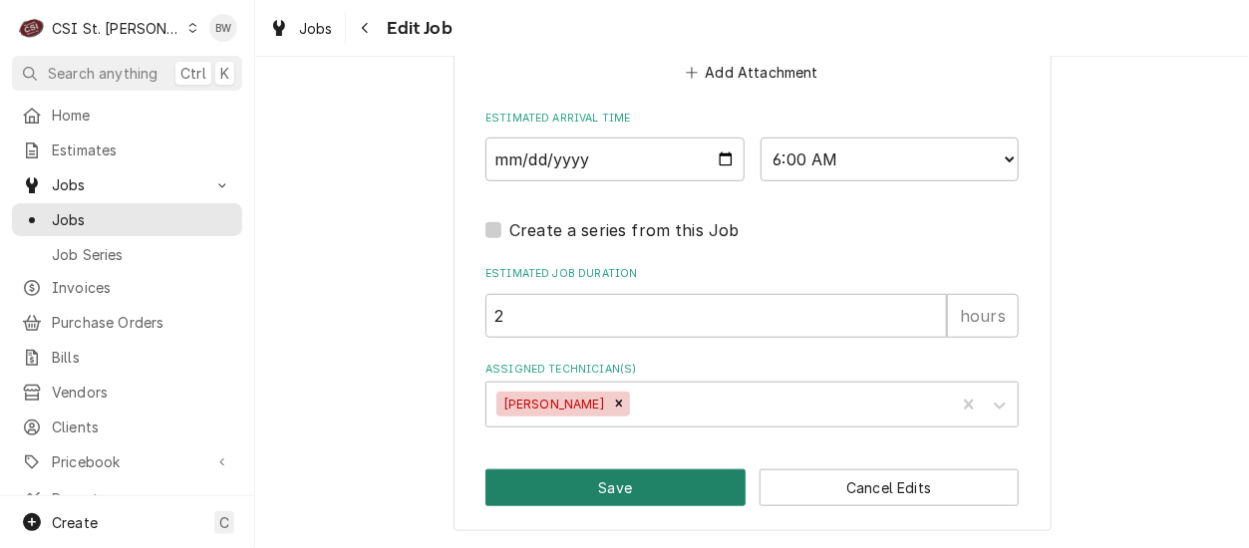
type textarea "Model: I4500 - Rotisserie Serial: 170445H18006 Symptom Code 3612 - Burner will …"
click at [571, 475] on button "Save" at bounding box center [615, 487] width 260 height 37
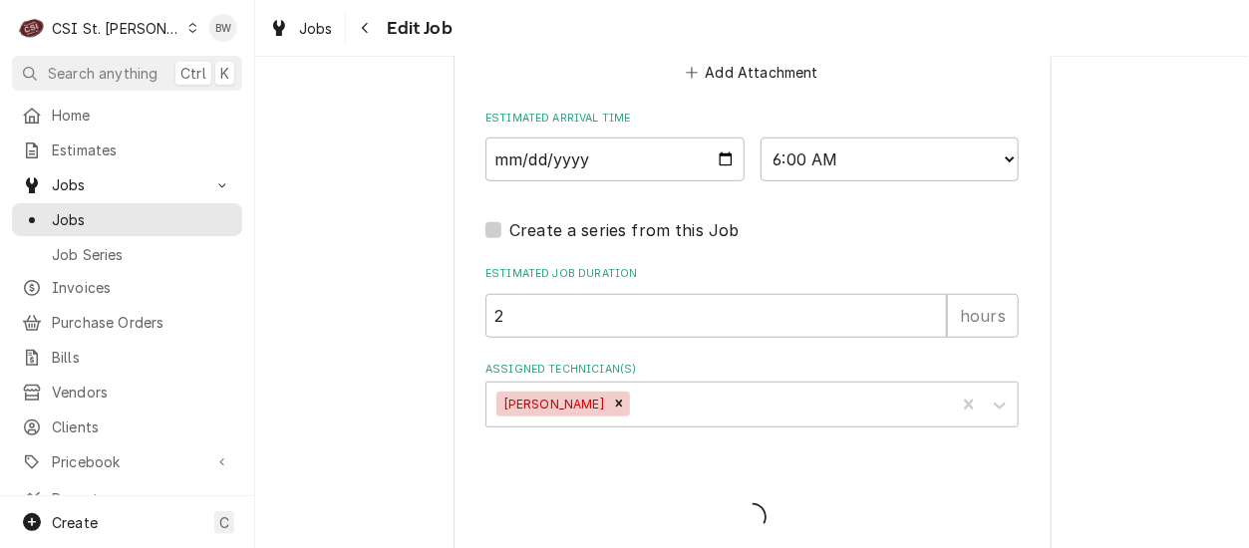
type textarea "x"
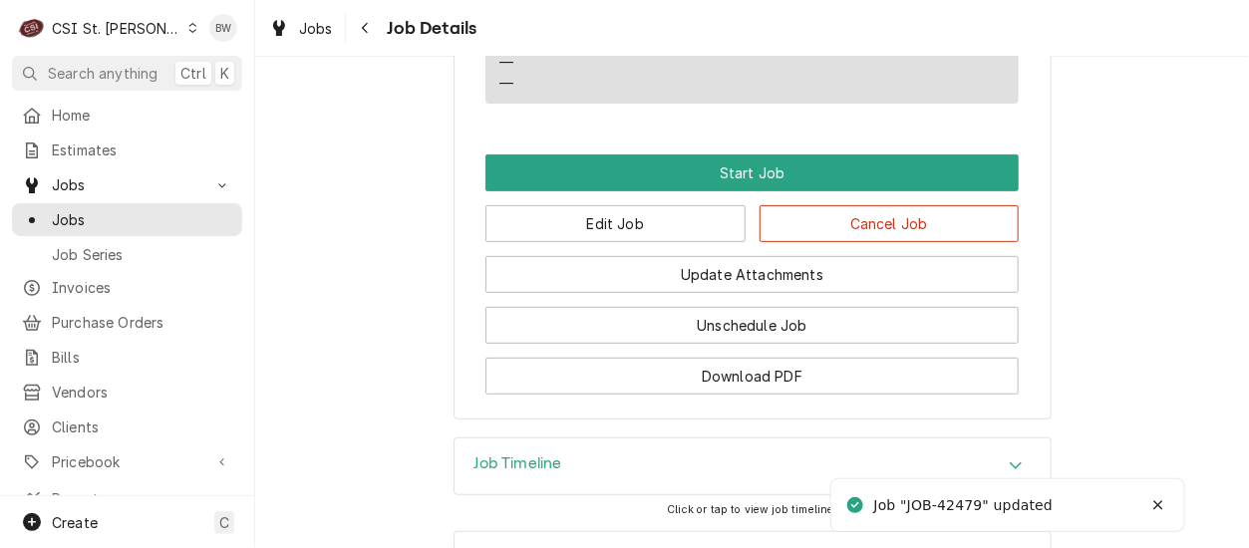
scroll to position [2491, 0]
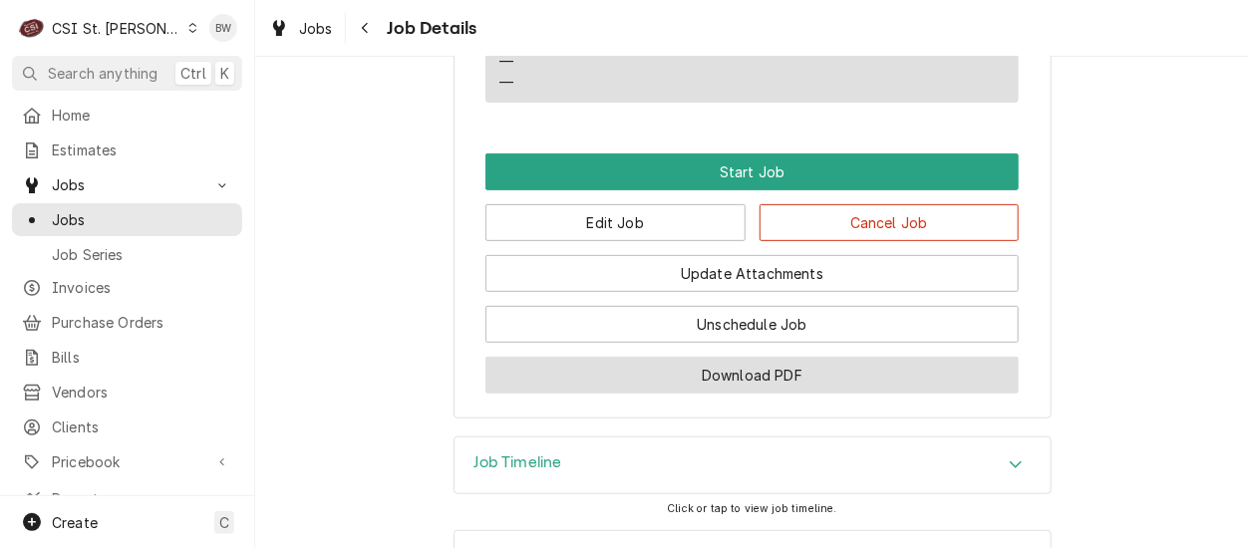
click at [598, 383] on button "Download PDF" at bounding box center [751, 375] width 533 height 37
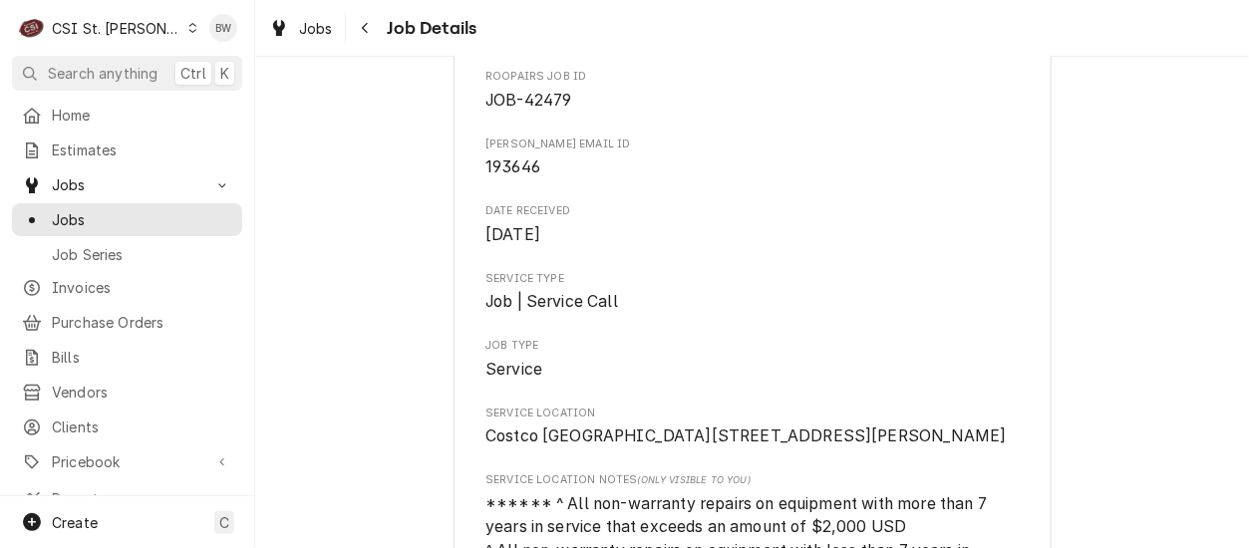
scroll to position [0, 0]
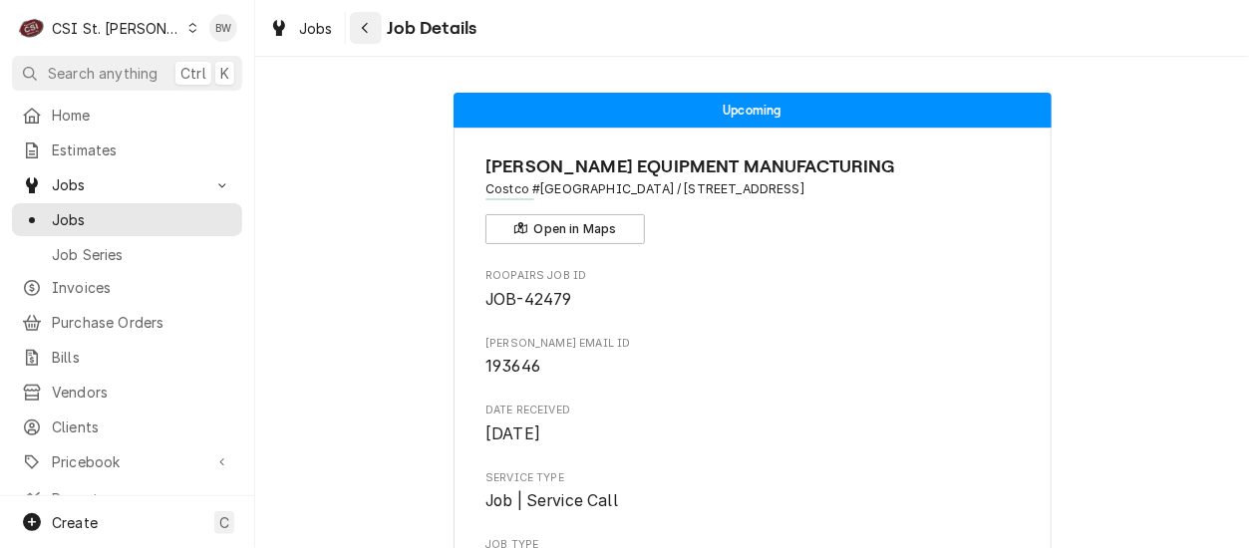
click at [367, 26] on icon "Navigate back" at bounding box center [365, 28] width 9 height 14
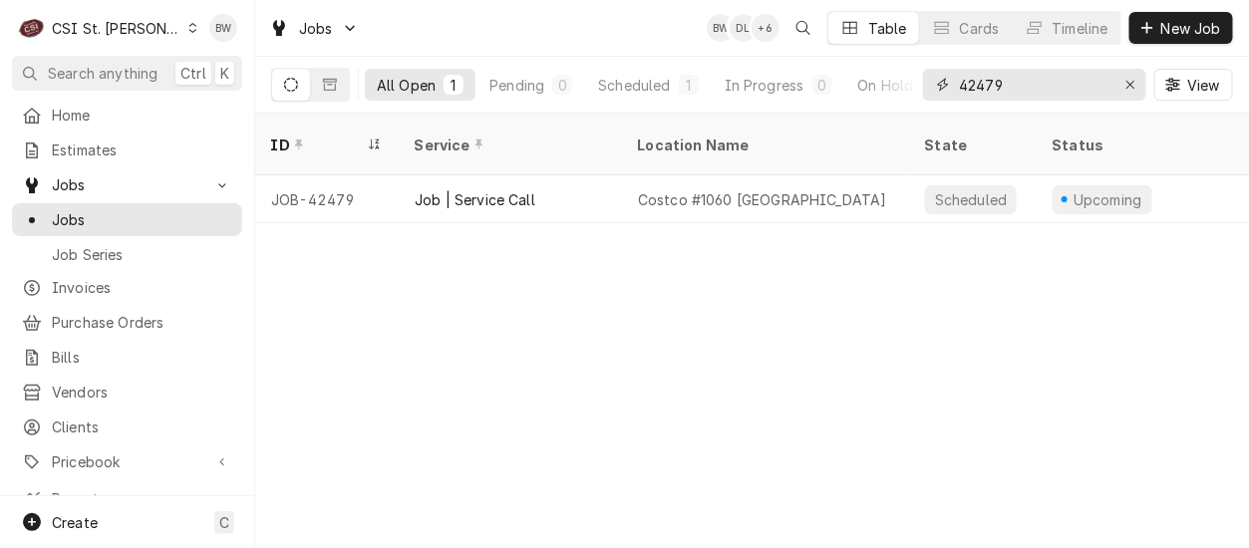
drag, startPoint x: 1018, startPoint y: 91, endPoint x: 982, endPoint y: 91, distance: 35.9
click at [982, 91] on input "42479" at bounding box center [1033, 85] width 149 height 32
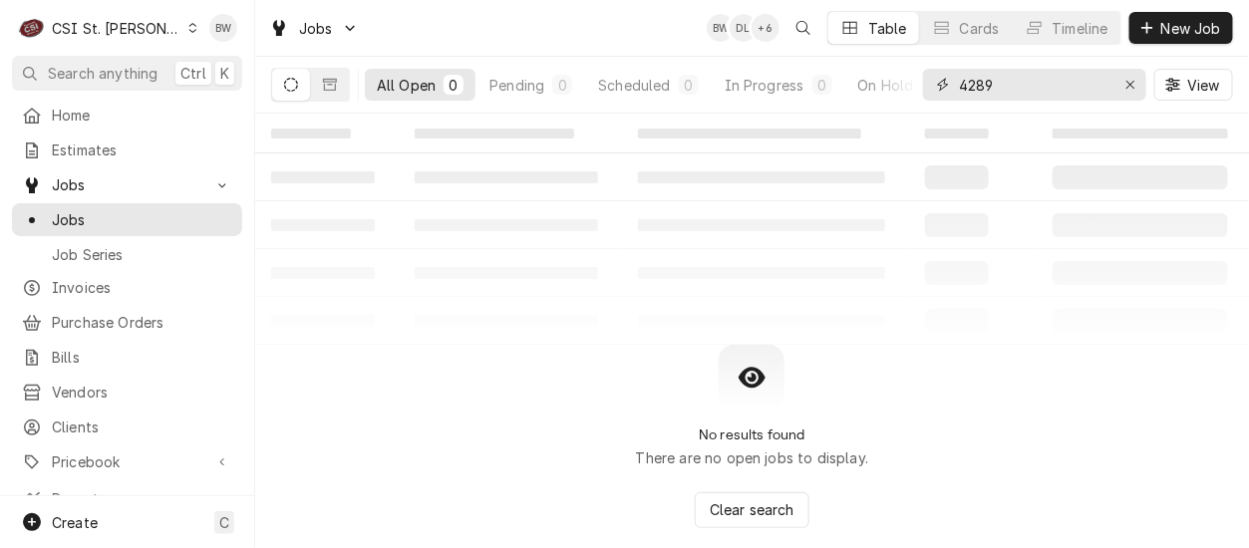
click at [982, 91] on input "4289" at bounding box center [1033, 85] width 149 height 32
click at [979, 91] on input "4289" at bounding box center [1033, 85] width 149 height 32
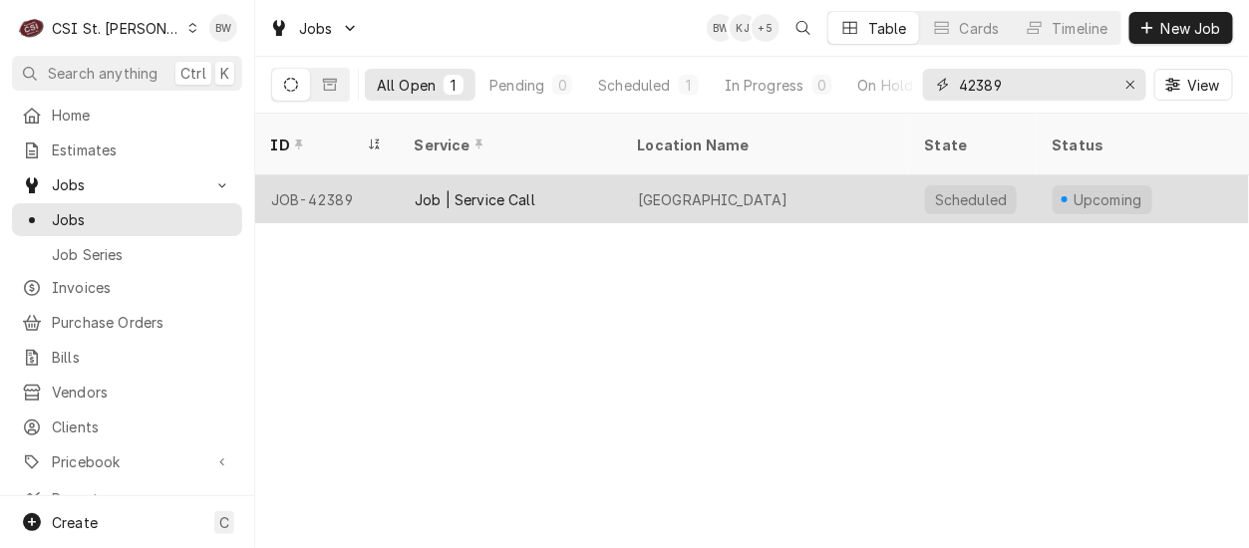
type input "42389"
click at [333, 175] on div "JOB-42389" at bounding box center [326, 199] width 143 height 48
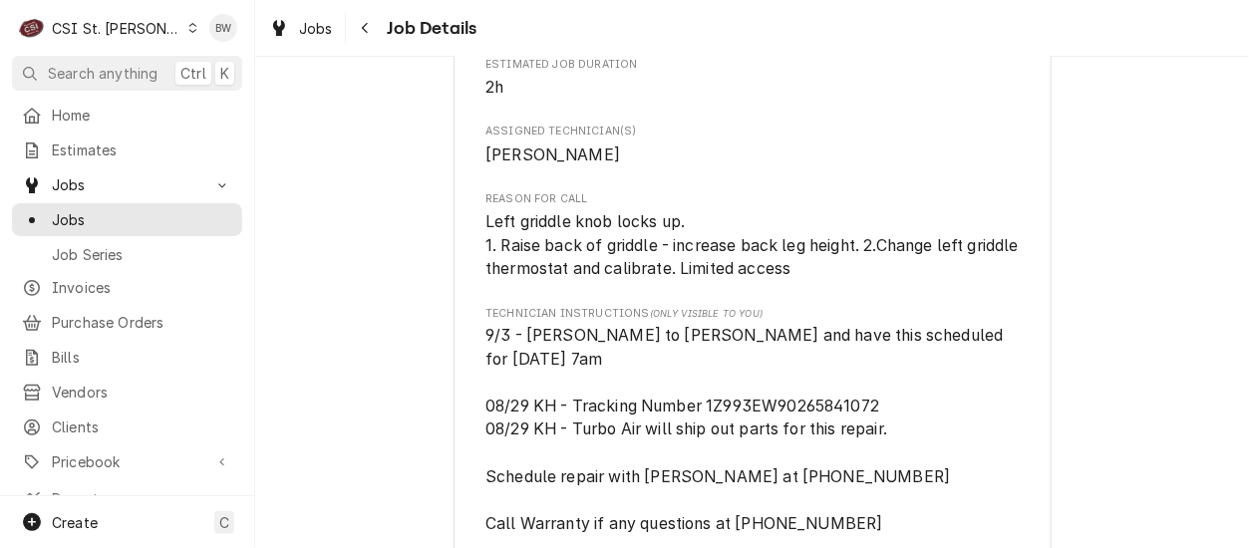
scroll to position [996, 0]
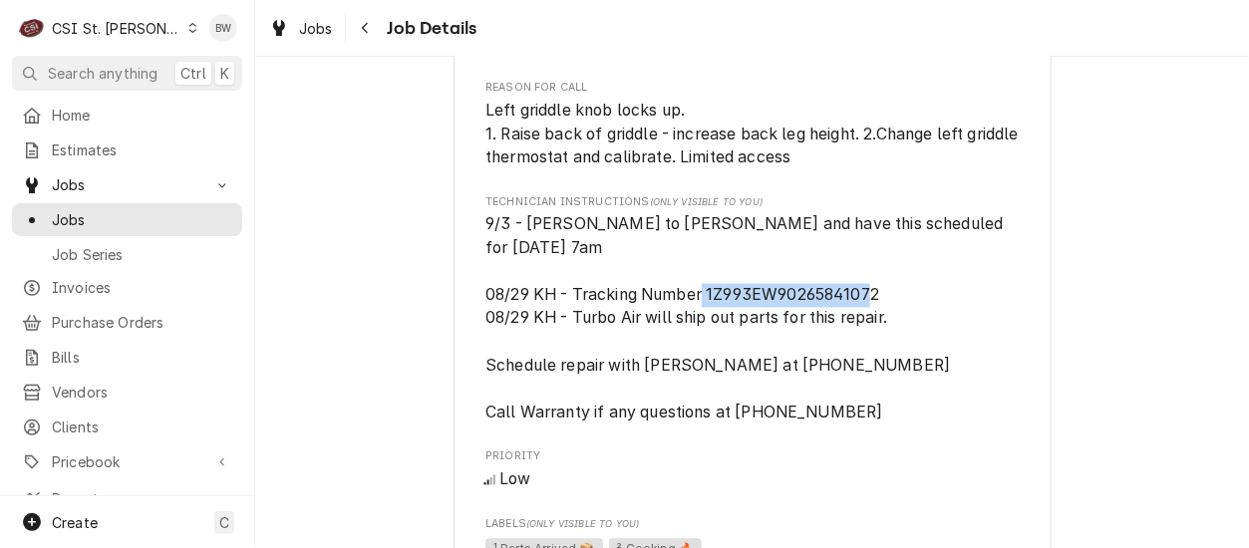
drag, startPoint x: 873, startPoint y: 364, endPoint x: 701, endPoint y: 366, distance: 171.4
click at [701, 366] on span "9/3 - [PERSON_NAME] to [PERSON_NAME] and have this scheduled for [DATE] 7am 08/…" at bounding box center [746, 318] width 522 height 207
drag, startPoint x: 701, startPoint y: 366, endPoint x: 739, endPoint y: 362, distance: 38.1
copy span "1Z993EW90265841072"
click at [383, 236] on div "Upcoming TURBO AIR INC [GEOGRAPHIC_DATA] / [STREET_ADDRESS][US_STATE] Open in M…" at bounding box center [751, 278] width 993 height 2394
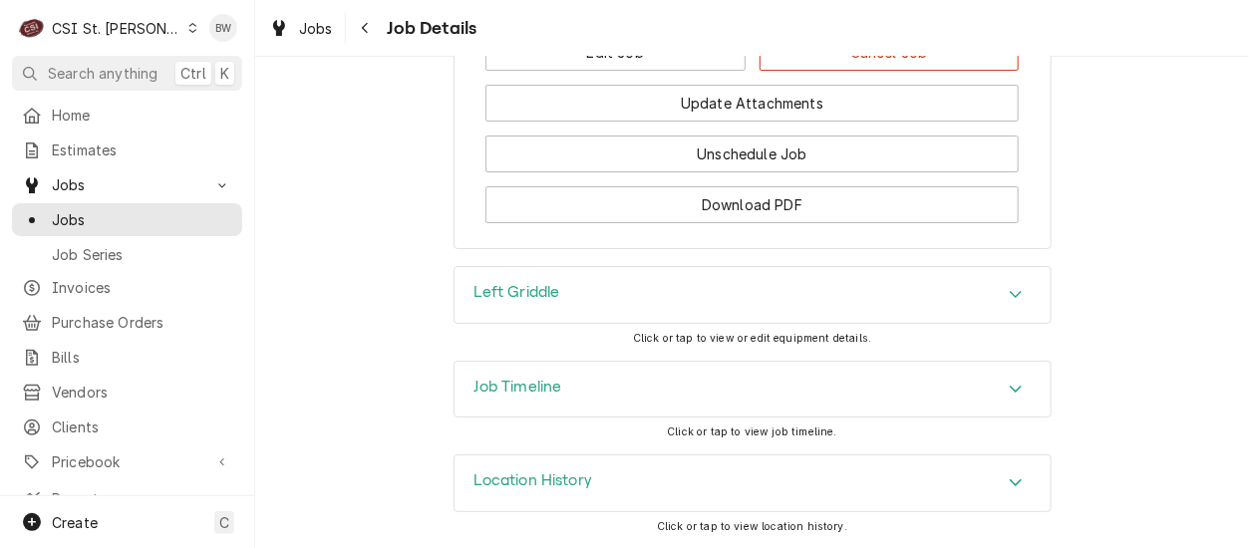
scroll to position [2271, 0]
click at [534, 391] on h3 "Job Timeline" at bounding box center [518, 387] width 88 height 19
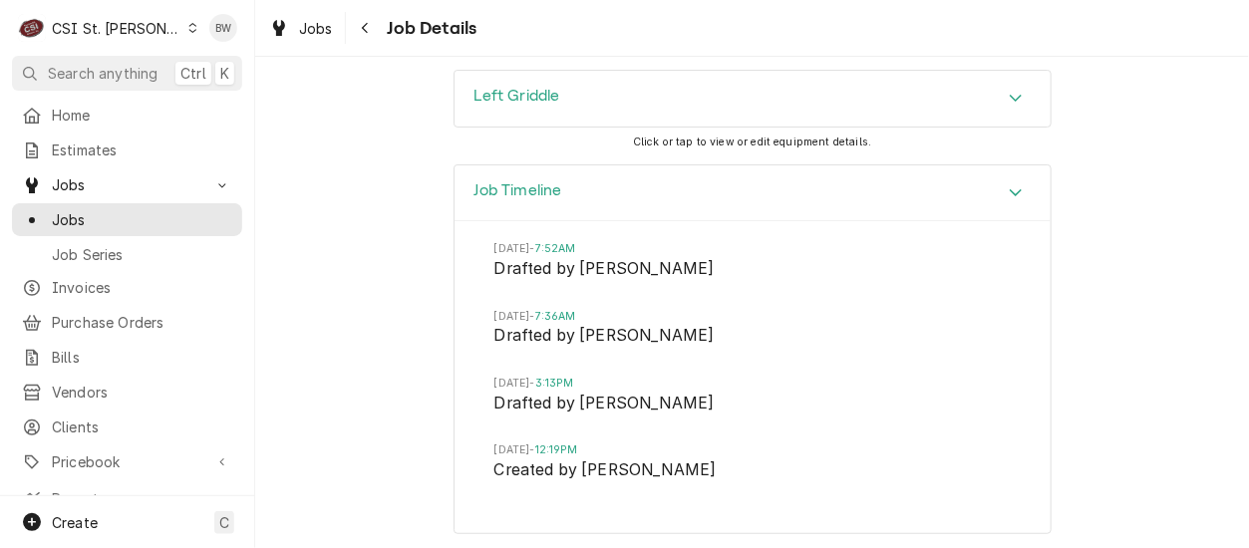
scroll to position [2470, 0]
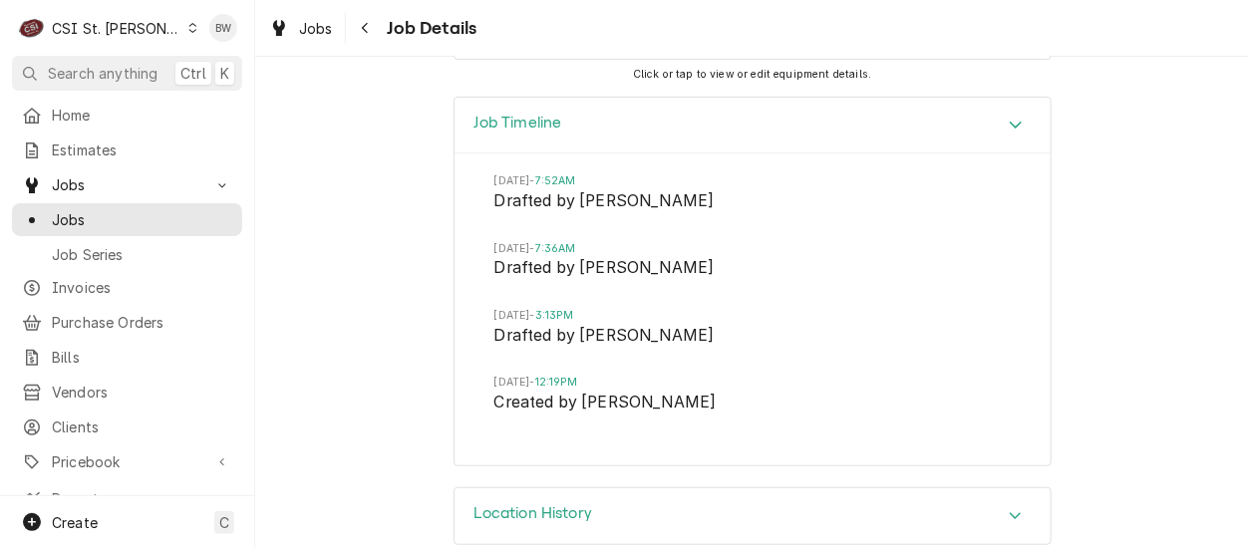
click at [1011, 133] on icon "Accordion Header" at bounding box center [1015, 125] width 14 height 16
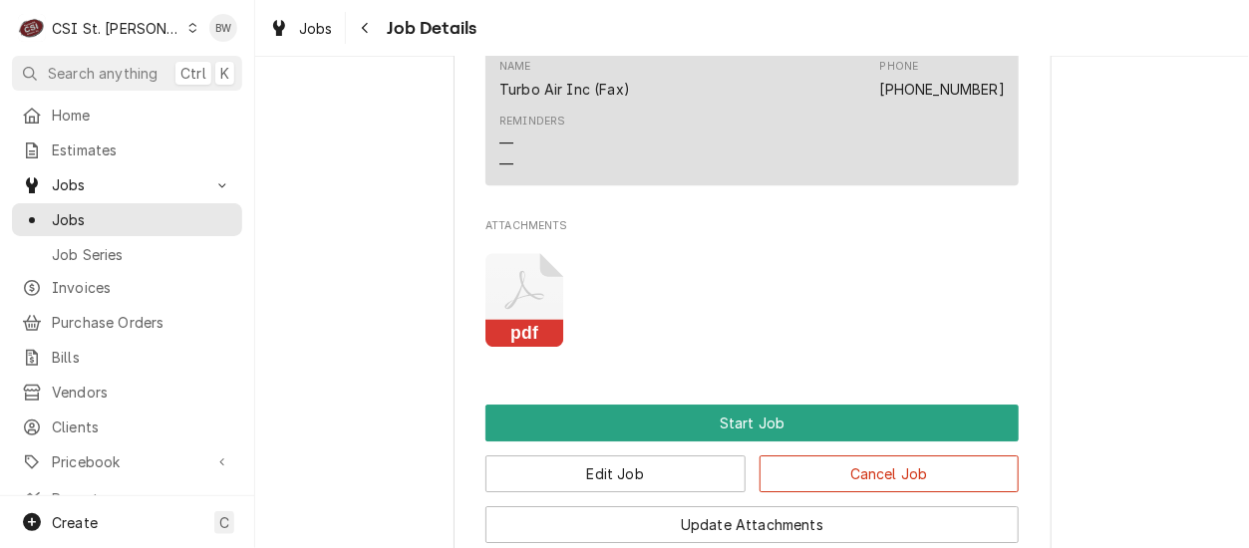
scroll to position [1773, 0]
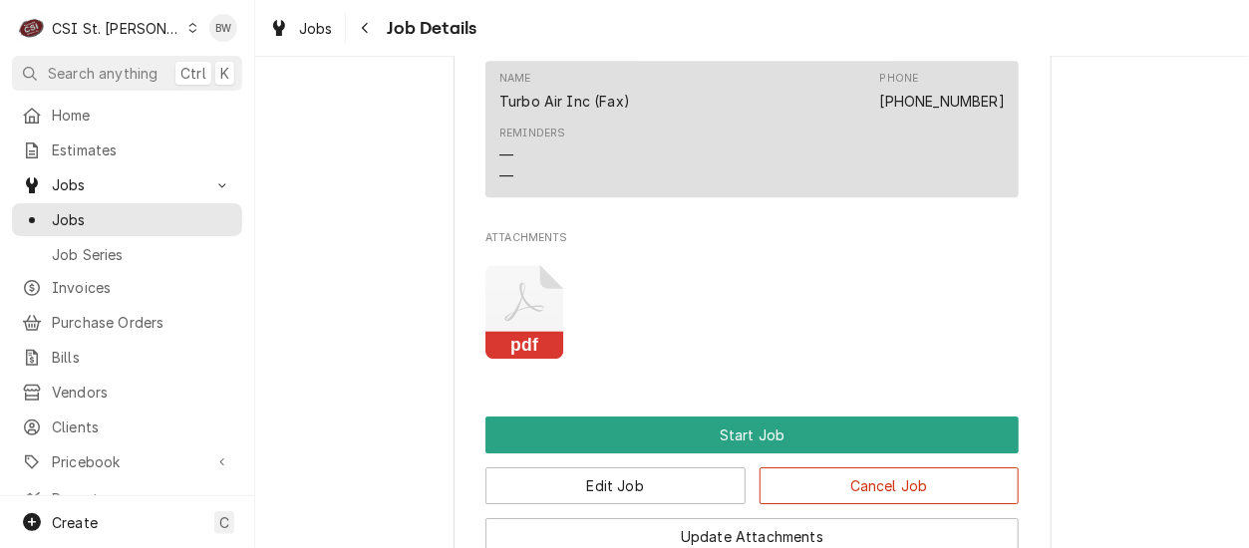
click at [518, 322] on icon "Attachments" at bounding box center [524, 302] width 39 height 39
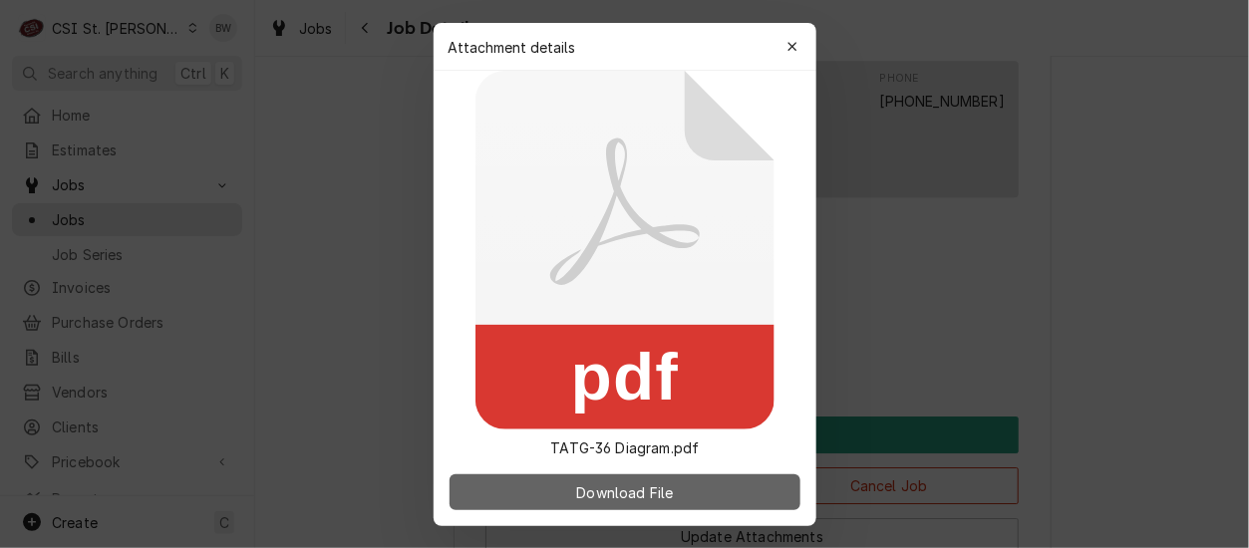
click at [638, 494] on span "Download File" at bounding box center [624, 491] width 105 height 21
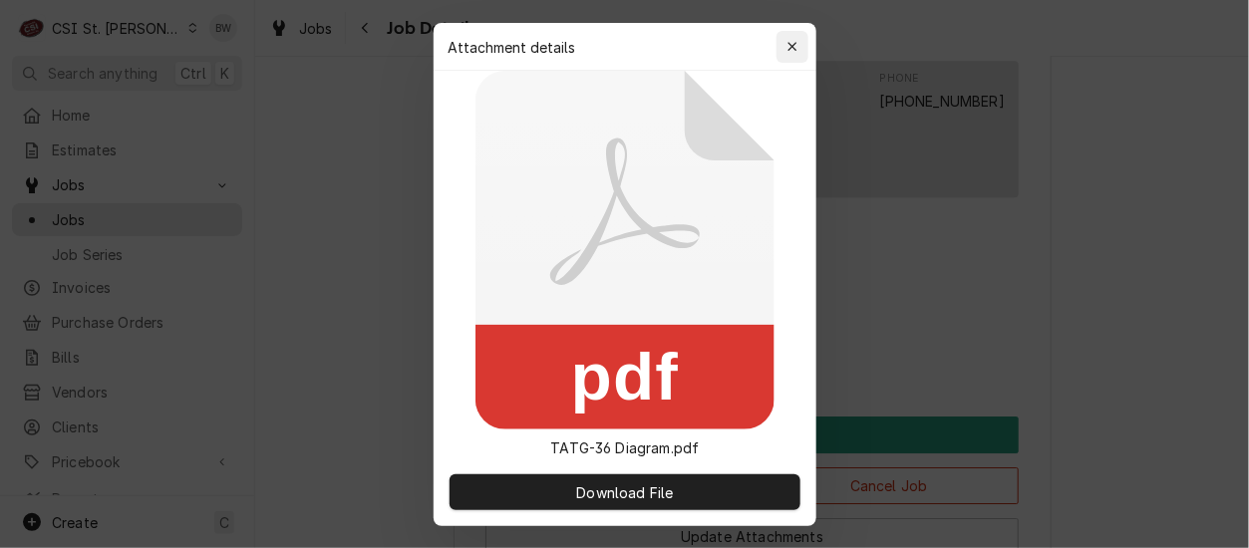
click at [783, 44] on div "button" at bounding box center [792, 47] width 20 height 20
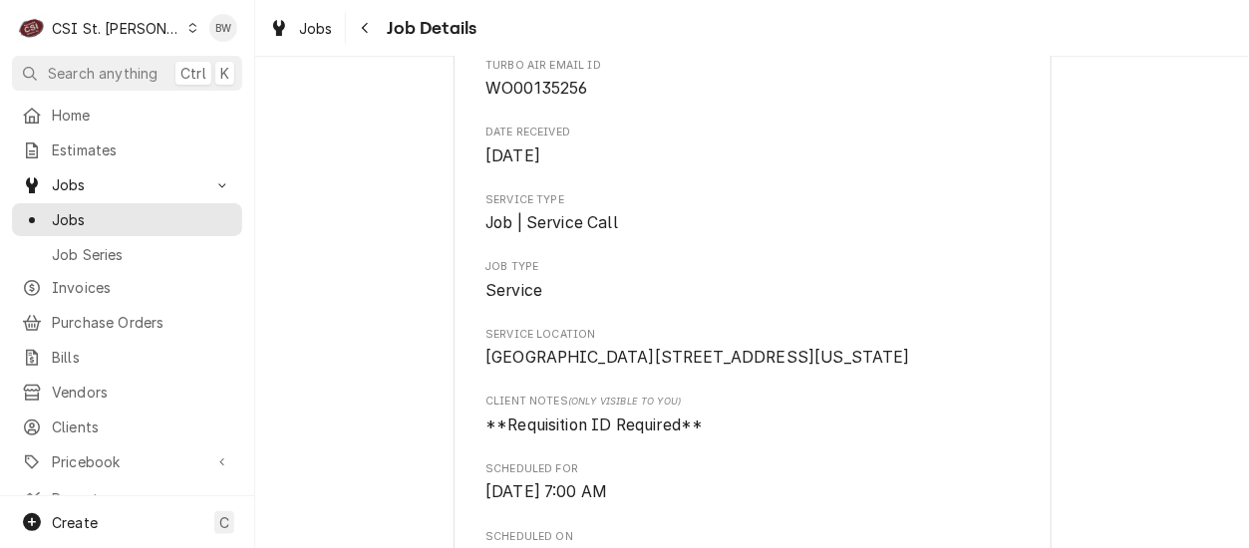
scroll to position [378, 0]
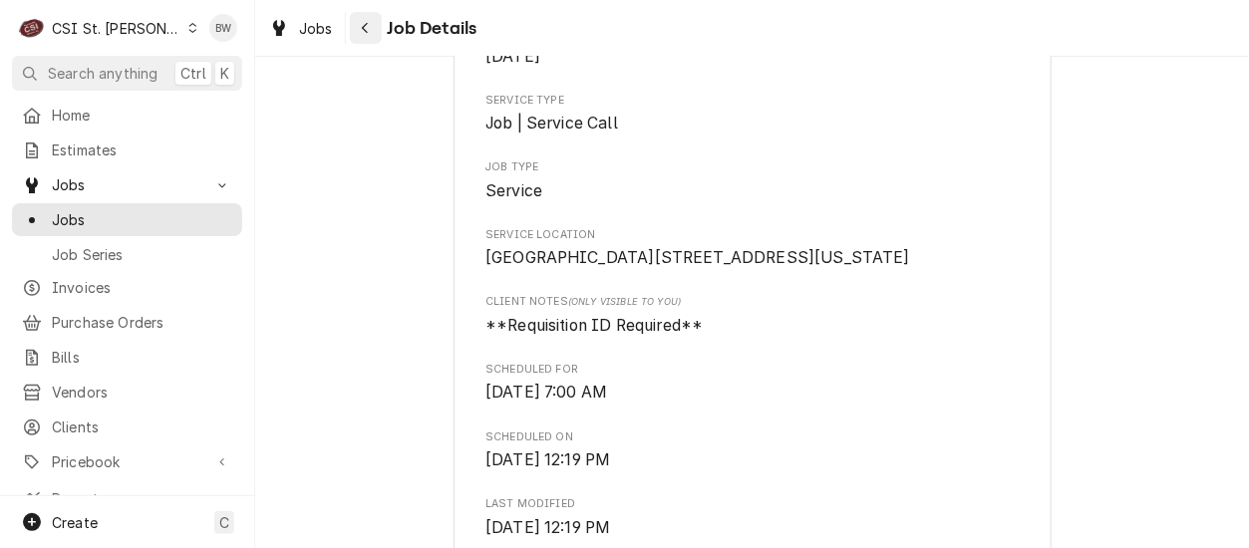
click at [374, 30] on div "Navigate back" at bounding box center [366, 28] width 20 height 20
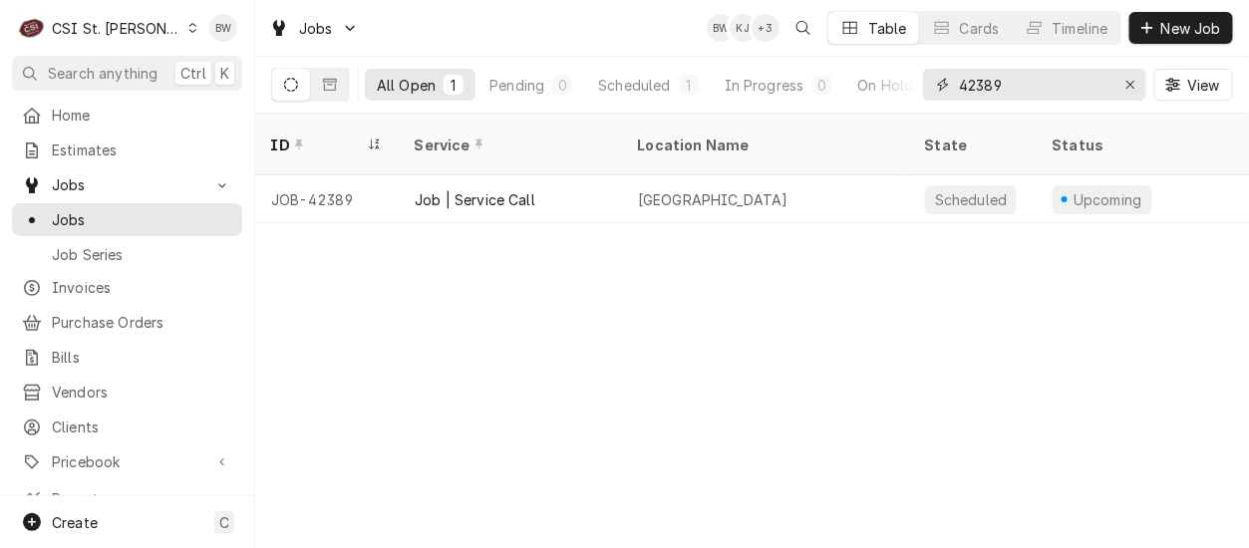
drag, startPoint x: 1022, startPoint y: 83, endPoint x: 986, endPoint y: 83, distance: 35.9
click at [986, 83] on input "42389" at bounding box center [1033, 85] width 149 height 32
click at [1027, 90] on input "42434" at bounding box center [1033, 85] width 149 height 32
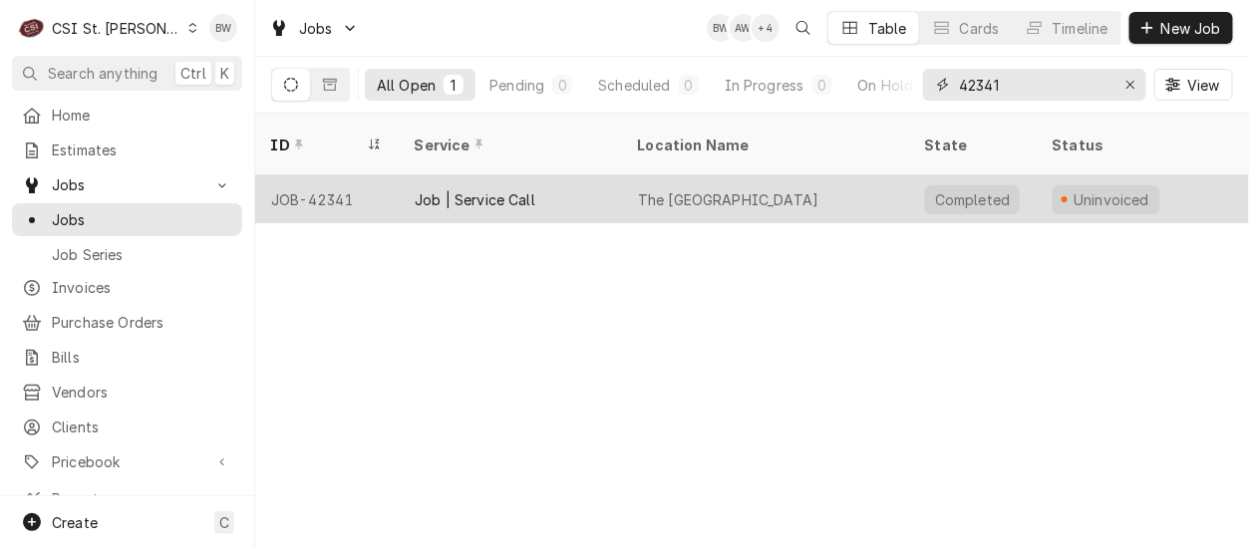
type input "42341"
click at [331, 175] on div "JOB-42341" at bounding box center [326, 199] width 143 height 48
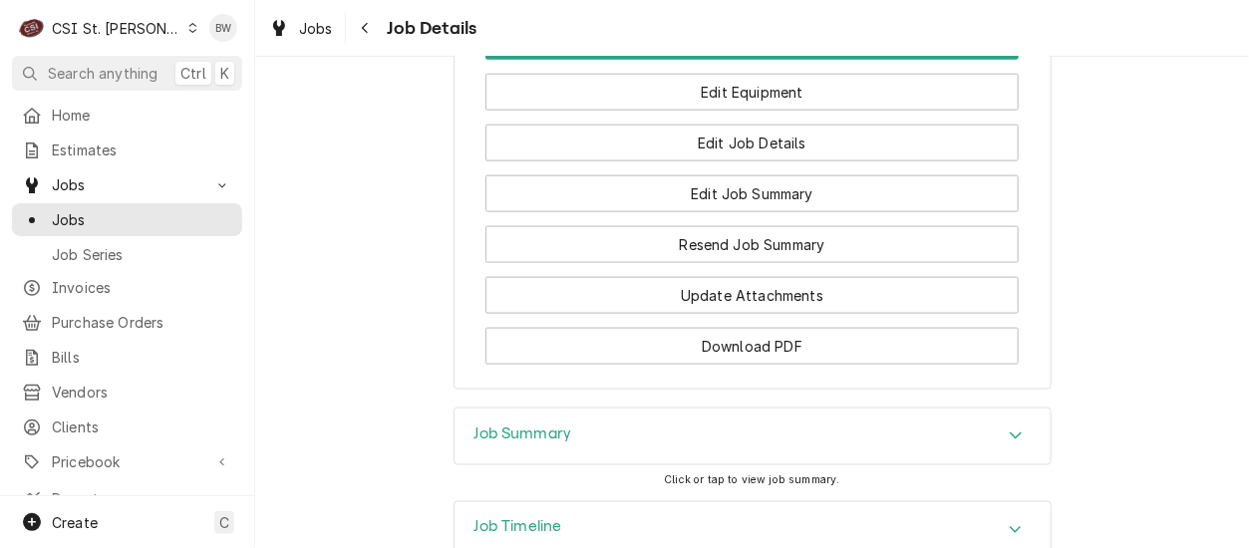
scroll to position [3035, 0]
click at [518, 424] on h3 "Job Summary" at bounding box center [523, 433] width 98 height 19
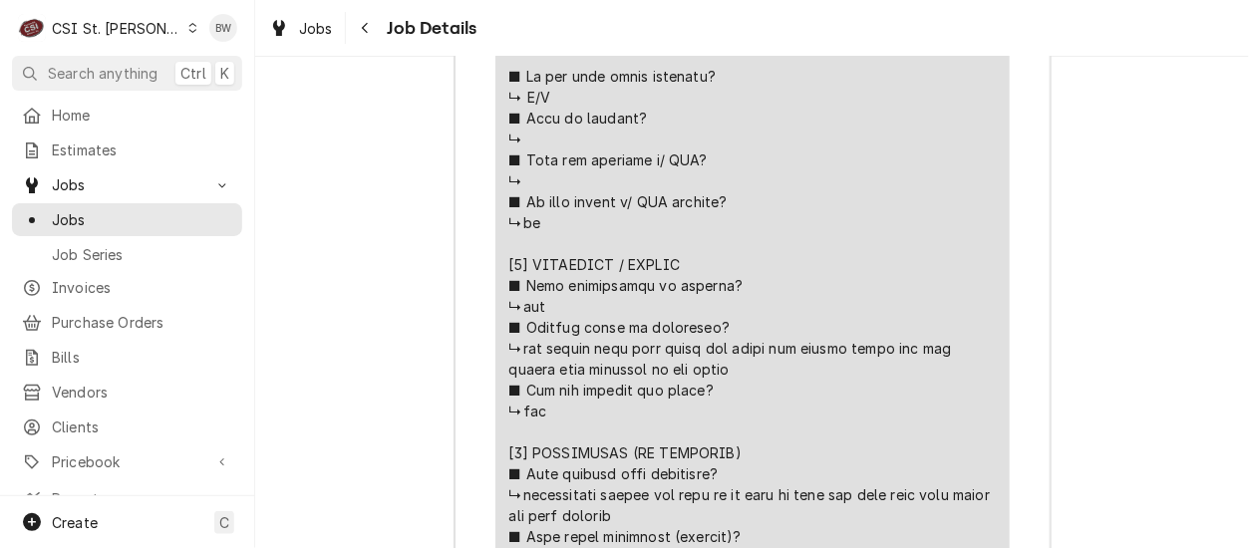
scroll to position [4629, 0]
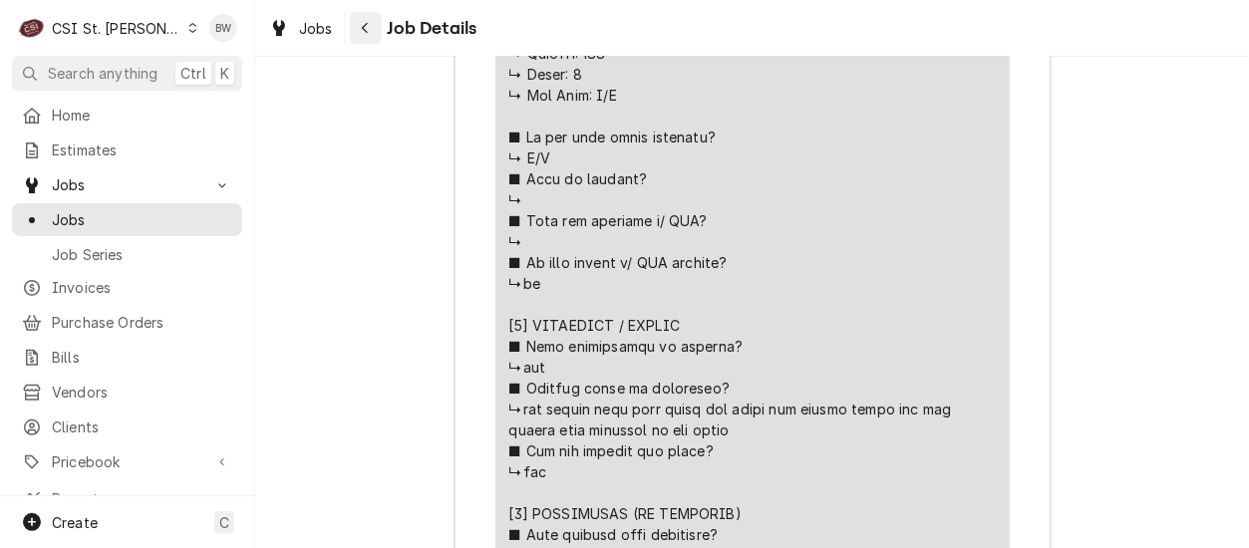
click at [361, 24] on icon "Navigate back" at bounding box center [365, 28] width 9 height 14
